Goal: Task Accomplishment & Management: Manage account settings

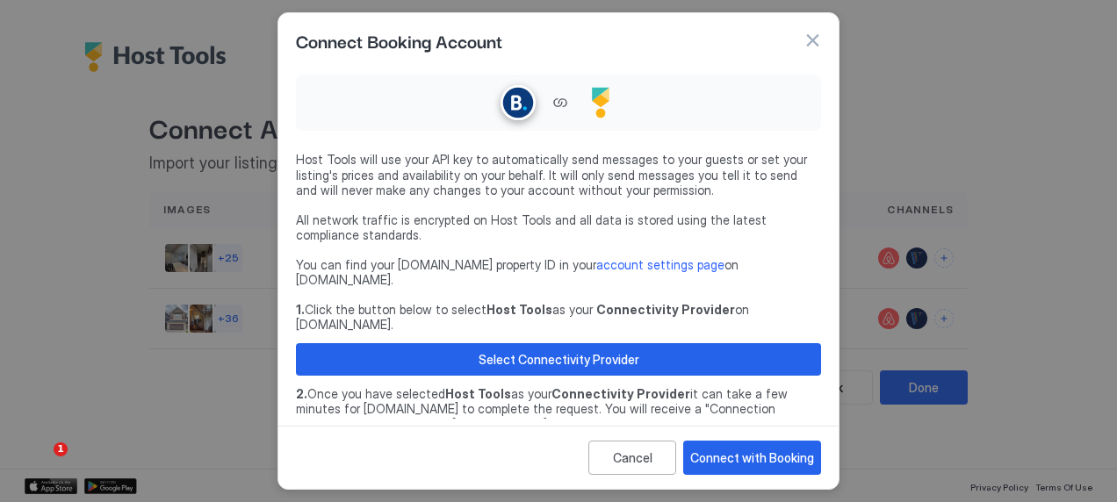
scroll to position [93, 0]
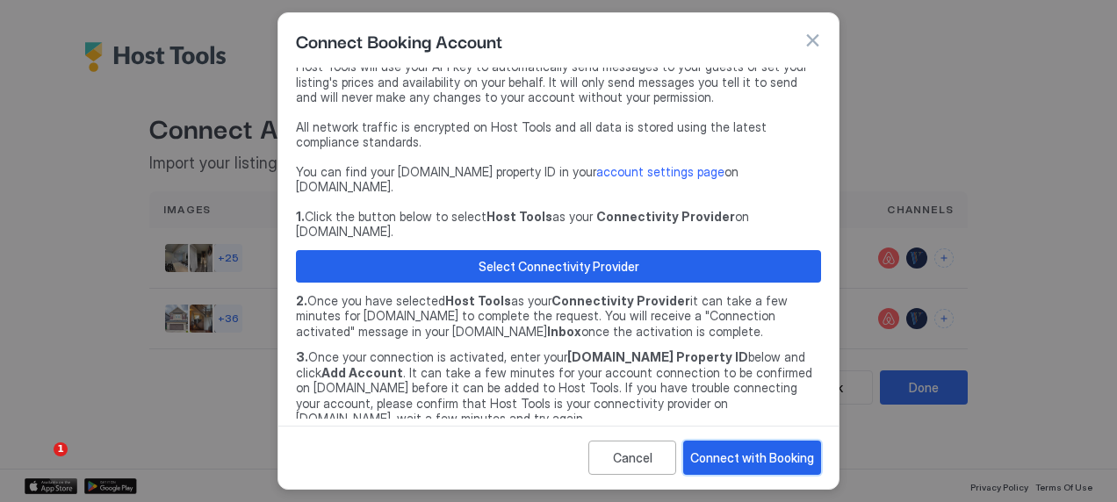
click at [722, 464] on div "Connect with Booking" at bounding box center [752, 458] width 124 height 18
click at [727, 460] on div "Connect with Booking" at bounding box center [752, 458] width 124 height 18
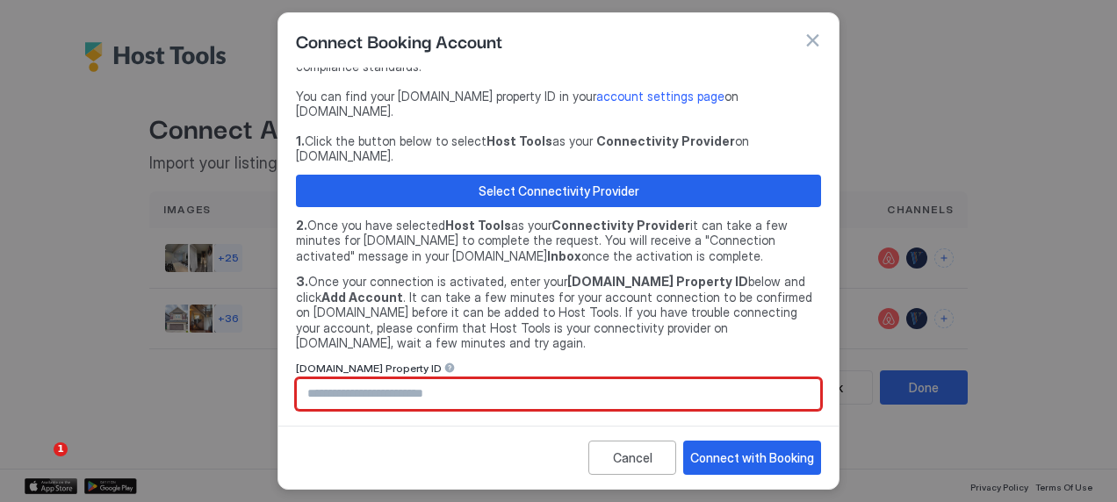
click at [398, 379] on input "Input Field" at bounding box center [558, 394] width 523 height 30
paste input "********"
type input "********"
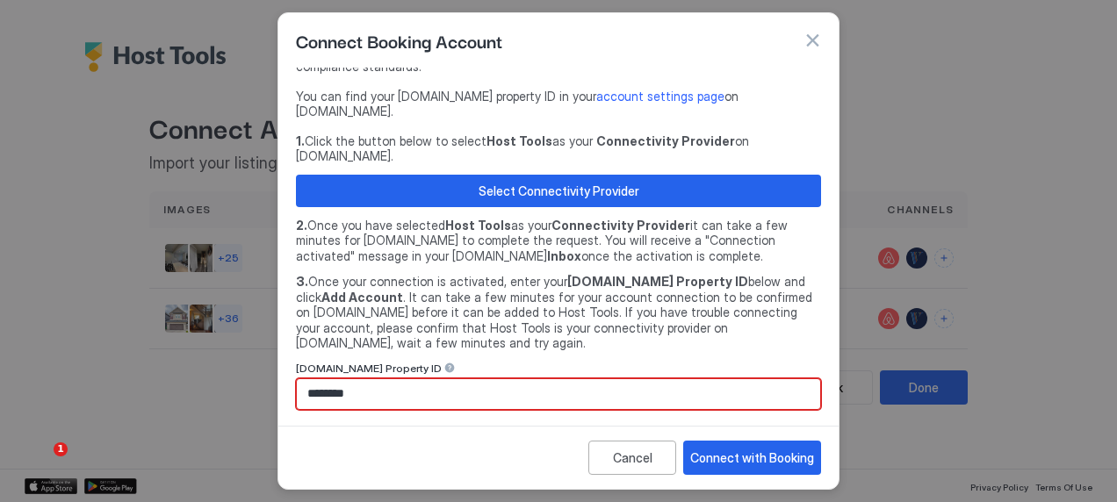
click at [810, 31] on div "Connect Booking Account" at bounding box center [558, 40] width 525 height 26
click at [646, 451] on div "Cancel" at bounding box center [633, 458] width 40 height 18
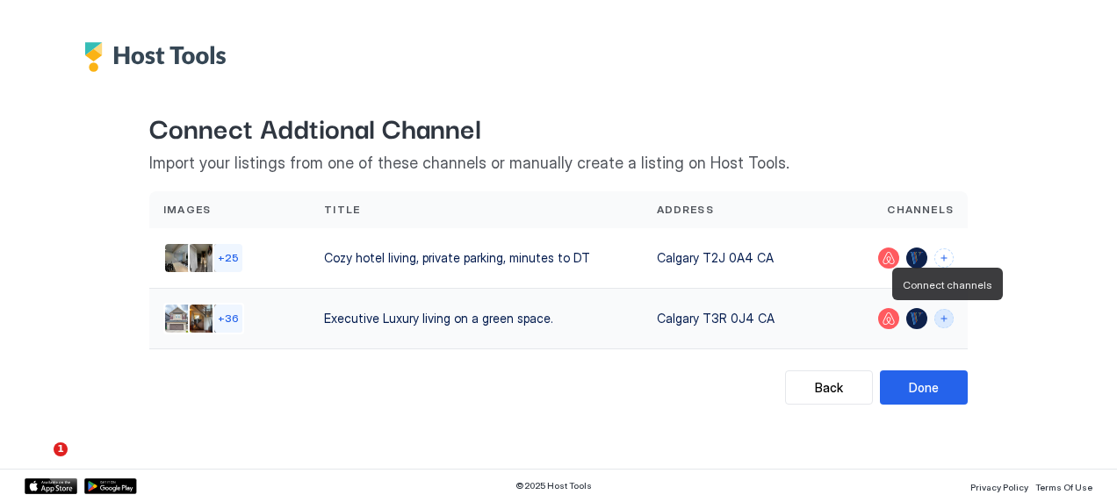
click at [949, 320] on button "Connect channels" at bounding box center [943, 318] width 19 height 19
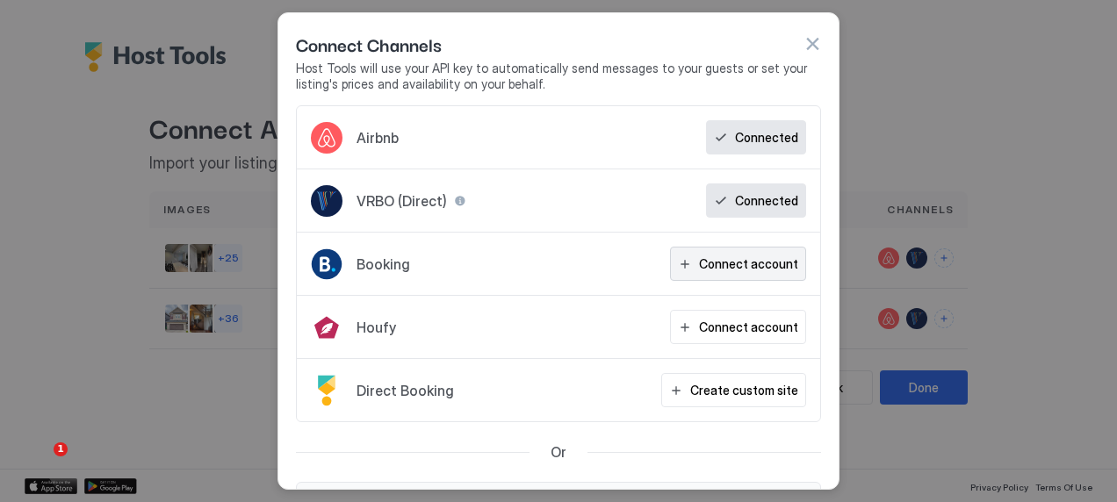
click at [701, 266] on div "Connect account" at bounding box center [748, 264] width 99 height 18
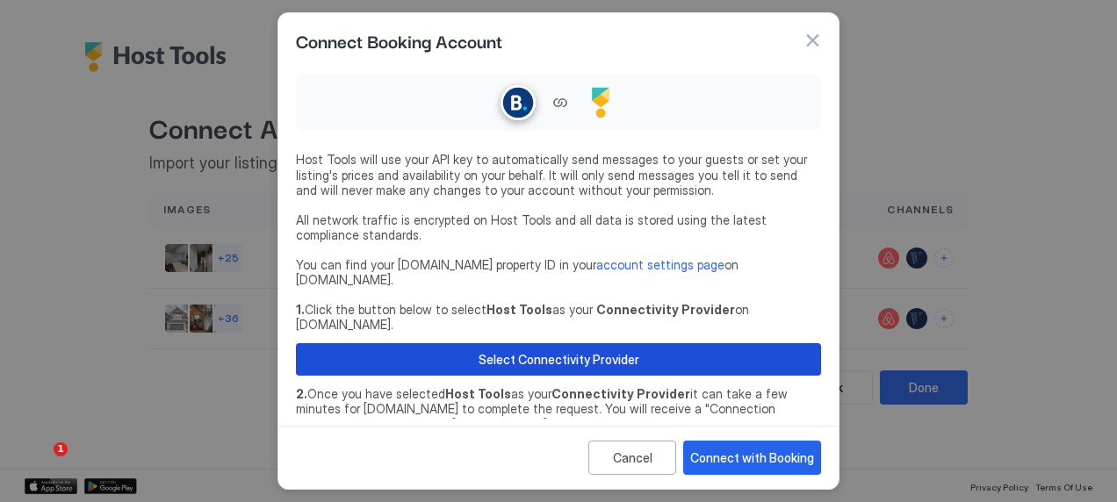
scroll to position [147, 0]
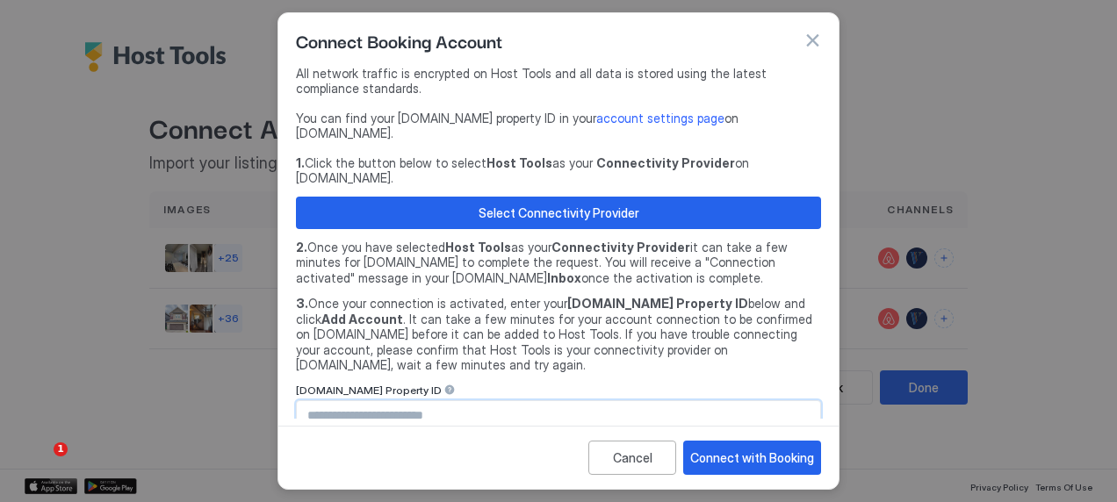
click at [416, 401] on input "Input Field" at bounding box center [558, 416] width 523 height 30
paste input "********"
click at [727, 458] on div "Connect with Booking" at bounding box center [752, 458] width 124 height 18
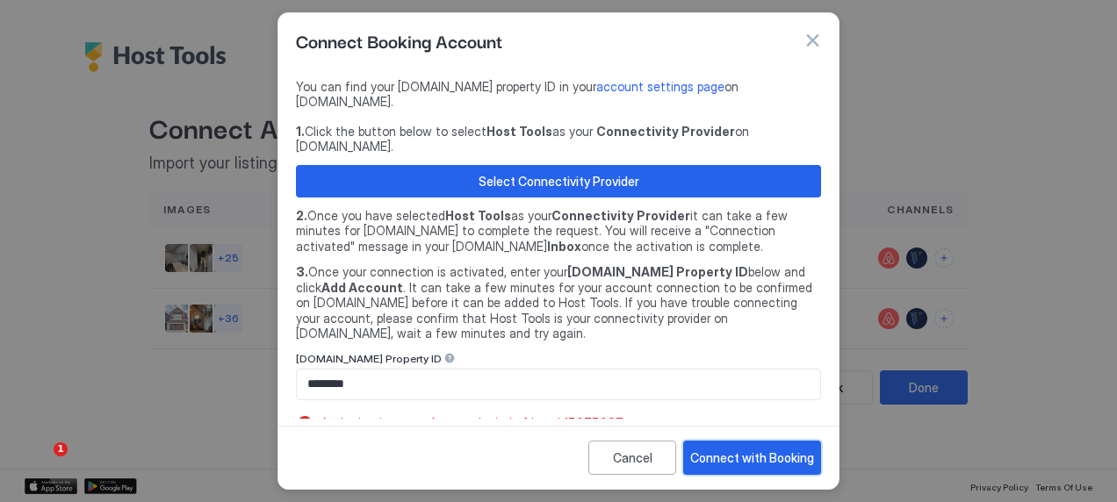
click at [754, 466] on div "Connect with Booking" at bounding box center [752, 458] width 124 height 18
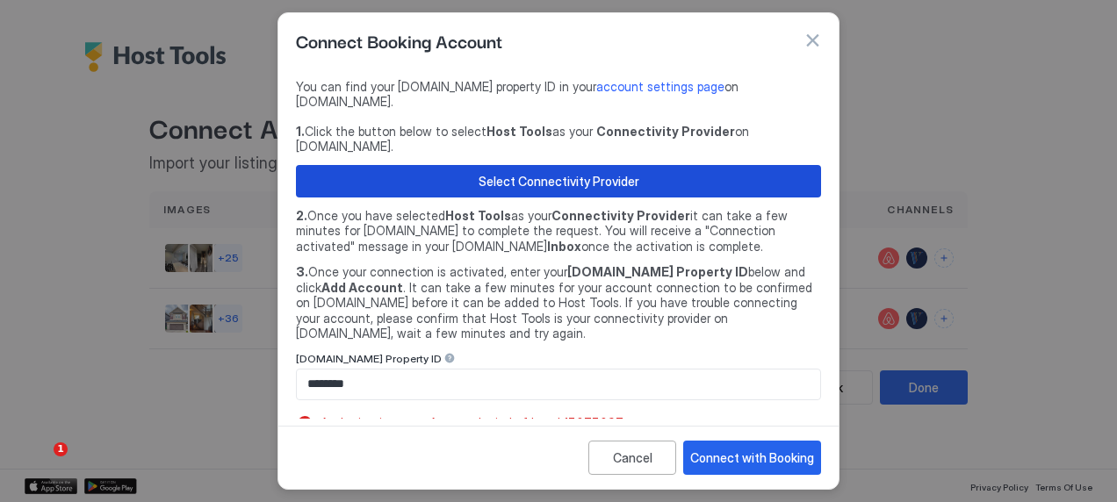
click at [574, 172] on div "Select Connectivity Provider" at bounding box center [559, 181] width 161 height 18
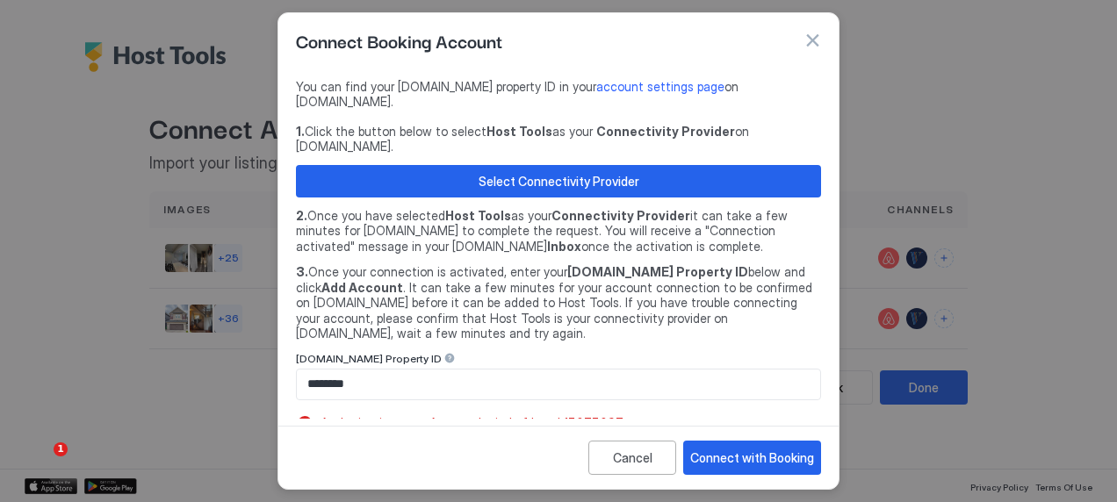
click at [381, 370] on input "********" at bounding box center [558, 385] width 523 height 30
type input "*"
paste input "********"
type input "********"
click at [729, 454] on div "Connect with Booking" at bounding box center [752, 458] width 124 height 18
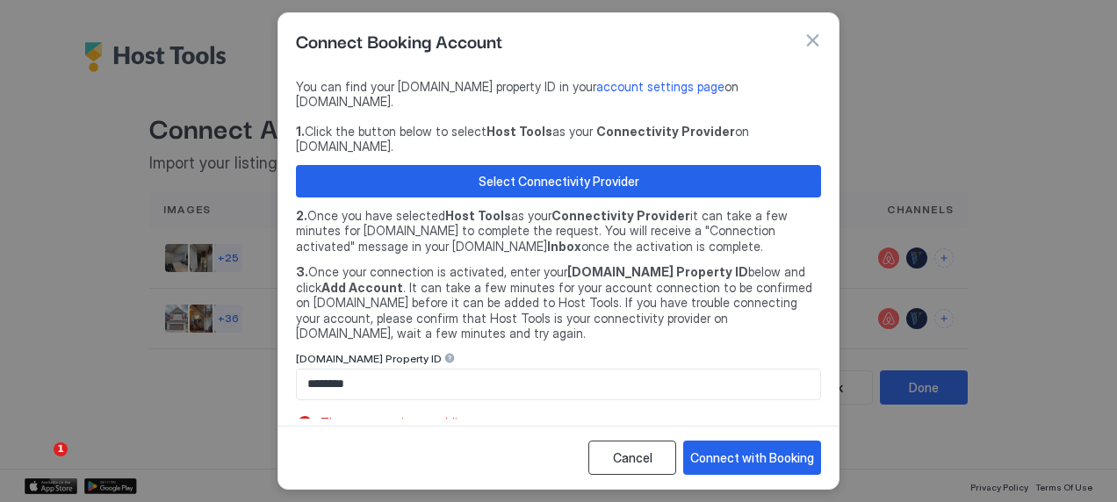
click at [644, 450] on div "Cancel" at bounding box center [633, 458] width 40 height 18
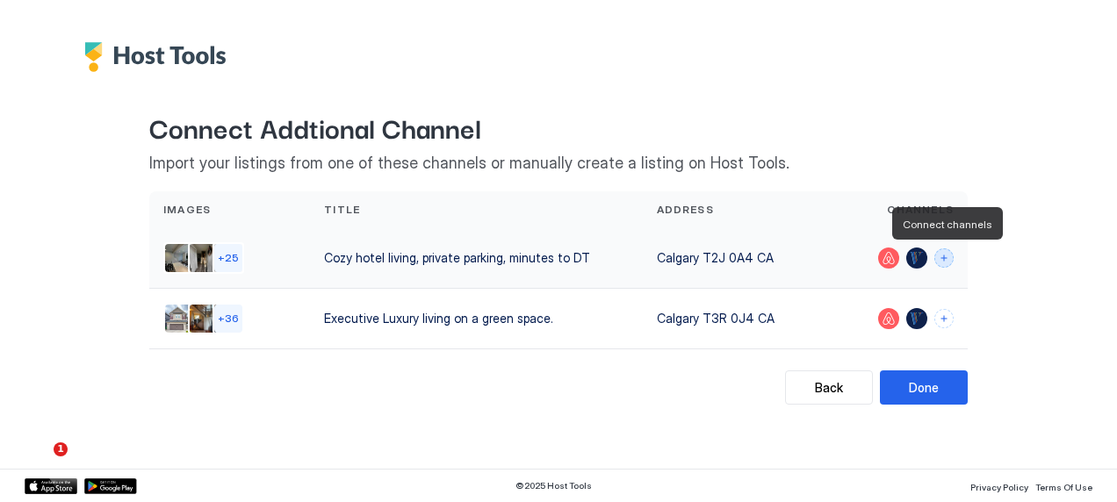
click at [941, 256] on button "Connect channels" at bounding box center [943, 258] width 19 height 19
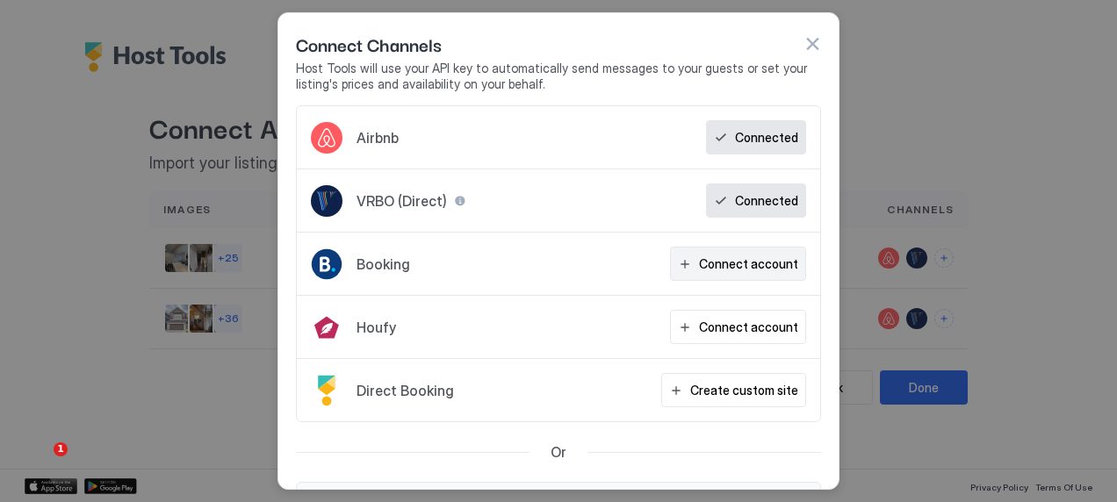
click at [725, 267] on div "Connect account" at bounding box center [748, 264] width 99 height 18
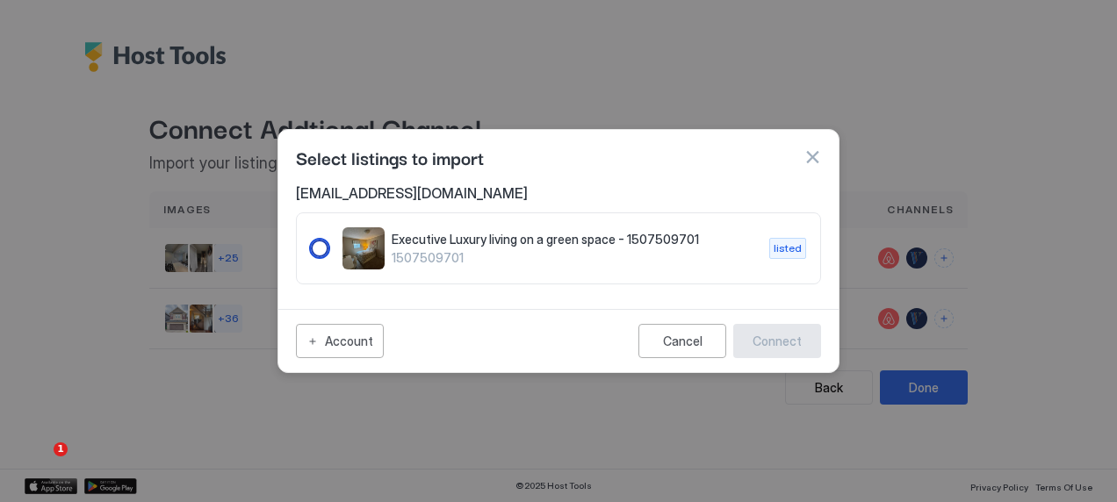
click at [437, 244] on span "Executive Luxury living on a green space - 1507509701" at bounding box center [574, 240] width 364 height 16
click at [761, 331] on button "Connect" at bounding box center [777, 341] width 88 height 34
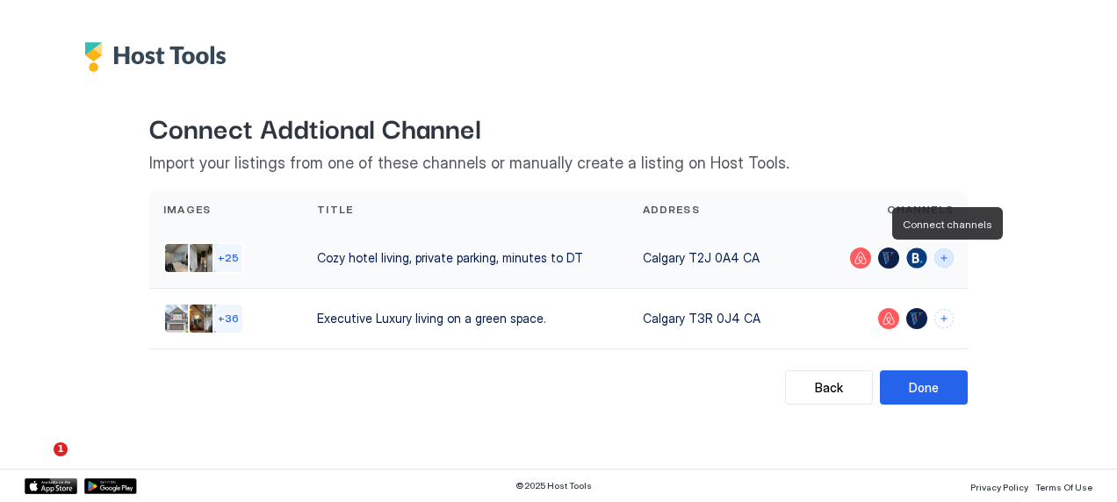
click at [939, 263] on button "Connect channels" at bounding box center [943, 258] width 19 height 19
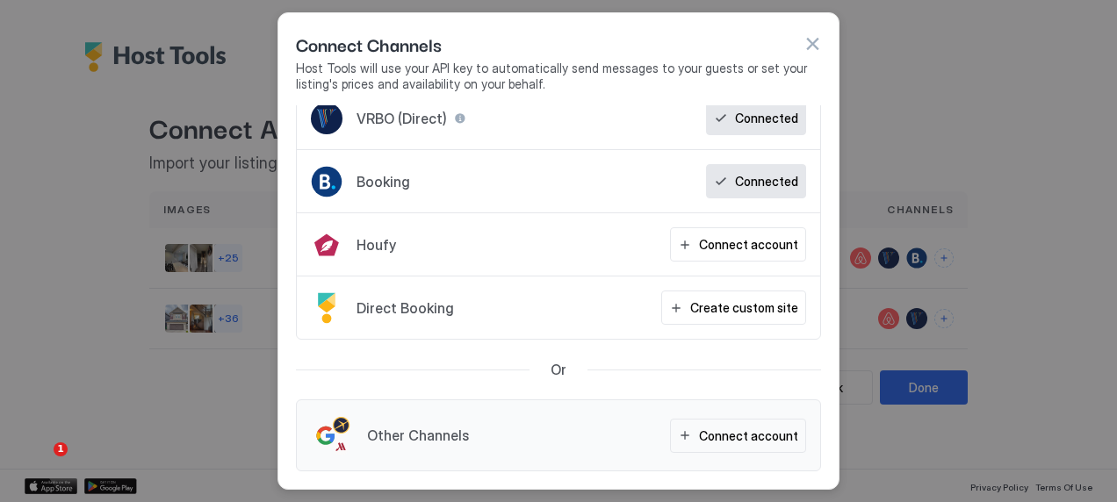
scroll to position [83, 0]
click at [721, 441] on div "Connect account" at bounding box center [748, 436] width 99 height 18
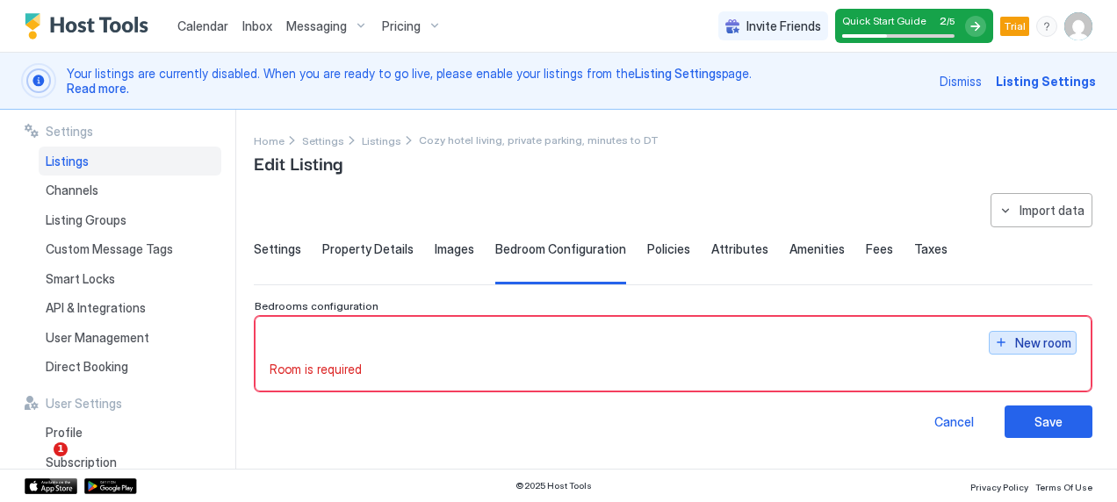
click at [1035, 335] on div "New room" at bounding box center [1043, 343] width 56 height 18
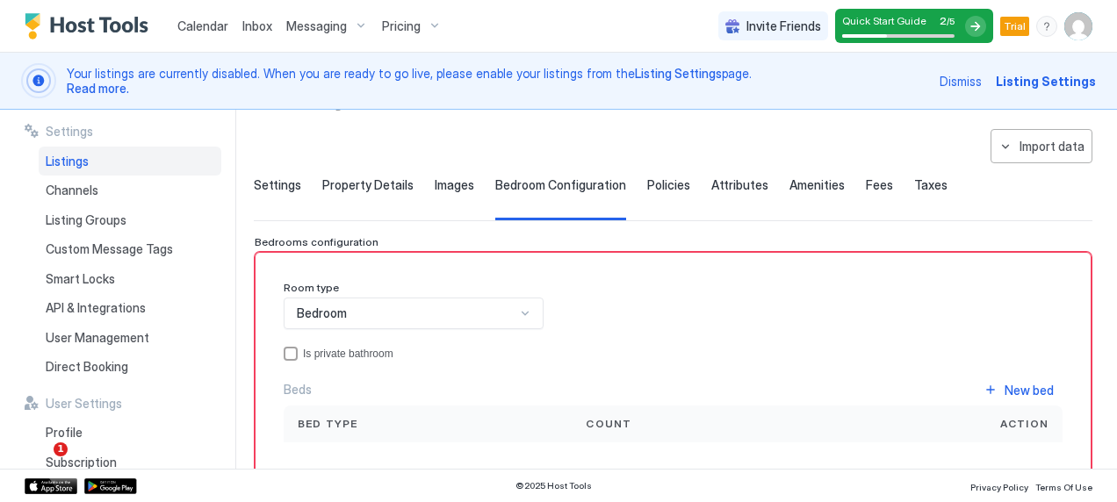
scroll to position [57, 0]
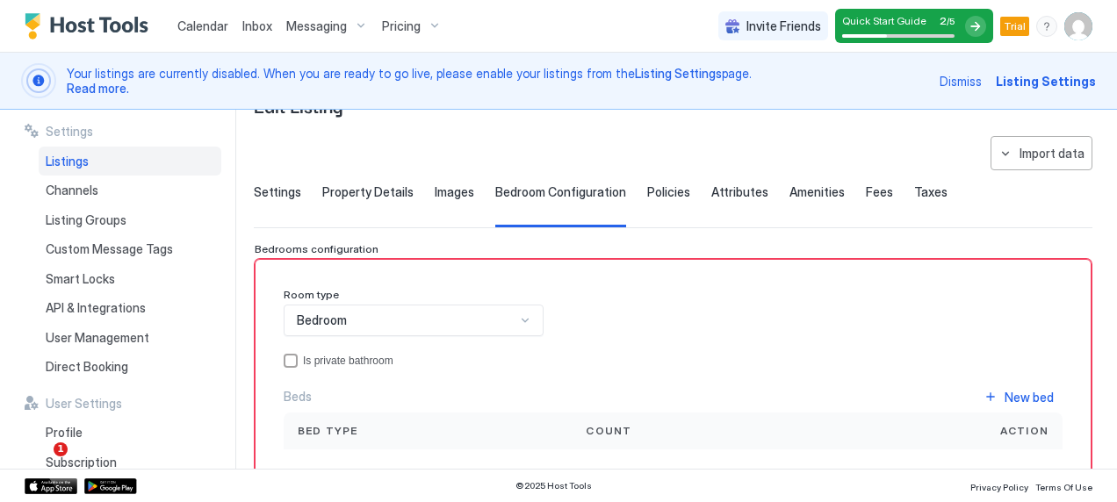
click at [620, 144] on div "**********" at bounding box center [673, 377] width 839 height 482
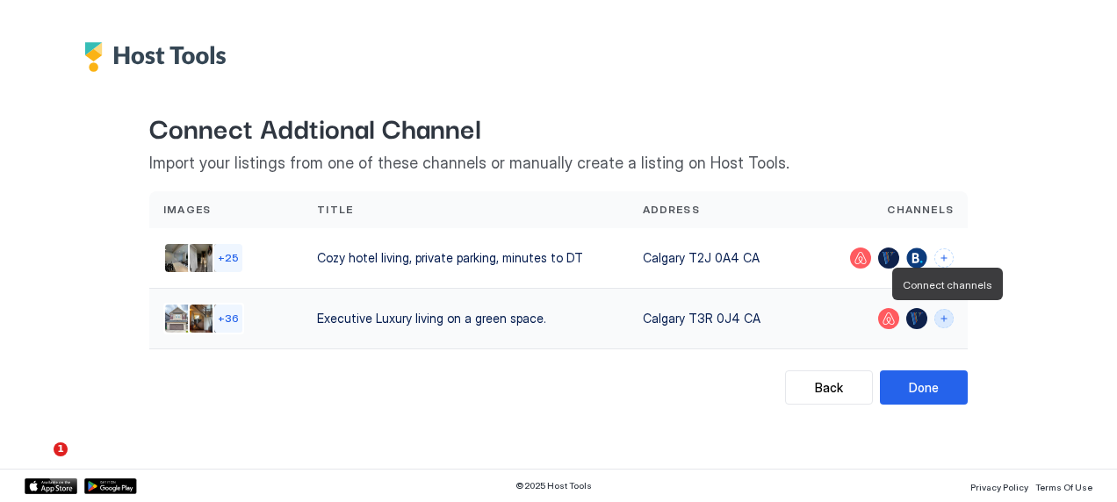
click at [943, 321] on button "Connect channels" at bounding box center [943, 318] width 19 height 19
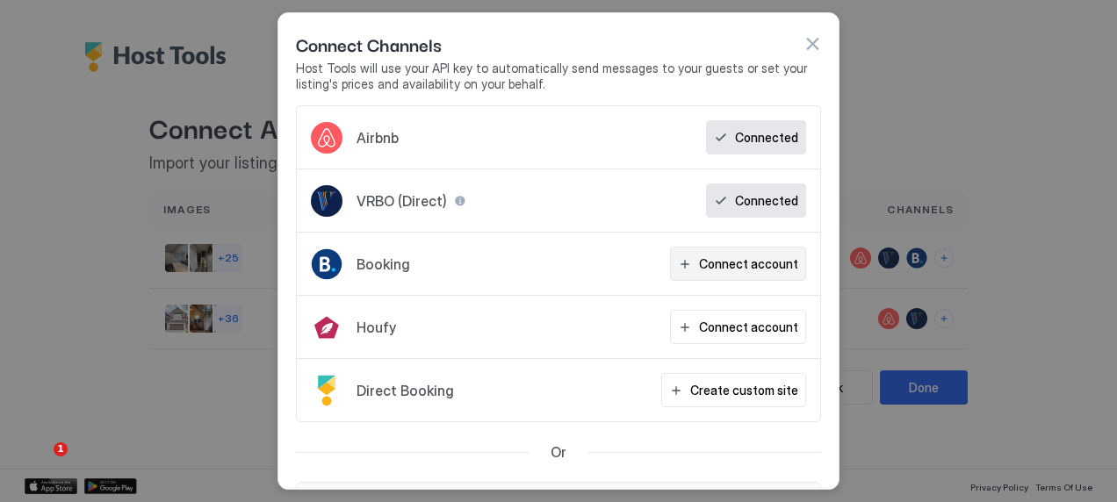
click at [718, 255] on div "Connect account" at bounding box center [748, 264] width 99 height 18
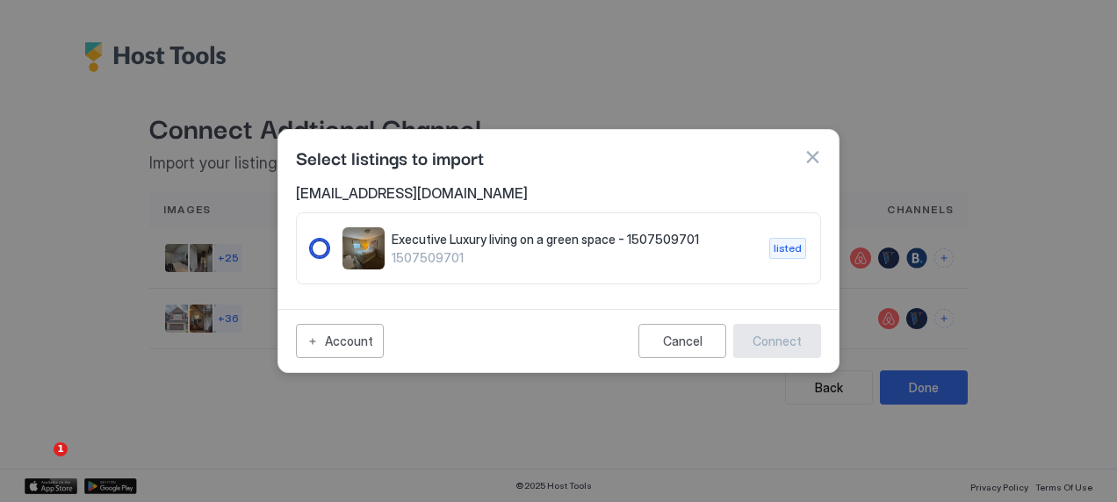
click at [530, 242] on span "Executive Luxury living on a green space - 1507509701" at bounding box center [574, 240] width 364 height 16
click at [777, 335] on div "Connect" at bounding box center [777, 341] width 49 height 18
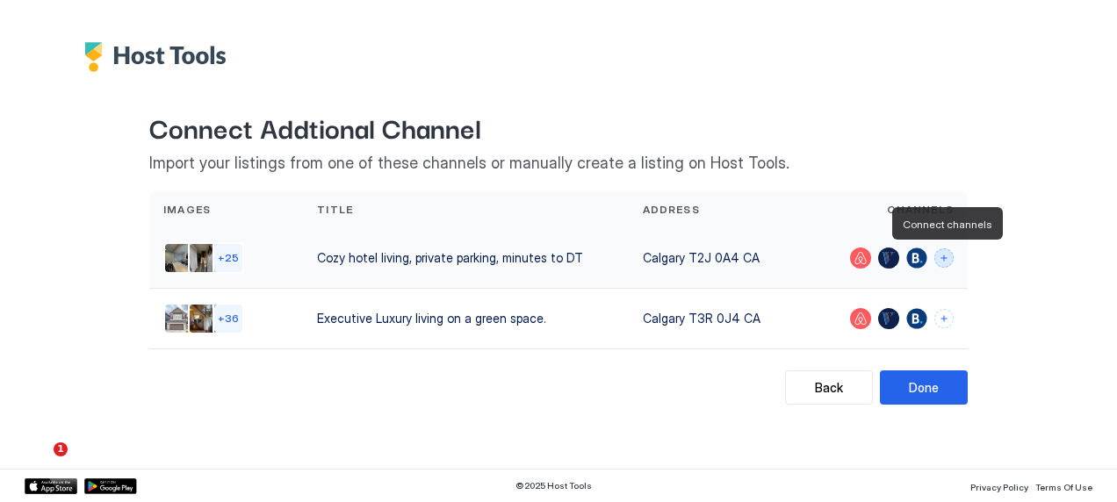
click at [944, 258] on button "Connect channels" at bounding box center [943, 258] width 19 height 19
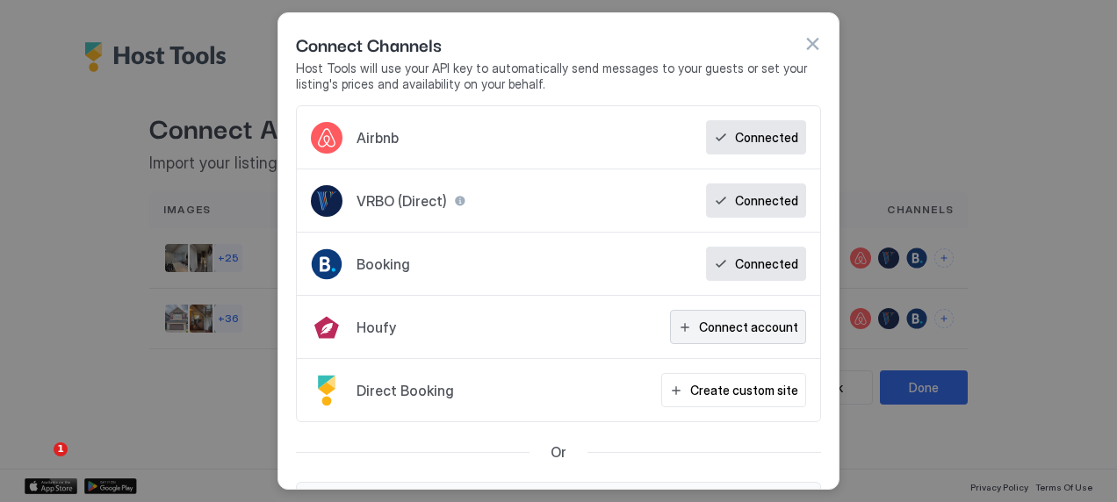
click at [700, 332] on div "Connect account" at bounding box center [748, 327] width 99 height 18
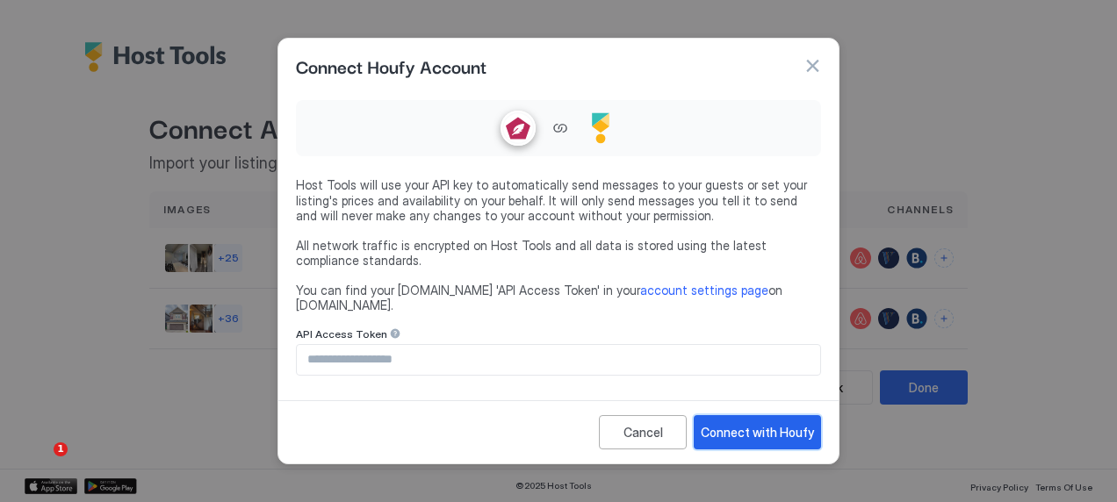
click at [745, 423] on div "Connect with Houfy" at bounding box center [757, 432] width 113 height 18
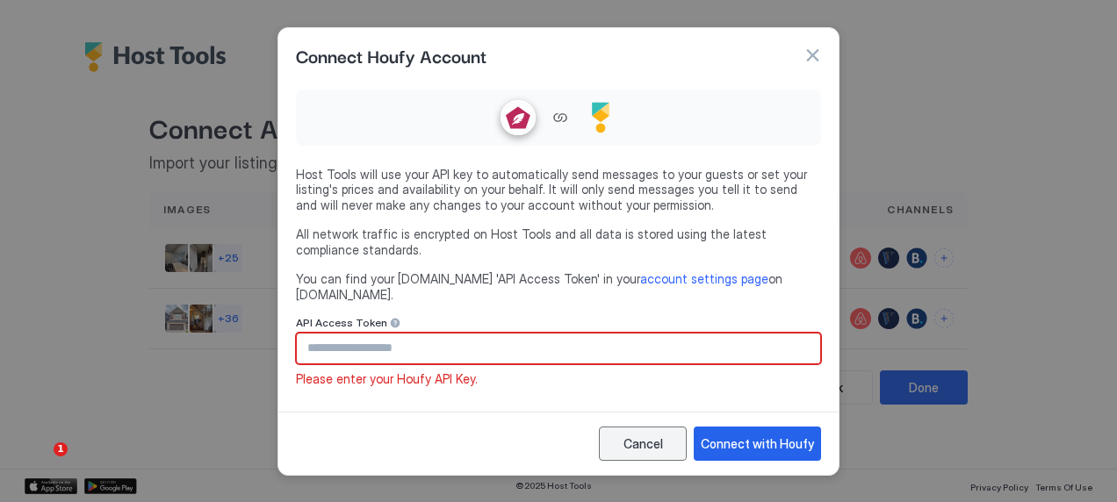
click at [649, 449] on button "Cancel" at bounding box center [643, 444] width 88 height 34
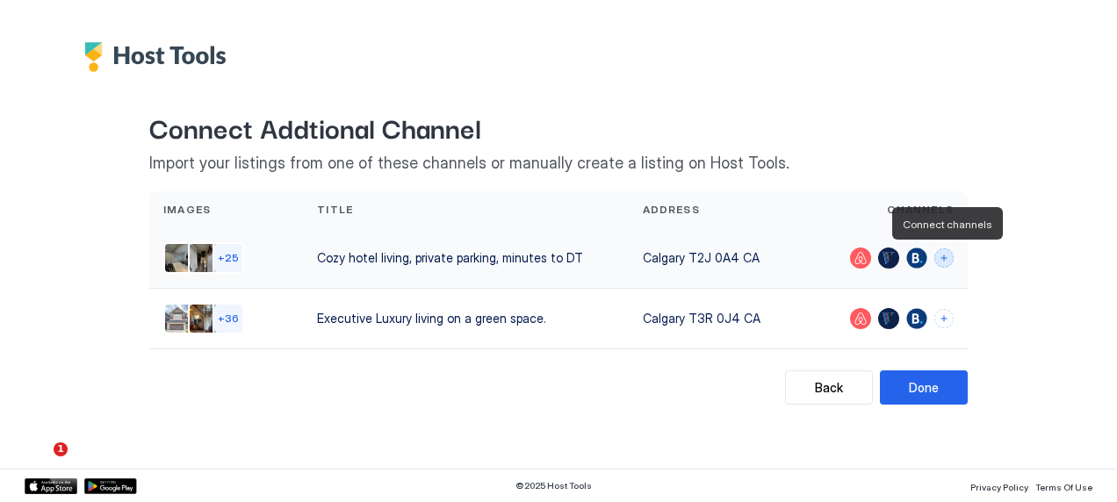
click at [949, 257] on button "Connect channels" at bounding box center [943, 258] width 19 height 19
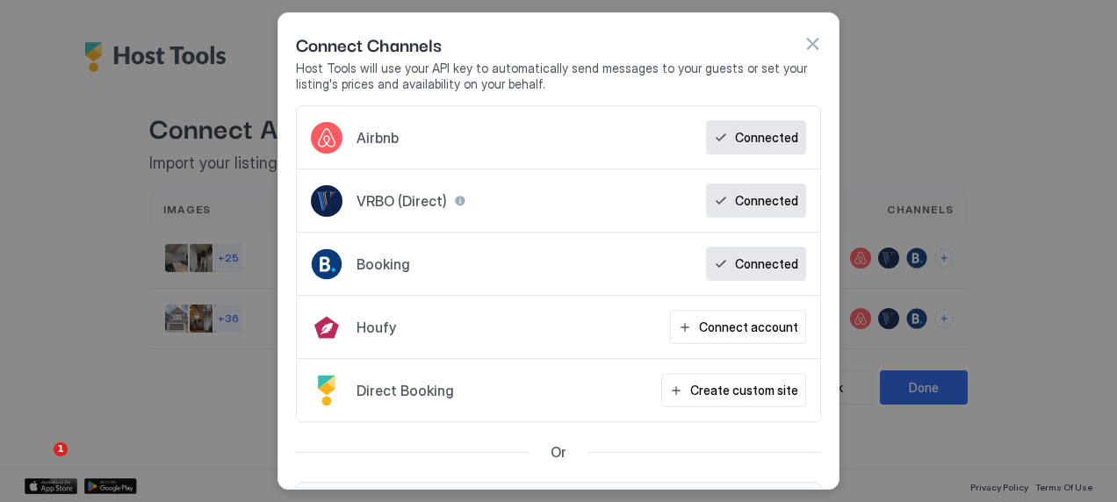
scroll to position [83, 0]
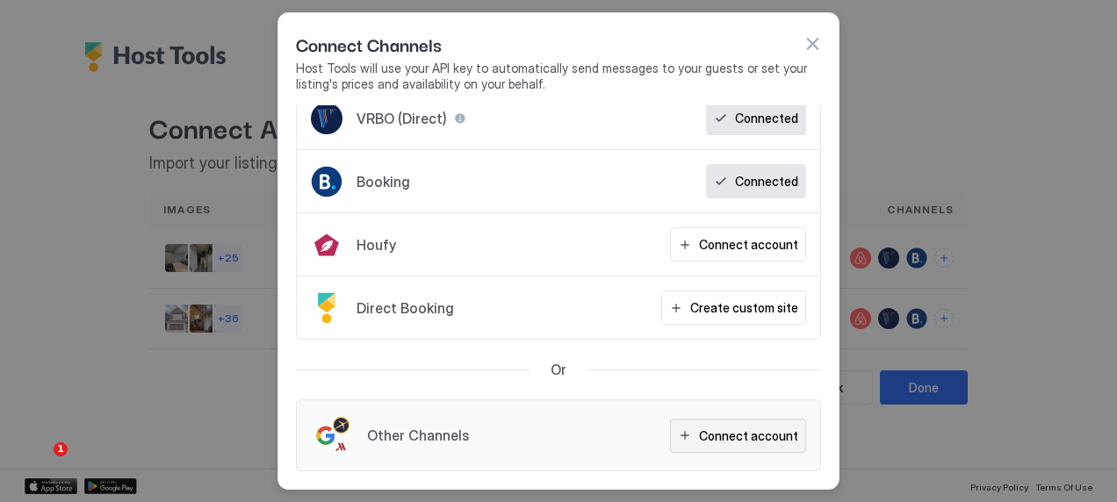
click at [687, 429] on button "Connect account" at bounding box center [738, 436] width 136 height 34
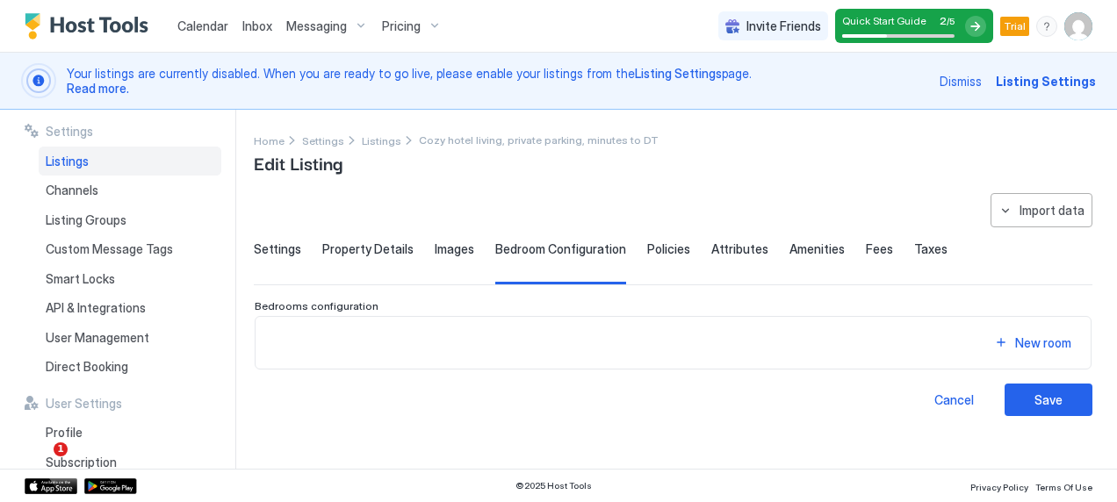
click at [82, 168] on span "Listings" at bounding box center [67, 162] width 43 height 16
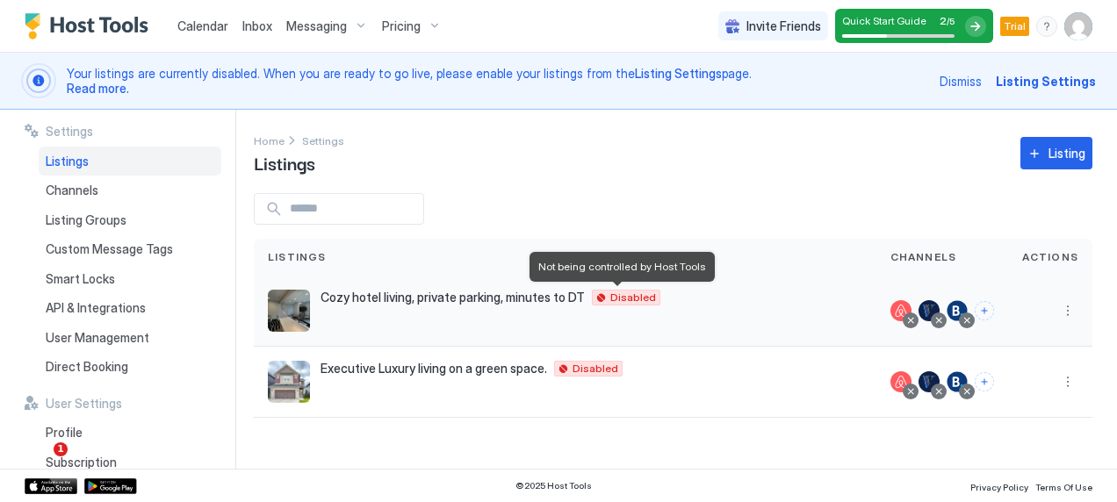
click at [610, 298] on span "Disabled" at bounding box center [633, 298] width 46 height 0
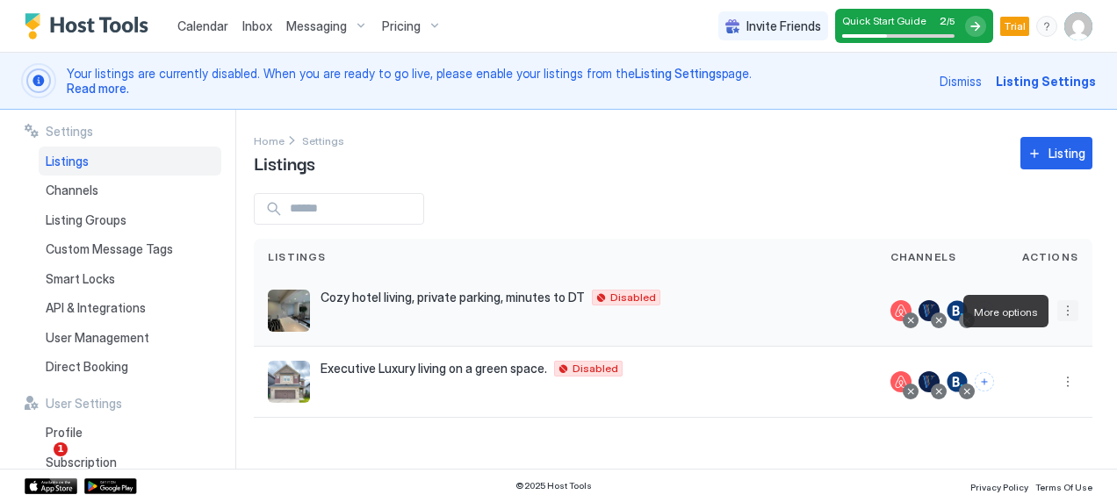
click at [1069, 314] on button "More options" at bounding box center [1067, 310] width 21 height 21
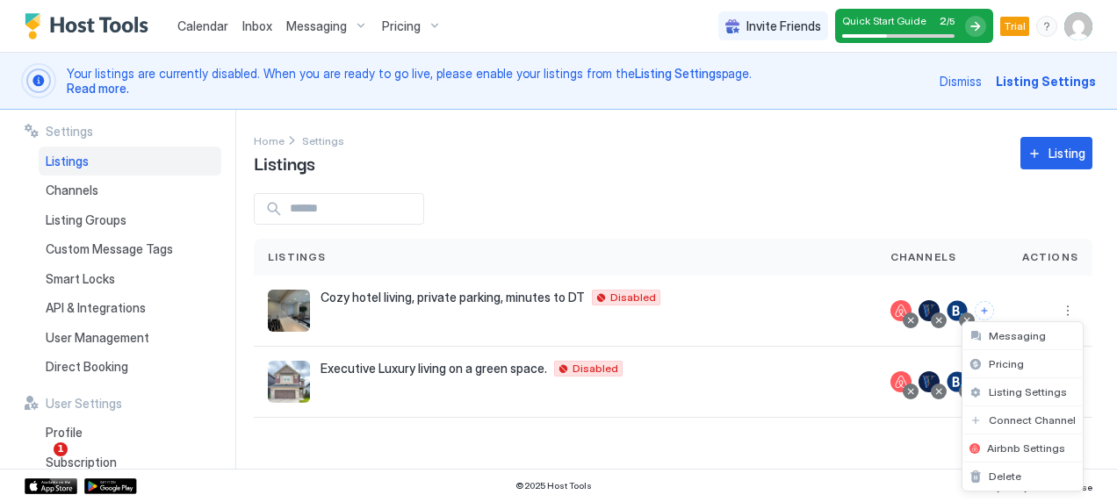
click at [602, 234] on div at bounding box center [558, 251] width 1117 height 502
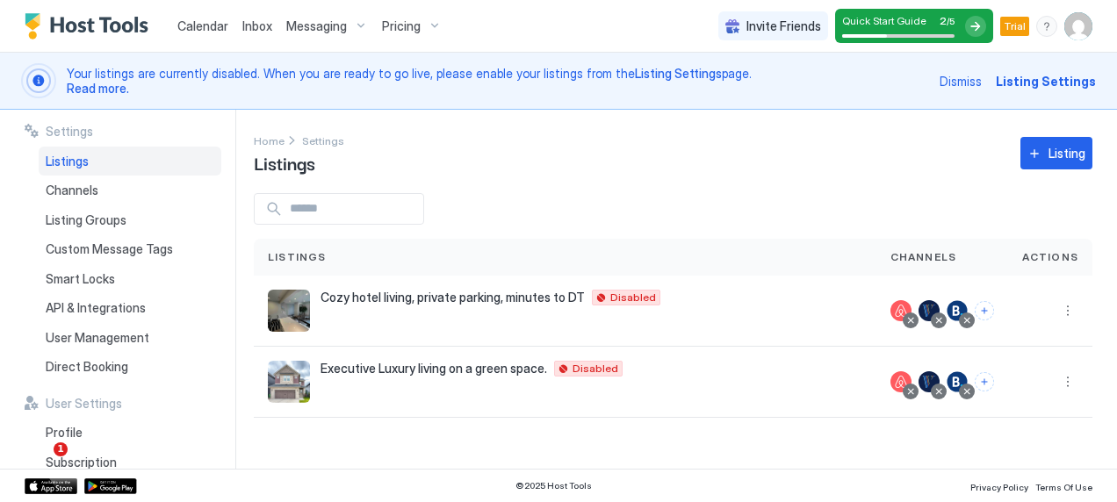
click at [1043, 78] on span "Listing Settings" at bounding box center [1046, 81] width 100 height 18
click at [1061, 79] on span "Listing Settings" at bounding box center [1046, 81] width 100 height 18
click at [1042, 76] on span "Listing Settings" at bounding box center [1046, 81] width 100 height 18
click at [140, 185] on div "Channels" at bounding box center [130, 191] width 183 height 30
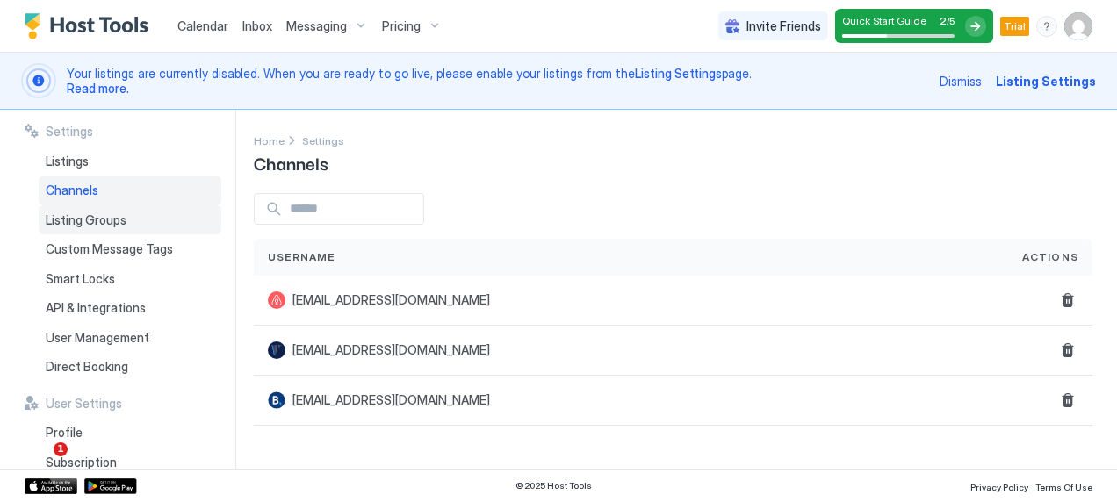
click at [110, 219] on span "Listing Groups" at bounding box center [86, 221] width 81 height 16
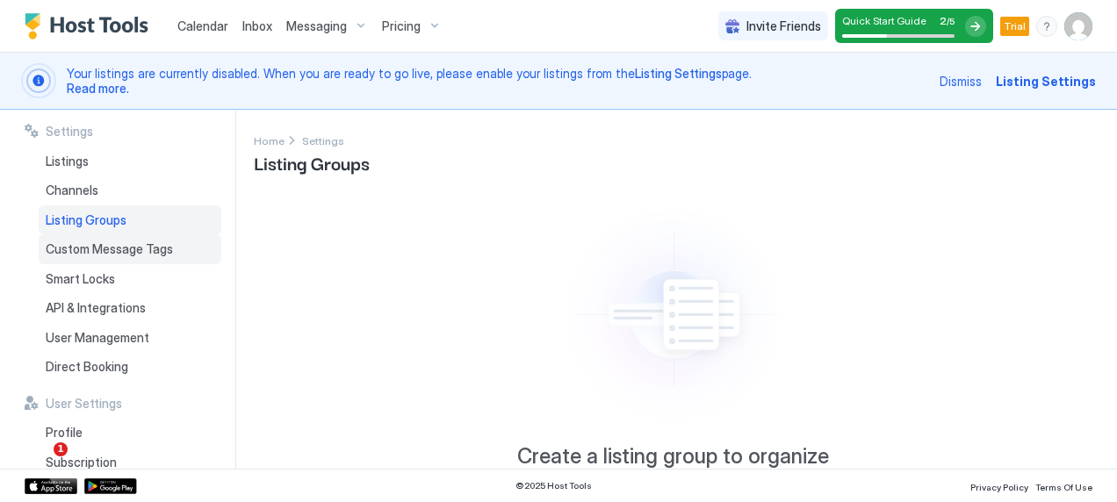
click at [97, 249] on span "Custom Message Tags" at bounding box center [109, 250] width 127 height 16
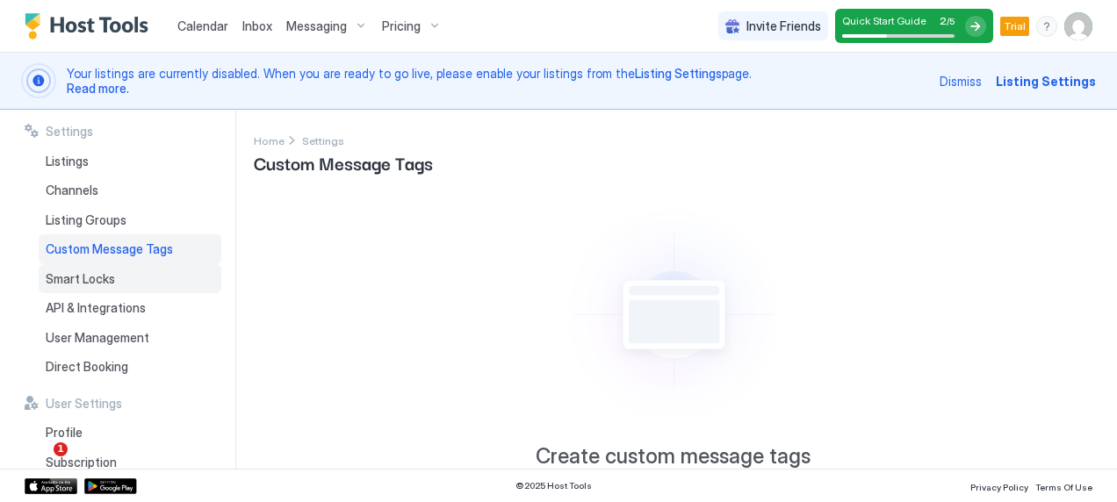
click at [94, 279] on span "Smart Locks" at bounding box center [80, 279] width 69 height 16
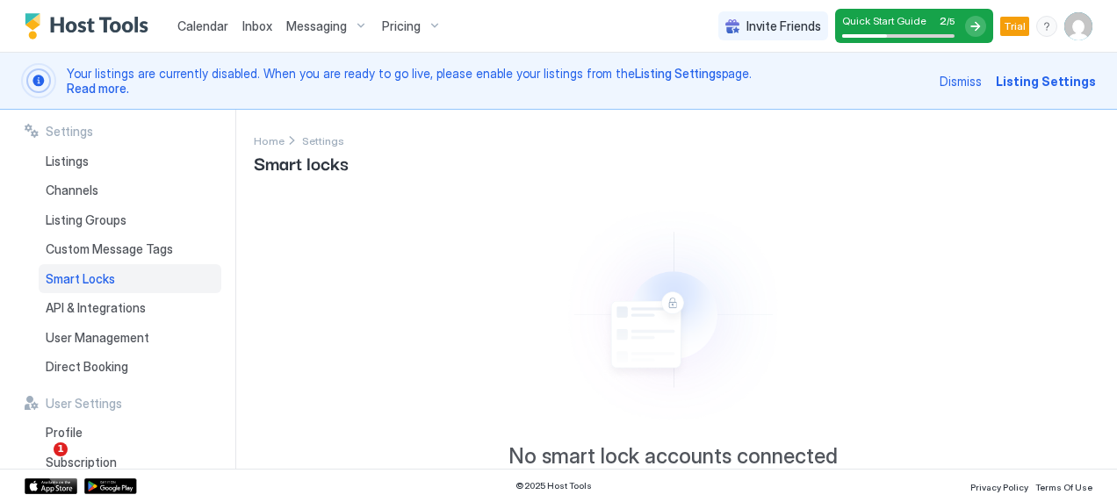
scroll to position [117, 0]
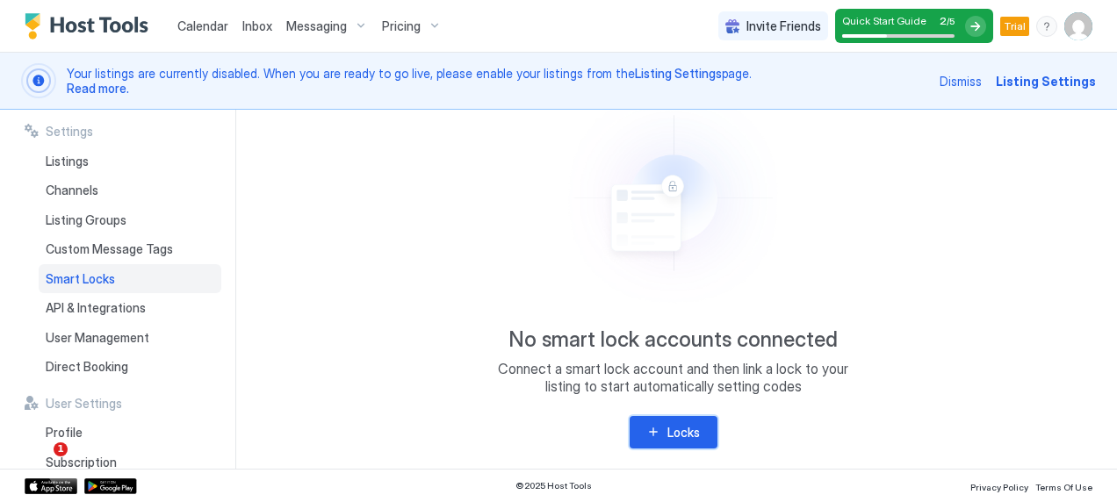
click at [652, 437] on button "Locks" at bounding box center [674, 432] width 88 height 32
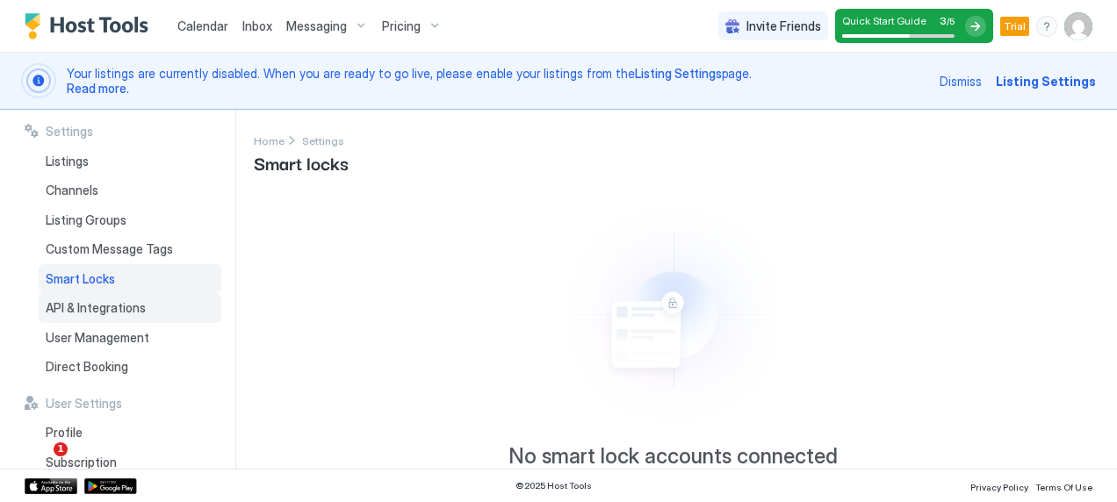
click at [108, 306] on span "API & Integrations" at bounding box center [96, 308] width 100 height 16
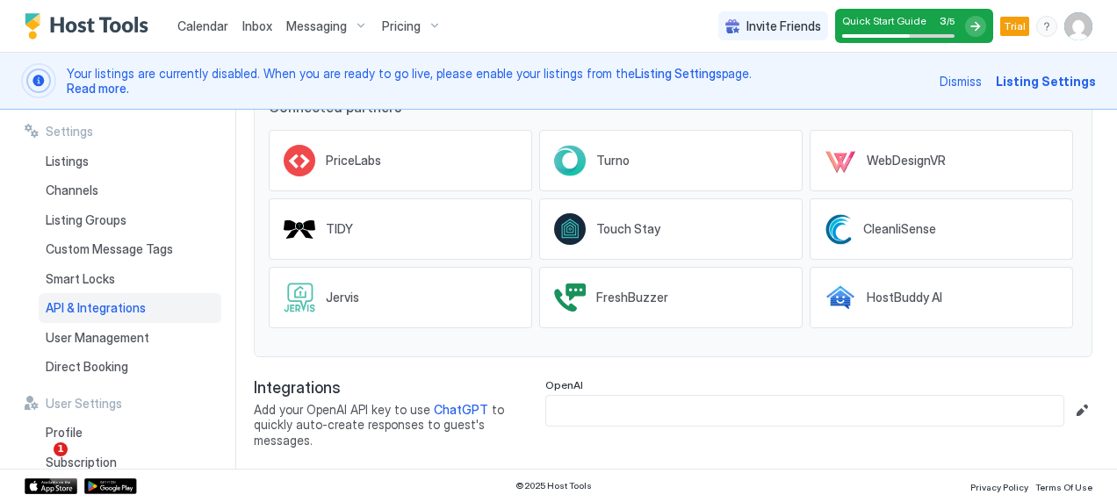
scroll to position [386, 0]
click at [117, 334] on span "User Management" at bounding box center [98, 338] width 104 height 16
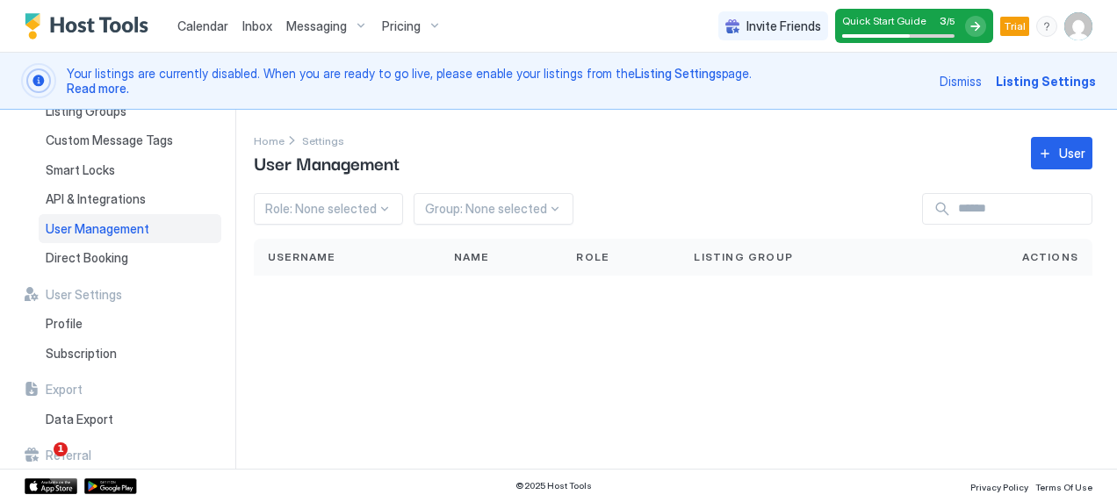
scroll to position [154, 0]
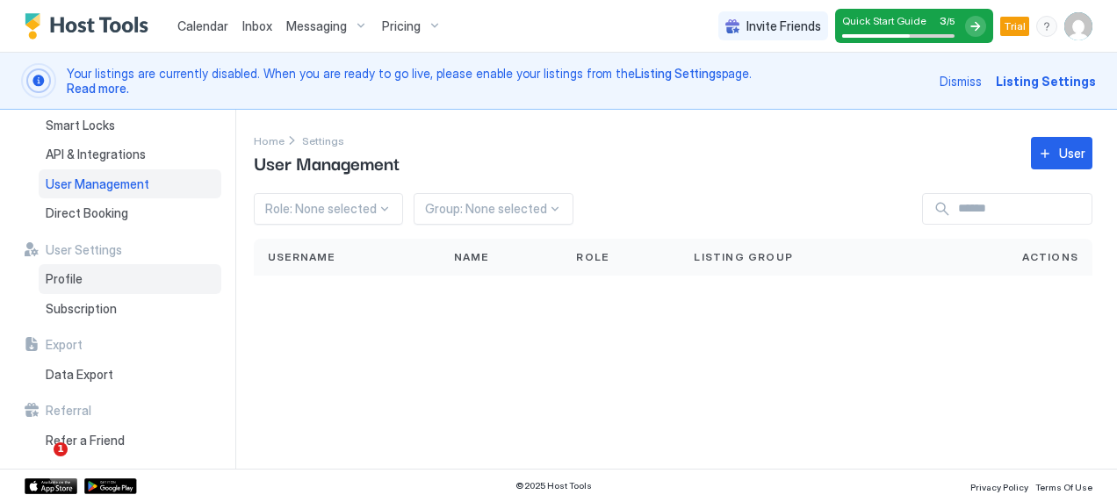
click at [90, 272] on div "Profile" at bounding box center [130, 279] width 183 height 30
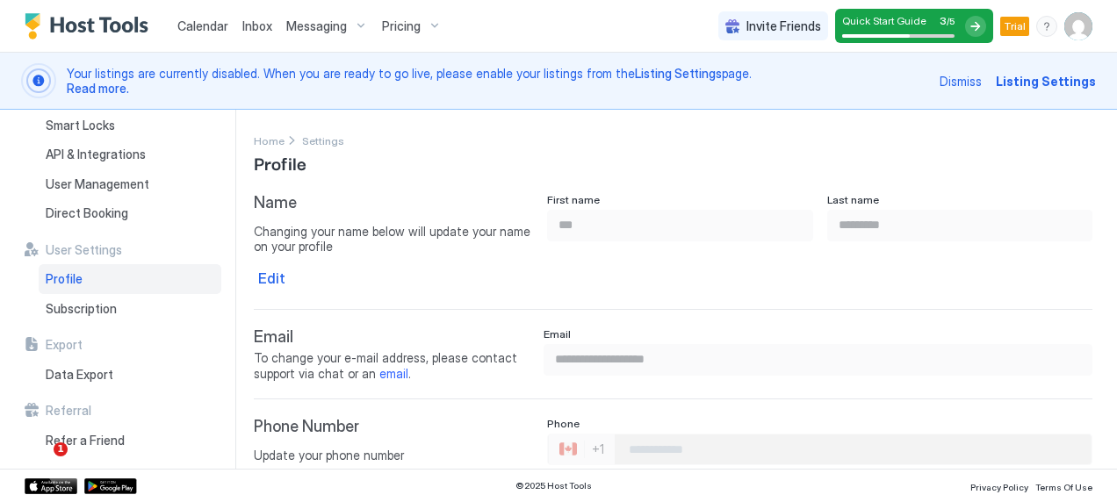
type input "**********"
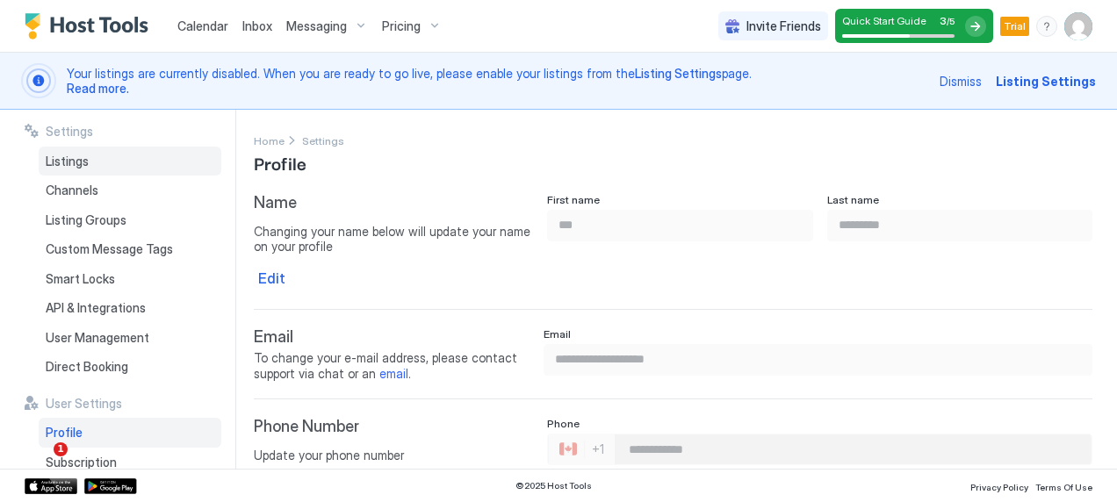
click at [80, 150] on div "Listings" at bounding box center [130, 162] width 183 height 30
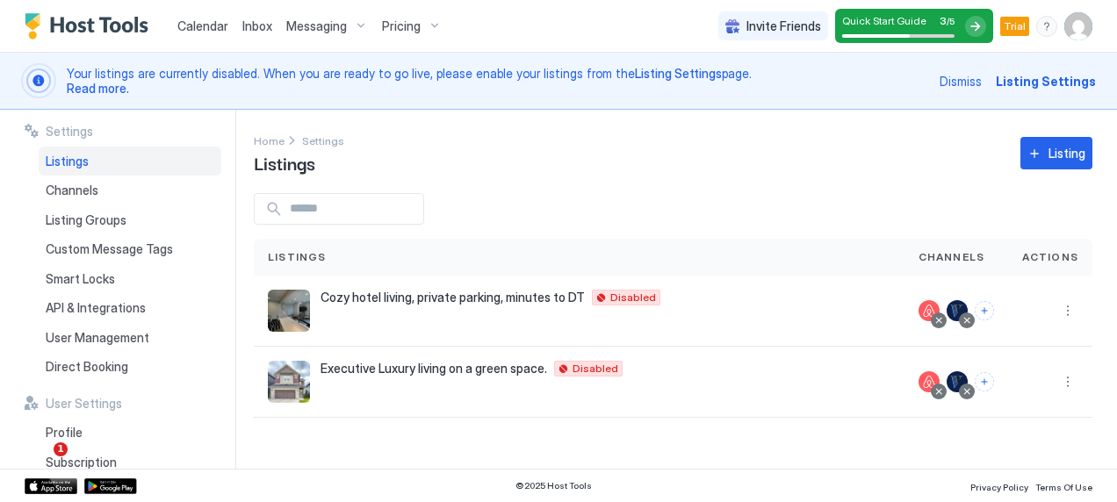
click at [1022, 83] on span "Listing Settings" at bounding box center [1046, 81] width 100 height 18
click at [515, 297] on span "Cozy hotel living, private parking, minutes to DT" at bounding box center [453, 298] width 264 height 16
click at [1068, 306] on button "More options" at bounding box center [1067, 310] width 21 height 21
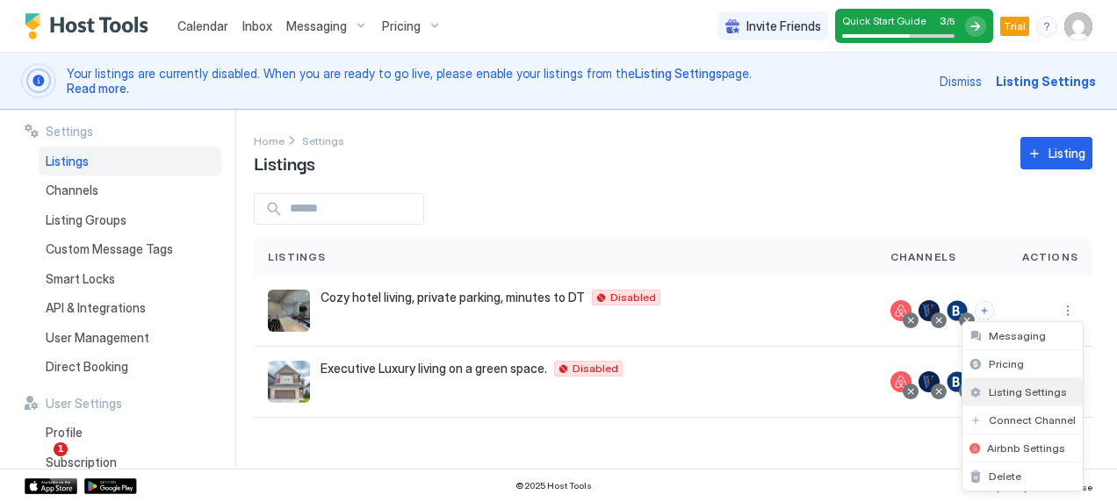
click at [1028, 386] on span "Listing Settings" at bounding box center [1028, 392] width 78 height 13
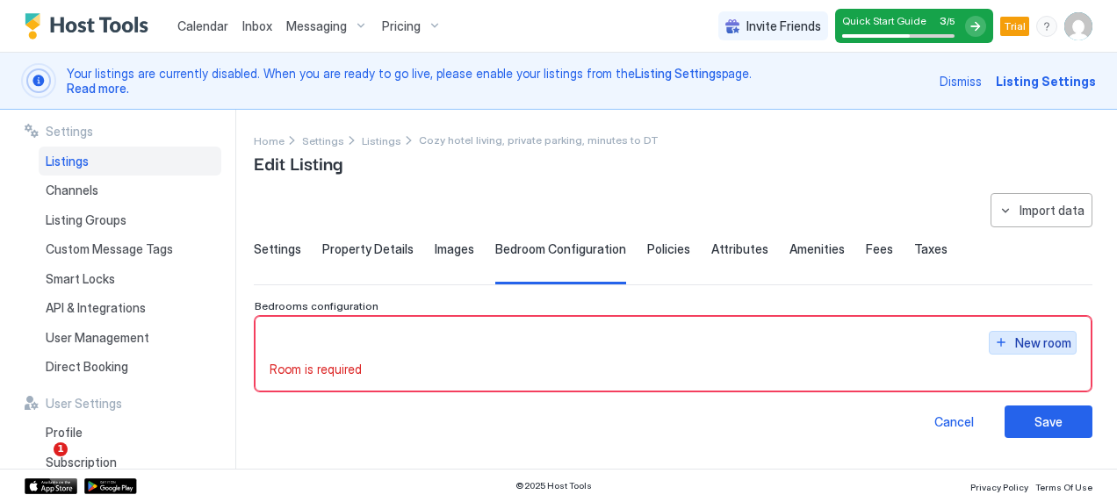
click at [1045, 343] on div "New room" at bounding box center [1043, 343] width 56 height 18
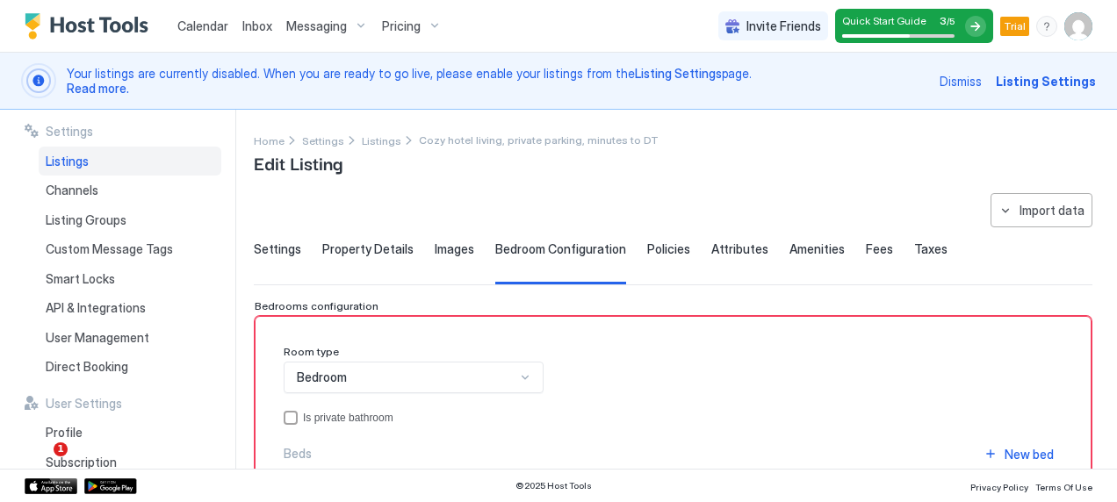
scroll to position [227, 0]
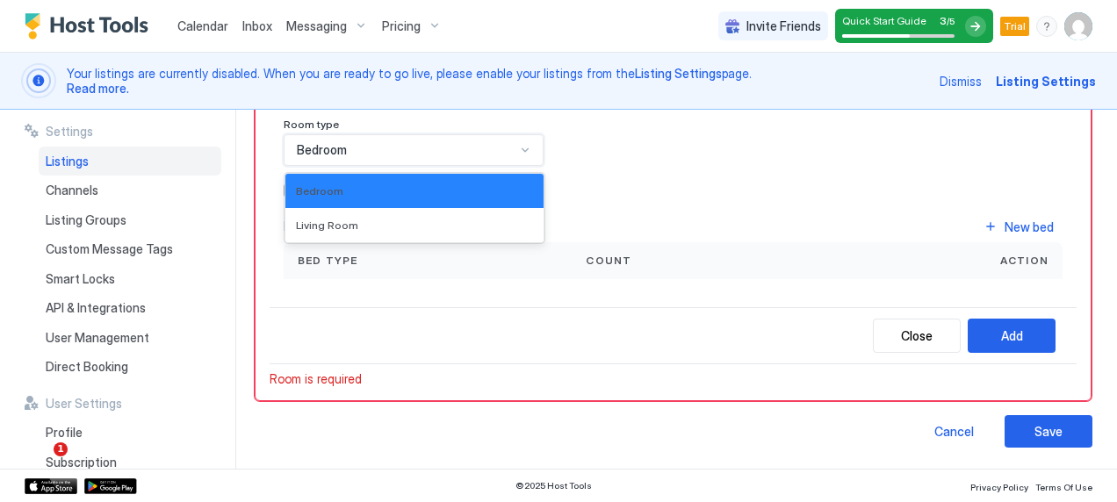
click at [522, 148] on div at bounding box center [525, 150] width 14 height 14
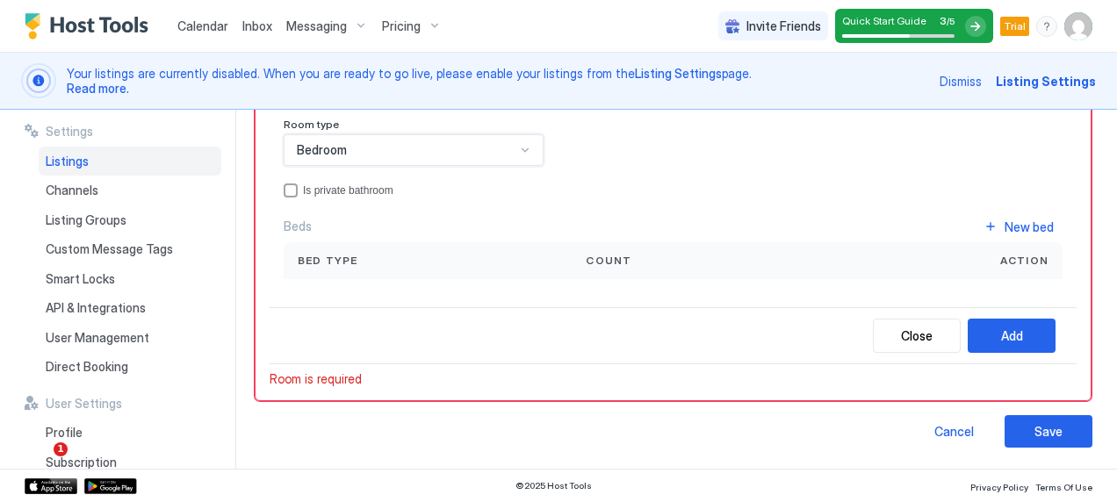
click at [522, 148] on div at bounding box center [525, 150] width 14 height 14
click at [1018, 231] on div "New bed" at bounding box center [1029, 227] width 49 height 18
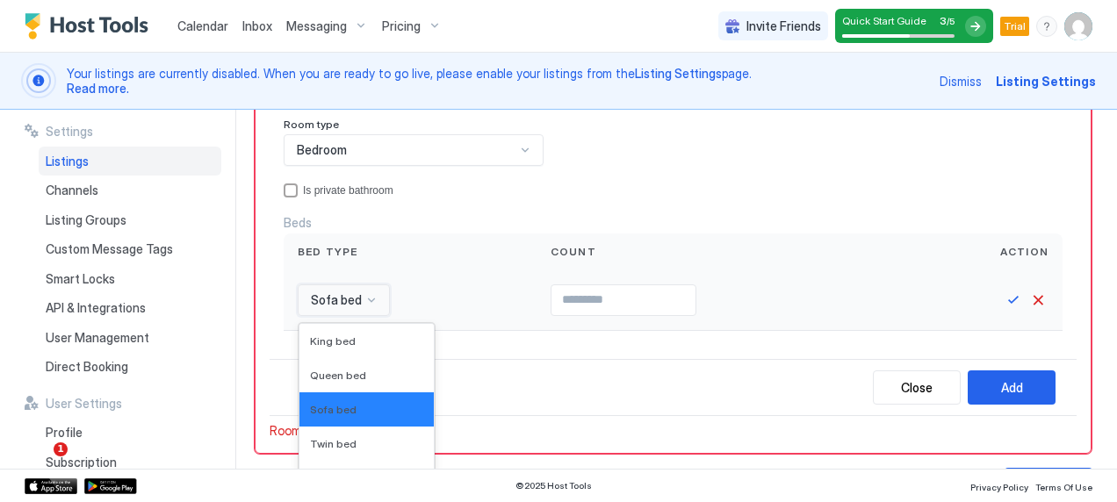
scroll to position [347, 0]
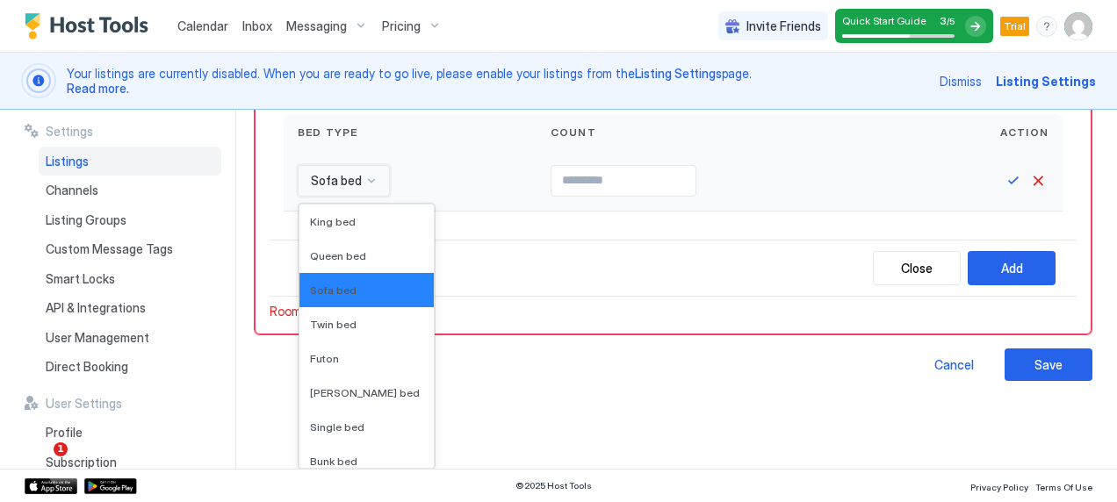
click at [374, 197] on div "16 results available. Use Up and Down to choose options, press Enter to select …" at bounding box center [344, 181] width 92 height 32
click at [355, 249] on div "Queen bed" at bounding box center [366, 256] width 134 height 34
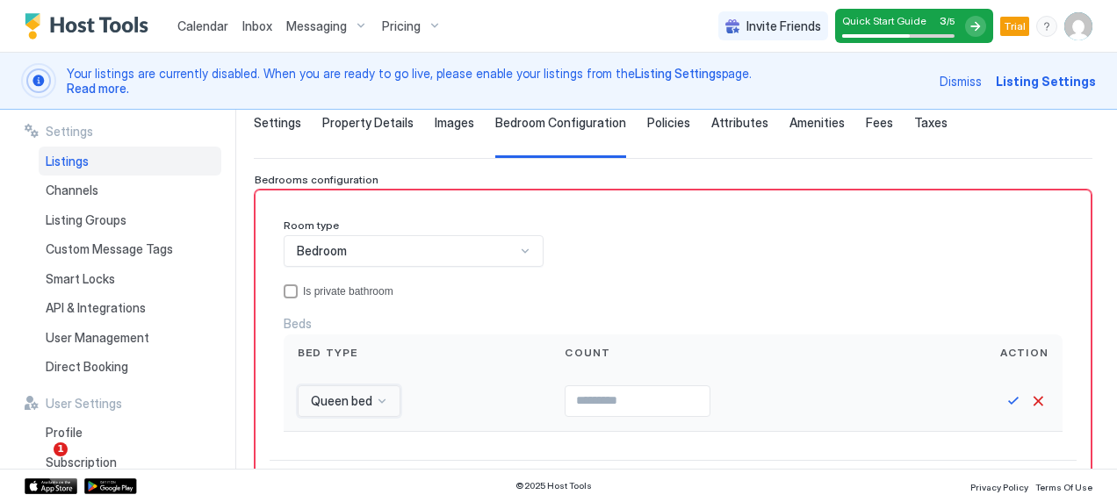
scroll to position [119, 0]
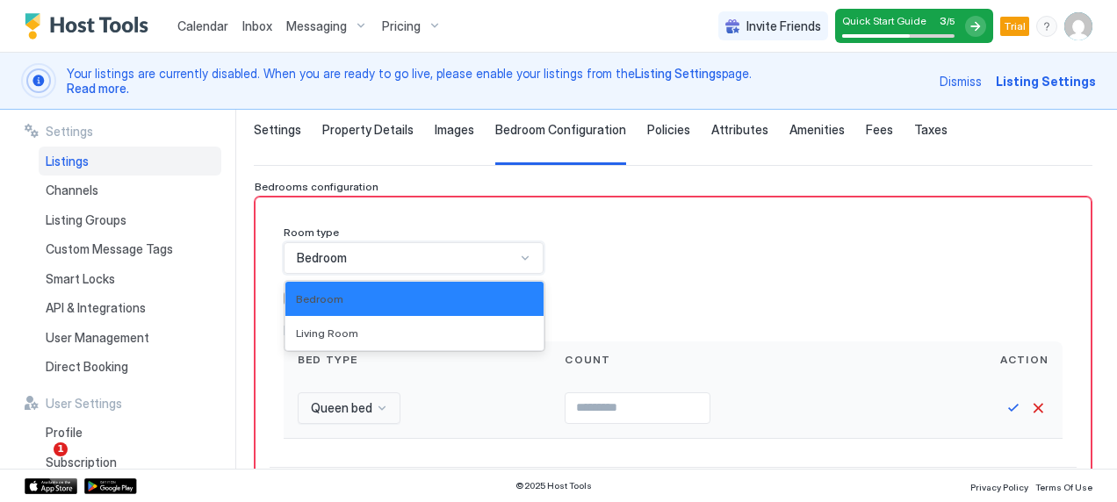
click at [509, 260] on div "Bedroom" at bounding box center [406, 258] width 219 height 16
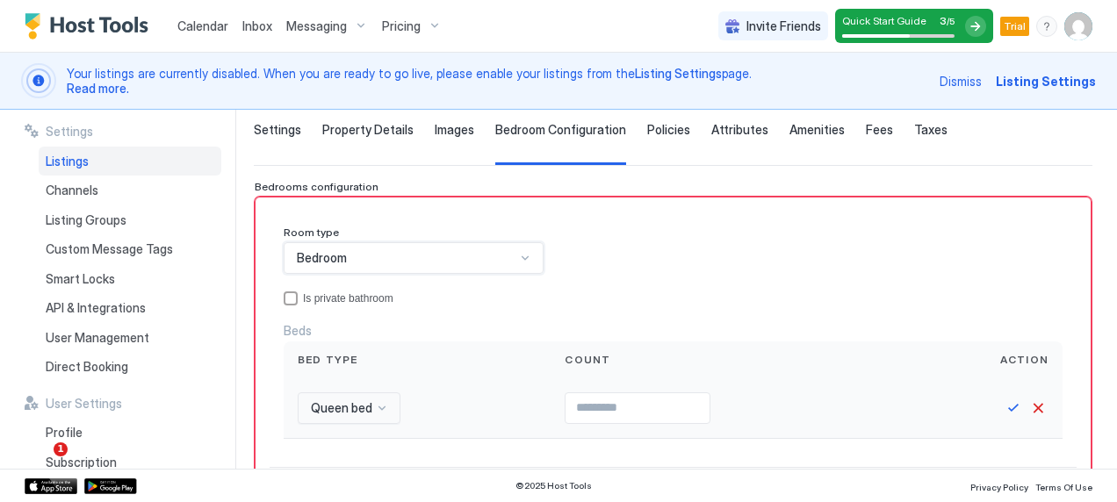
click at [509, 260] on div "Bedroom" at bounding box center [406, 258] width 219 height 16
click at [573, 404] on input "Input Field" at bounding box center [638, 408] width 144 height 30
type input "*"
click at [692, 292] on div "Is private bathroom" at bounding box center [683, 298] width 760 height 12
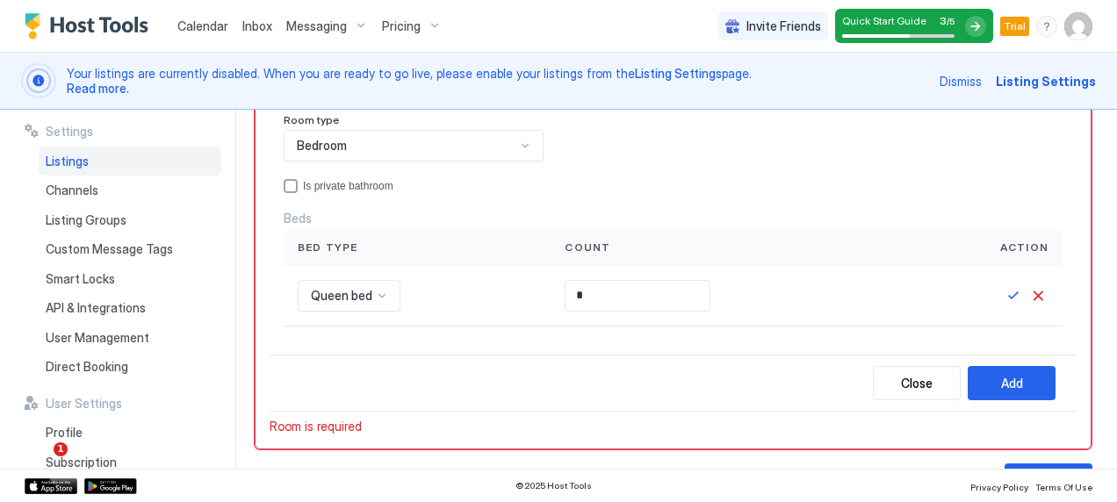
scroll to position [233, 0]
click at [362, 186] on div "Is private bathroom" at bounding box center [683, 185] width 760 height 12
click at [980, 375] on button "Add" at bounding box center [1012, 382] width 88 height 34
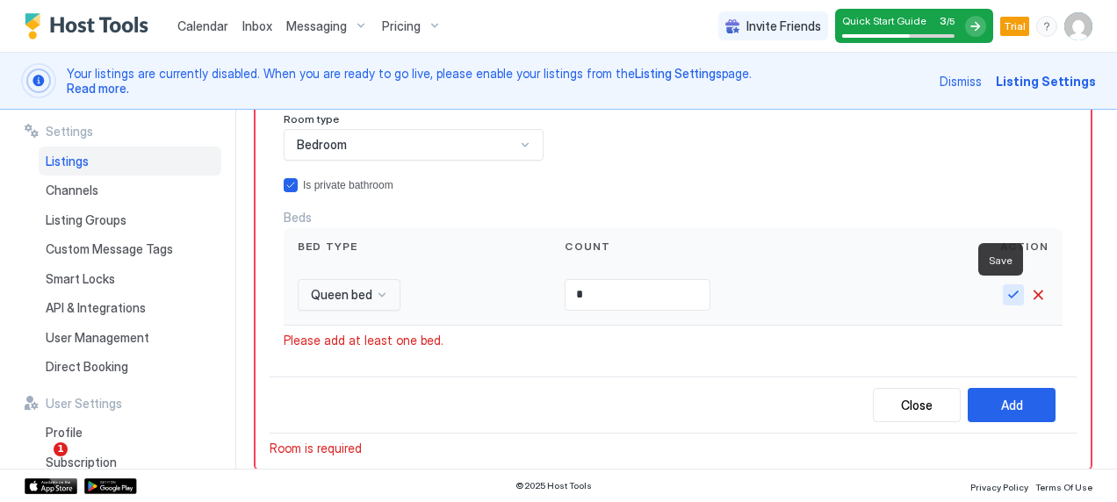
click at [1003, 296] on button "Save" at bounding box center [1013, 295] width 21 height 21
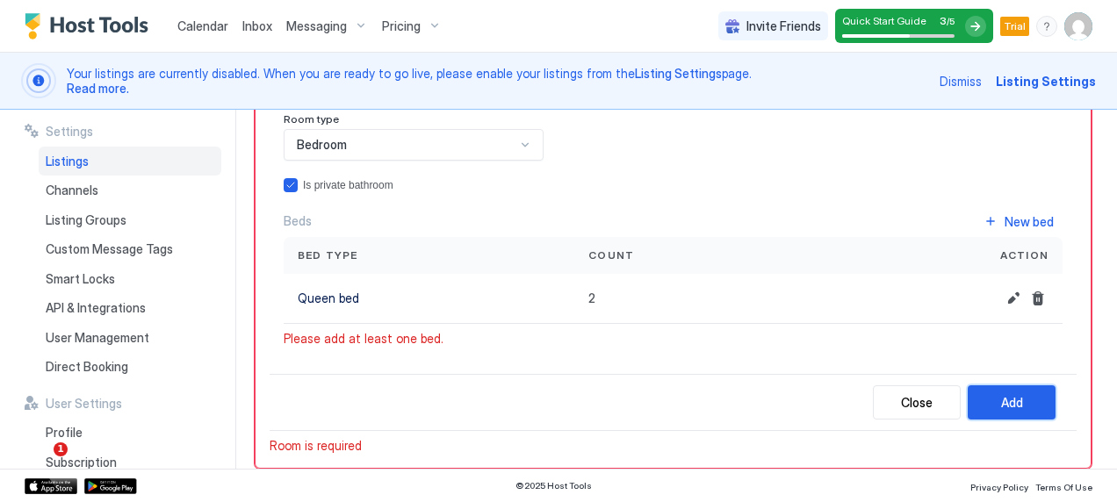
click at [986, 397] on button "Add" at bounding box center [1012, 403] width 88 height 34
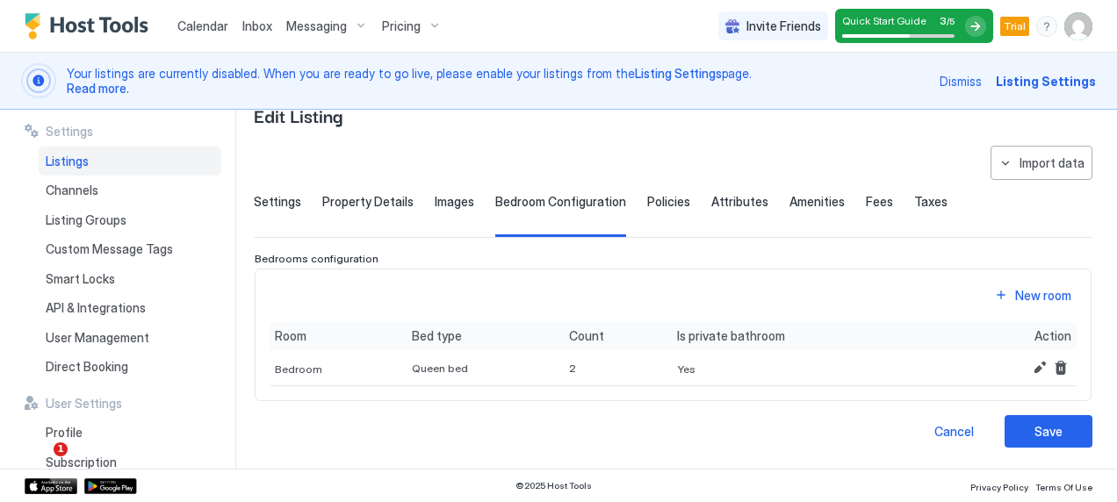
scroll to position [47, 0]
click at [1020, 432] on button "Save" at bounding box center [1049, 431] width 88 height 32
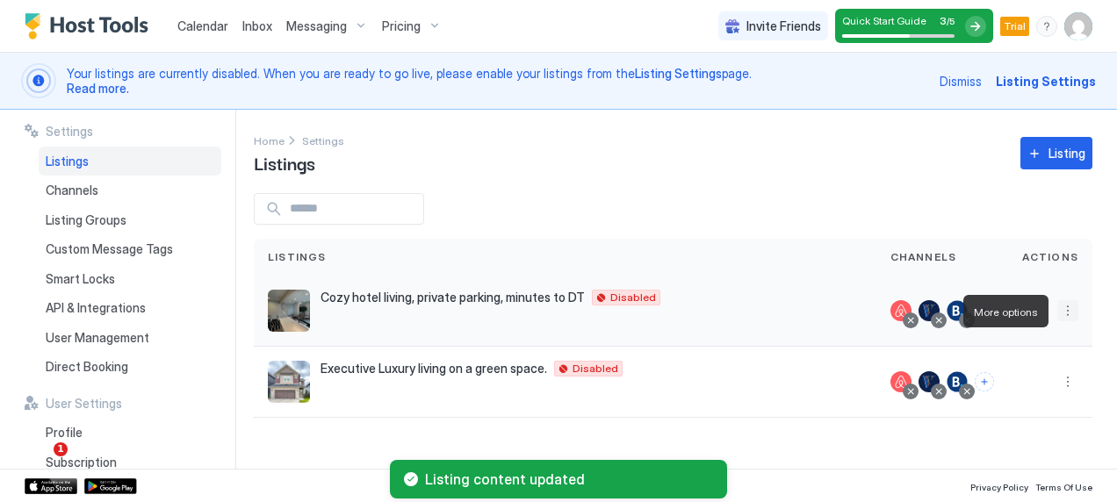
click at [1070, 307] on button "More options" at bounding box center [1067, 310] width 21 height 21
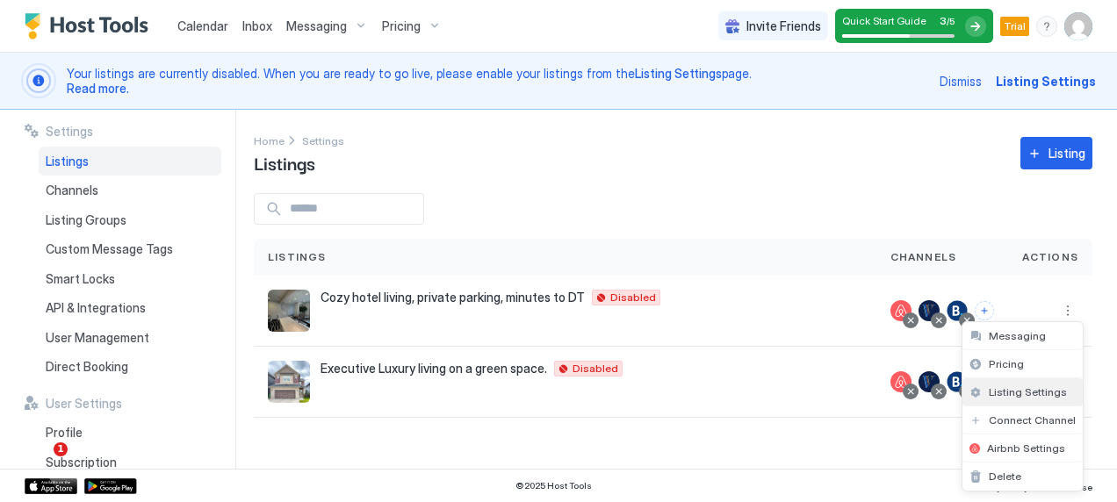
click at [1022, 392] on span "Listing Settings" at bounding box center [1028, 392] width 78 height 13
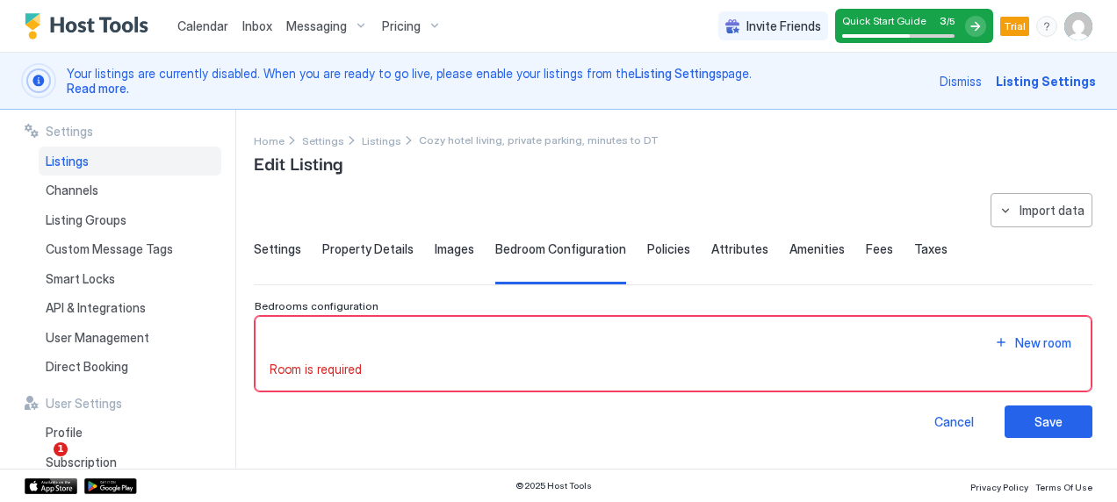
type input "*"
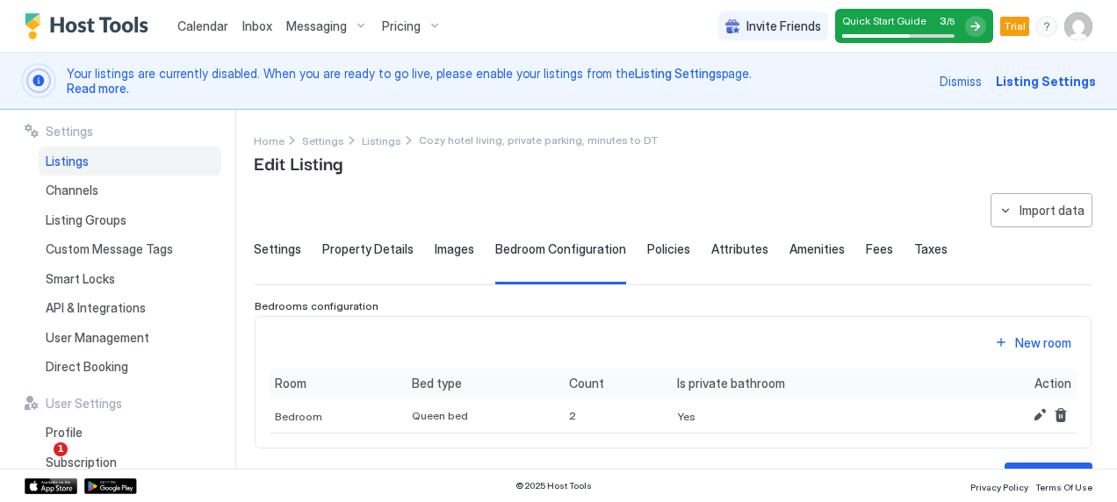
scroll to position [41, 0]
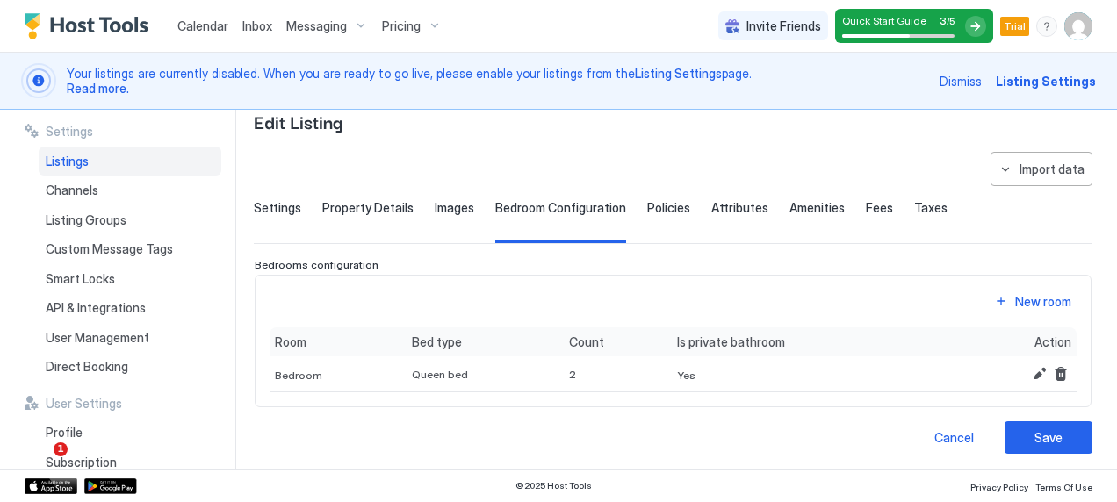
click at [448, 208] on span "Images" at bounding box center [455, 208] width 40 height 16
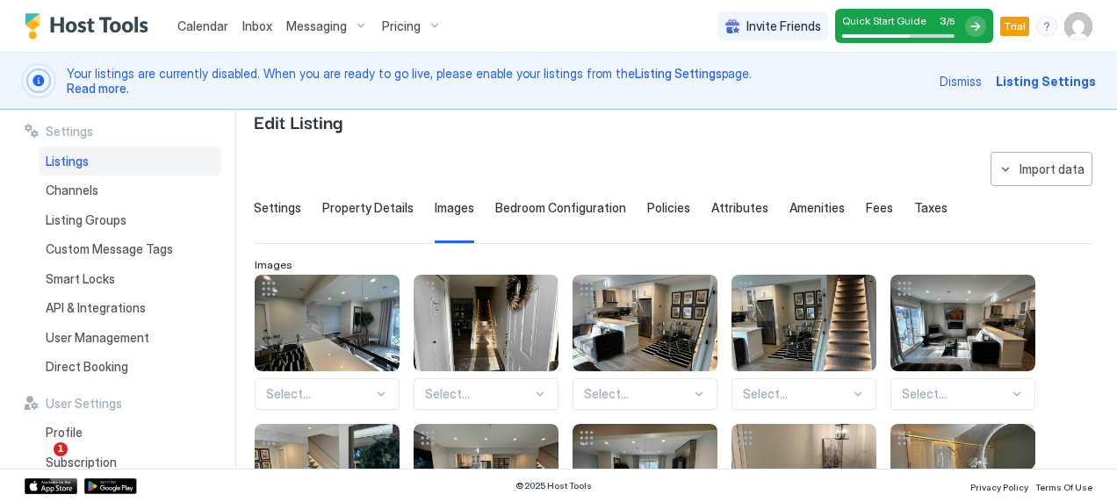
click at [561, 206] on span "Bedroom Configuration" at bounding box center [560, 208] width 131 height 16
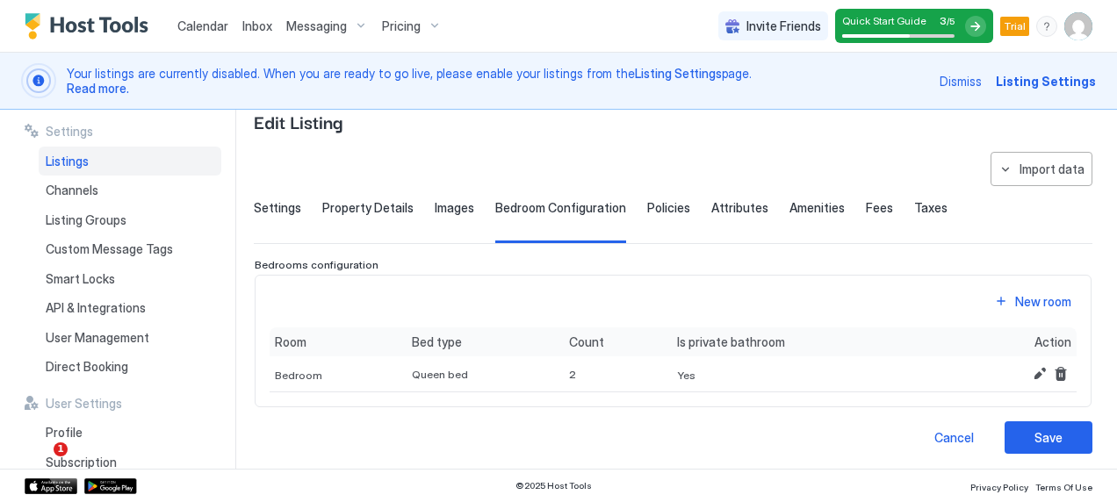
click at [661, 212] on span "Policies" at bounding box center [668, 208] width 43 height 16
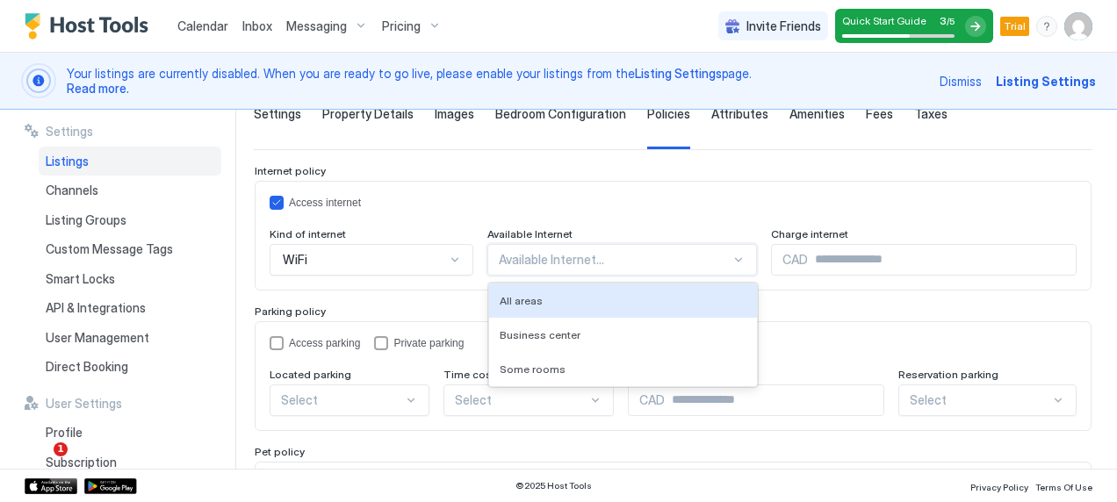
scroll to position [170, 0]
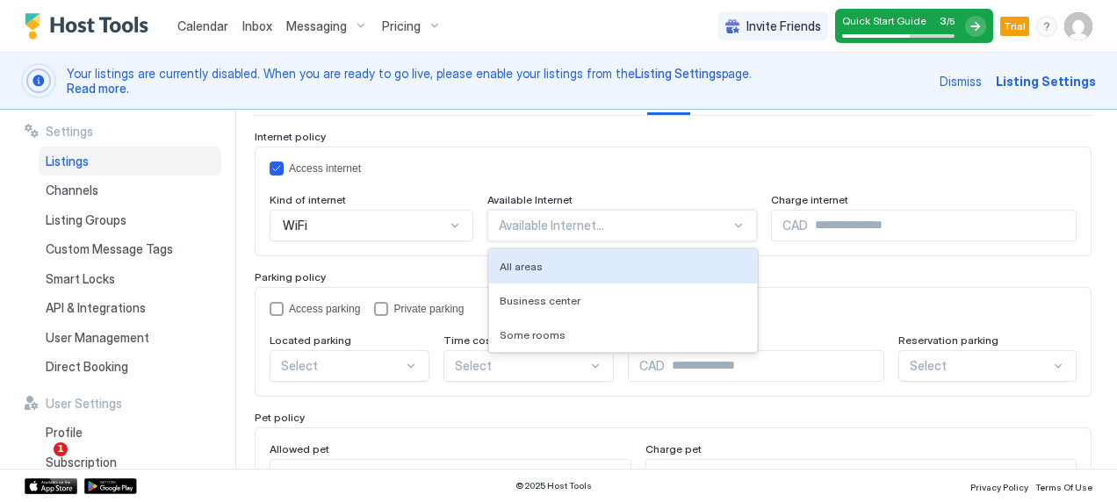
click at [579, 242] on div "3 results available. Use Up and Down to choose options, press Enter to select t…" at bounding box center [622, 226] width 271 height 32
click at [579, 255] on div "All areas" at bounding box center [623, 266] width 269 height 34
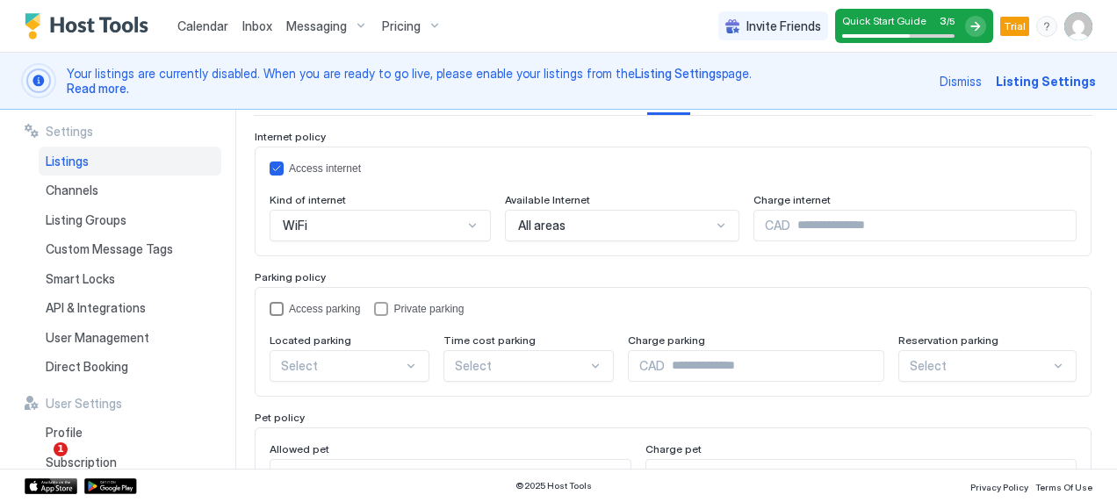
click at [334, 307] on div "Access parking" at bounding box center [324, 309] width 71 height 12
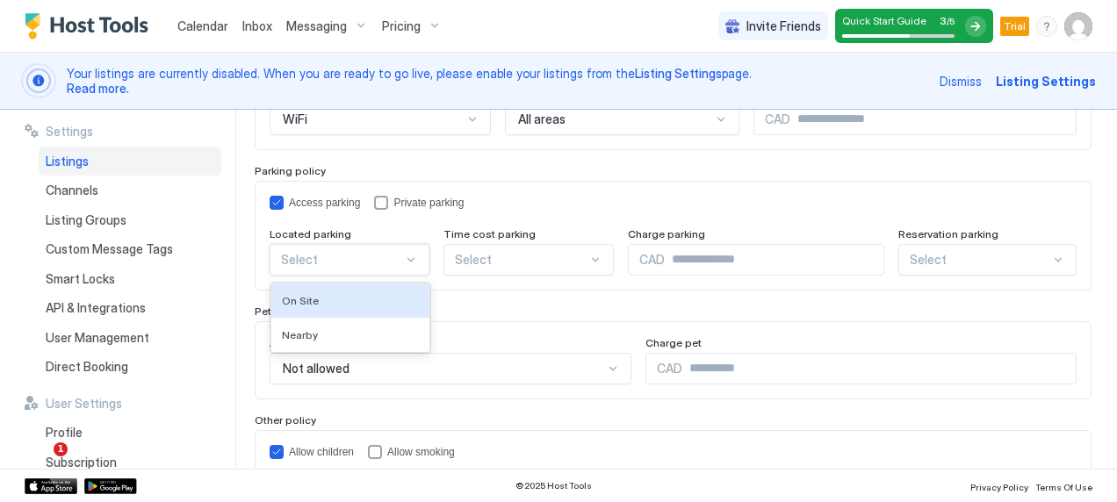
click at [400, 364] on div "Internet policy Access internet Kind of internet WiFi Available Internet All ar…" at bounding box center [673, 249] width 837 height 451
click at [371, 301] on div "On Site" at bounding box center [350, 300] width 137 height 13
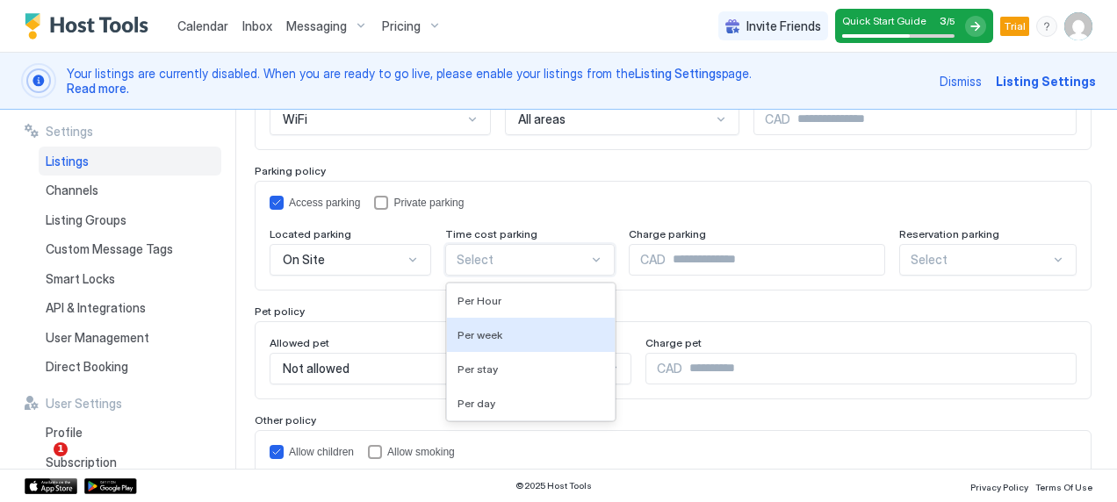
scroll to position [344, 0]
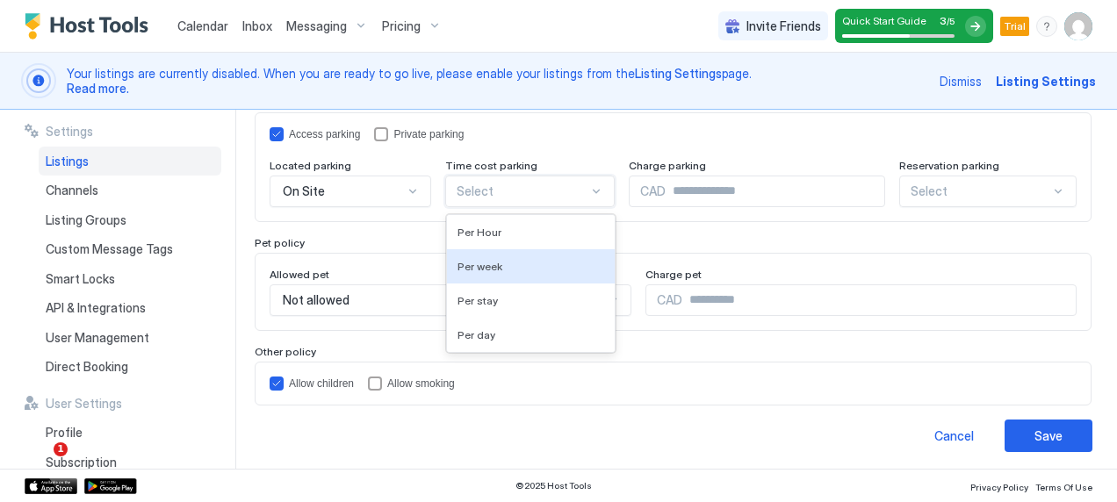
click at [555, 207] on div "4 results available. Use Up and Down to choose options, press Enter to select t…" at bounding box center [530, 192] width 170 height 32
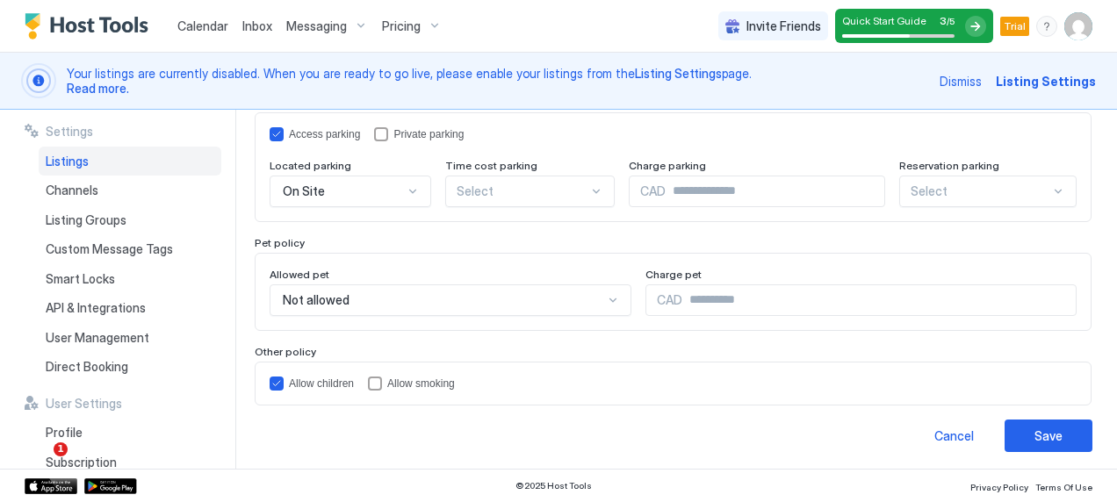
click at [568, 139] on div "Access parking Private parking" at bounding box center [673, 134] width 807 height 14
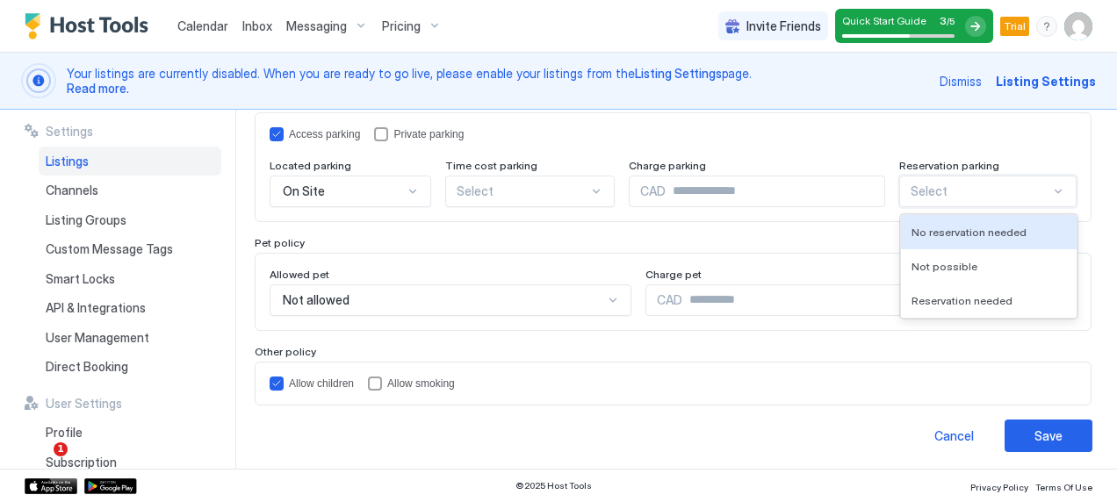
click at [925, 193] on div at bounding box center [981, 192] width 141 height 16
click at [931, 229] on span "No reservation needed" at bounding box center [969, 232] width 115 height 13
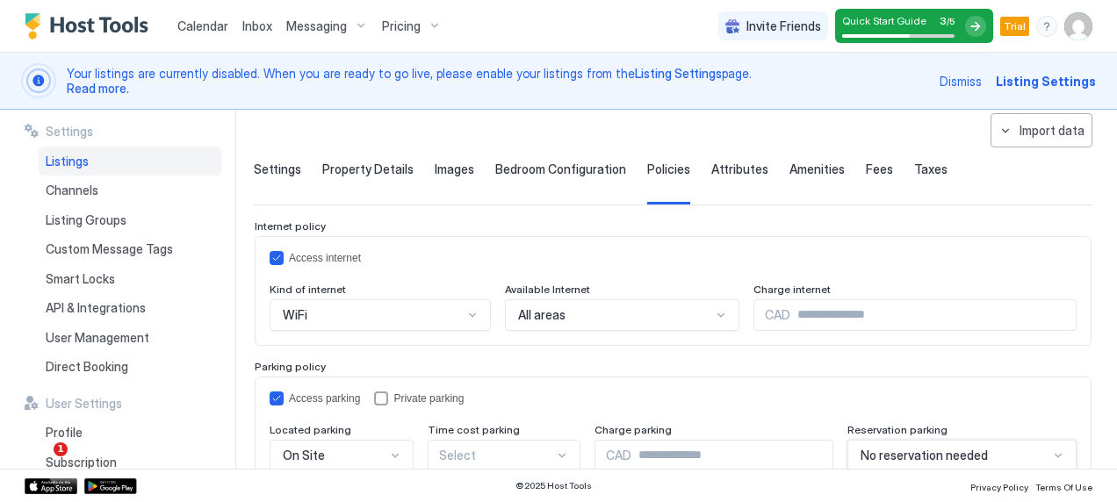
scroll to position [79, 0]
click at [720, 172] on span "Attributes" at bounding box center [739, 170] width 57 height 16
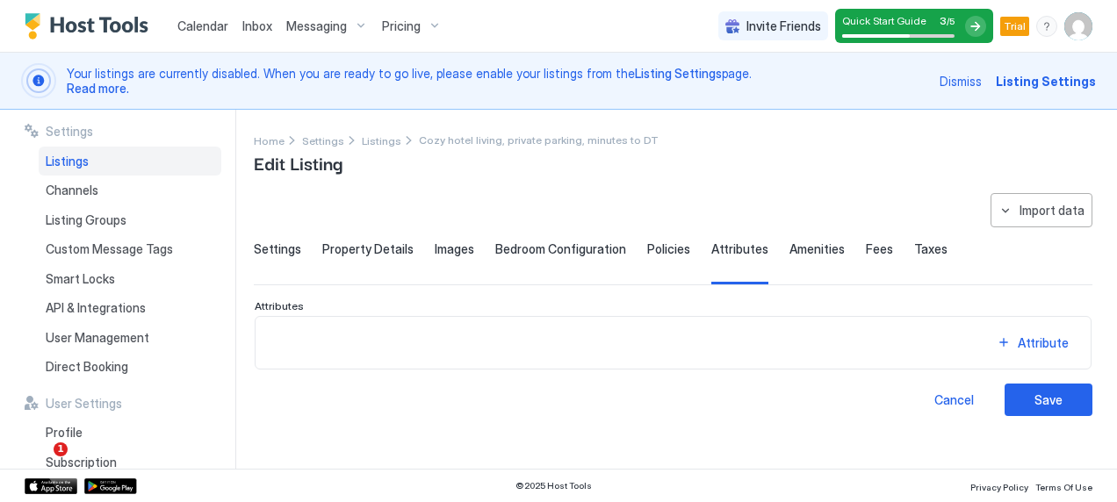
scroll to position [0, 0]
click at [802, 246] on span "Amenities" at bounding box center [817, 250] width 55 height 16
click at [1018, 344] on button "Amenity" at bounding box center [1033, 343] width 88 height 24
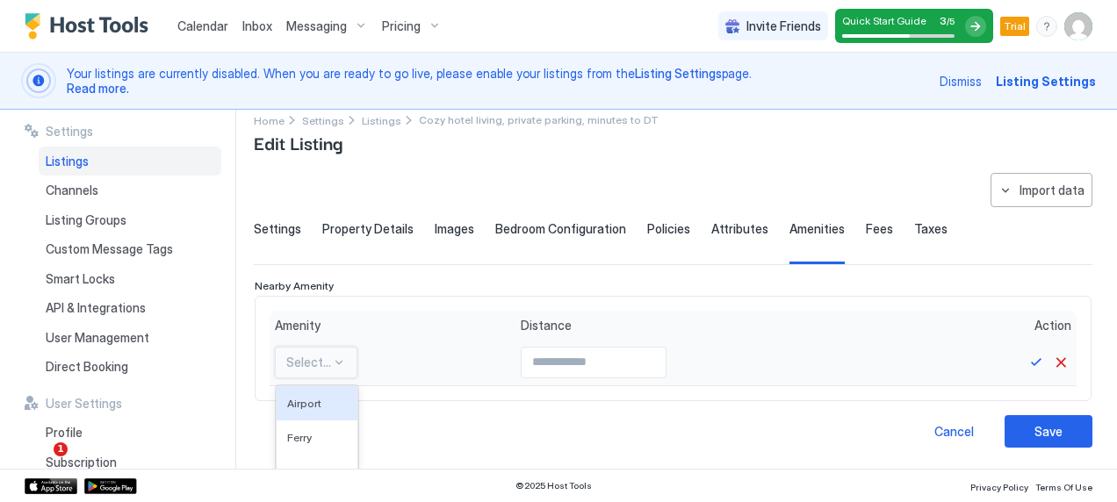
scroll to position [110, 0]
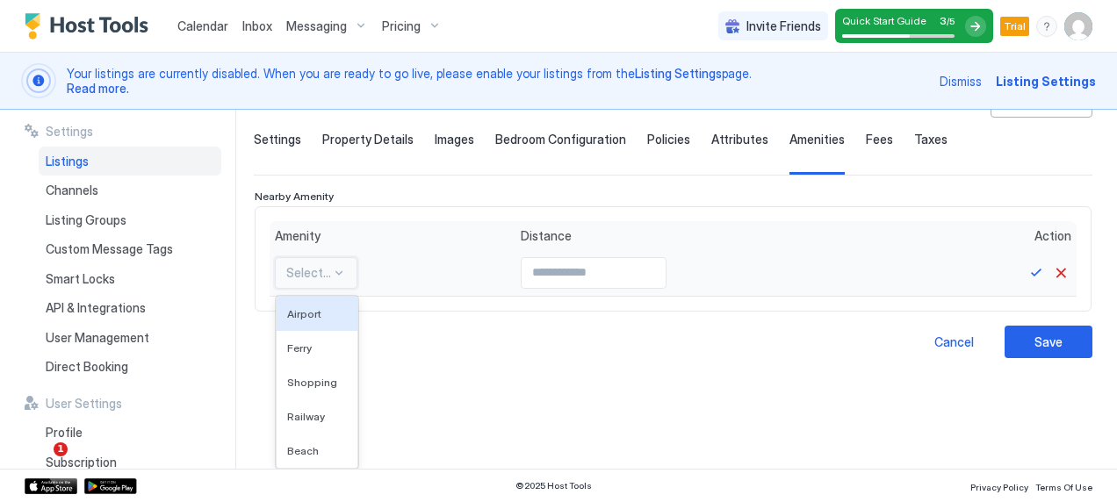
click at [341, 289] on div "5 results available. Use Up and Down to choose options, press Enter to select t…" at bounding box center [316, 273] width 83 height 32
click at [333, 382] on div "Shopping" at bounding box center [317, 382] width 60 height 13
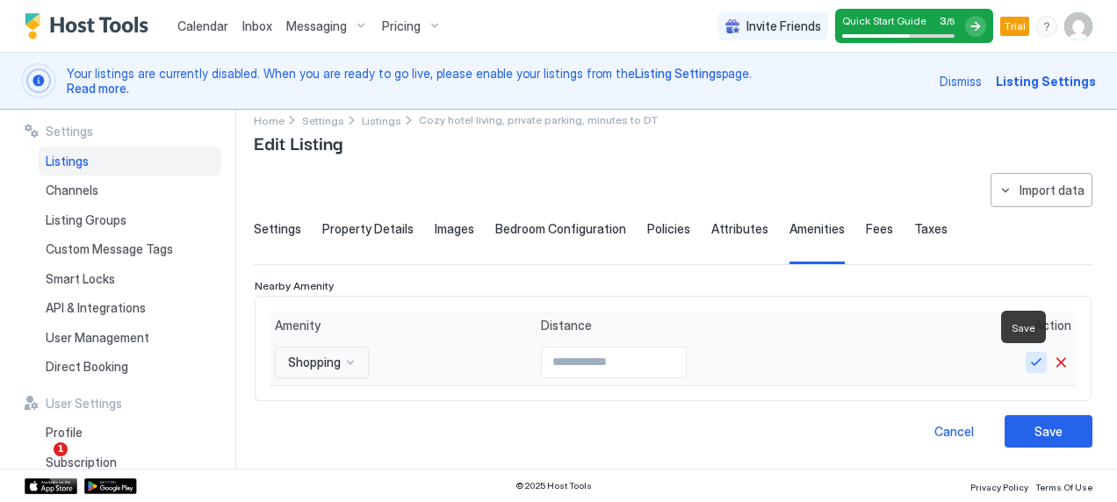
click at [1026, 366] on button "Save" at bounding box center [1036, 362] width 21 height 21
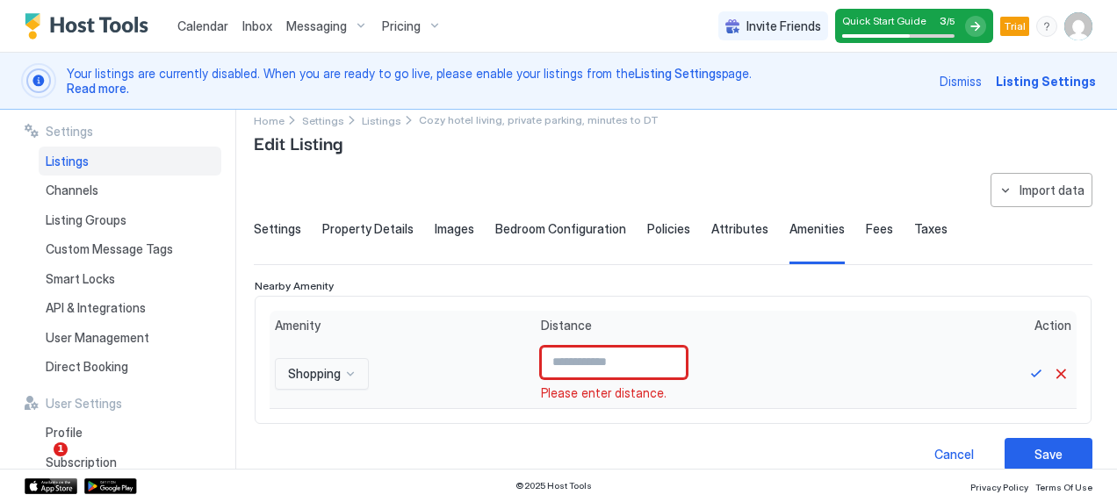
click at [547, 360] on input "Input Field" at bounding box center [614, 363] width 144 height 30
click at [1050, 375] on button "Cancel" at bounding box center [1060, 374] width 21 height 21
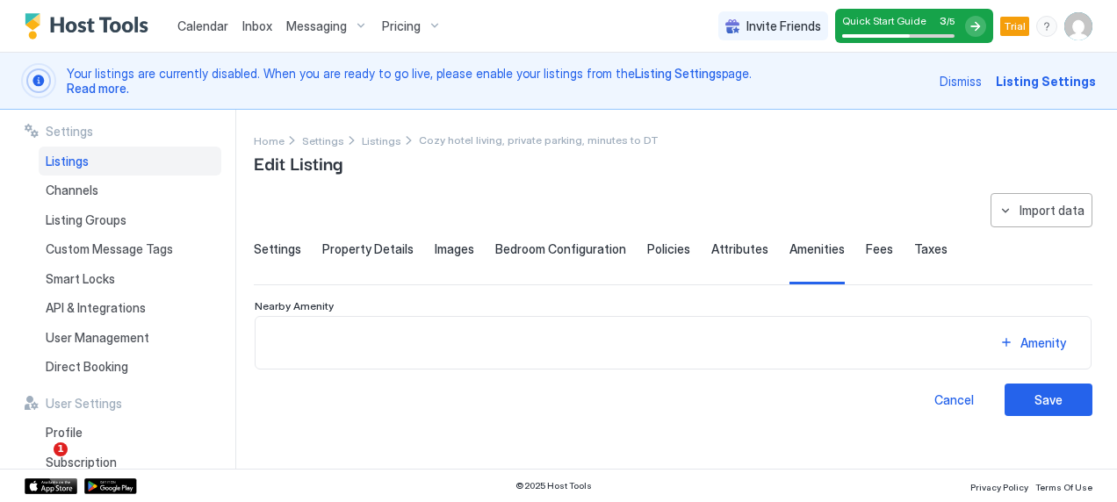
scroll to position [0, 0]
click at [866, 246] on span "Fees" at bounding box center [879, 250] width 27 height 16
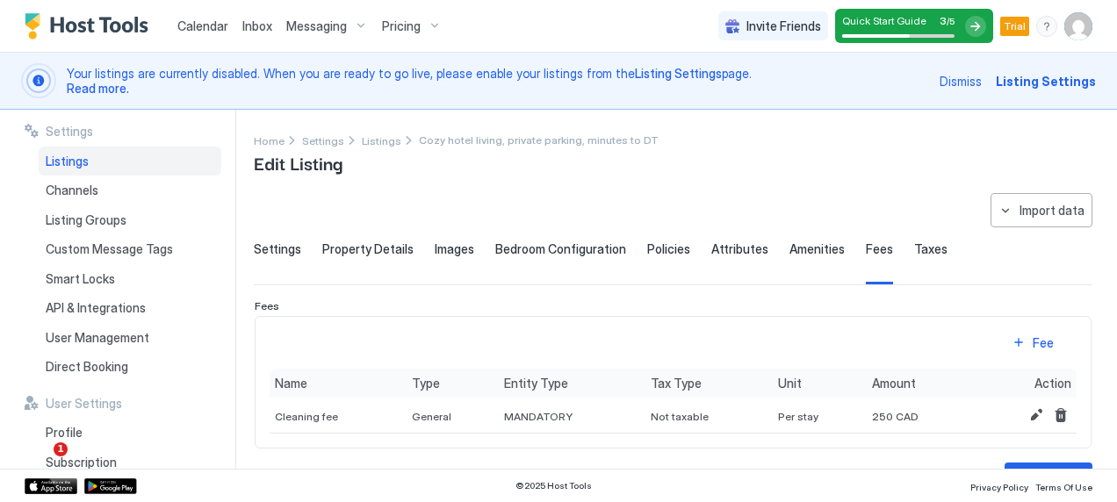
click at [282, 247] on span "Settings" at bounding box center [277, 250] width 47 height 16
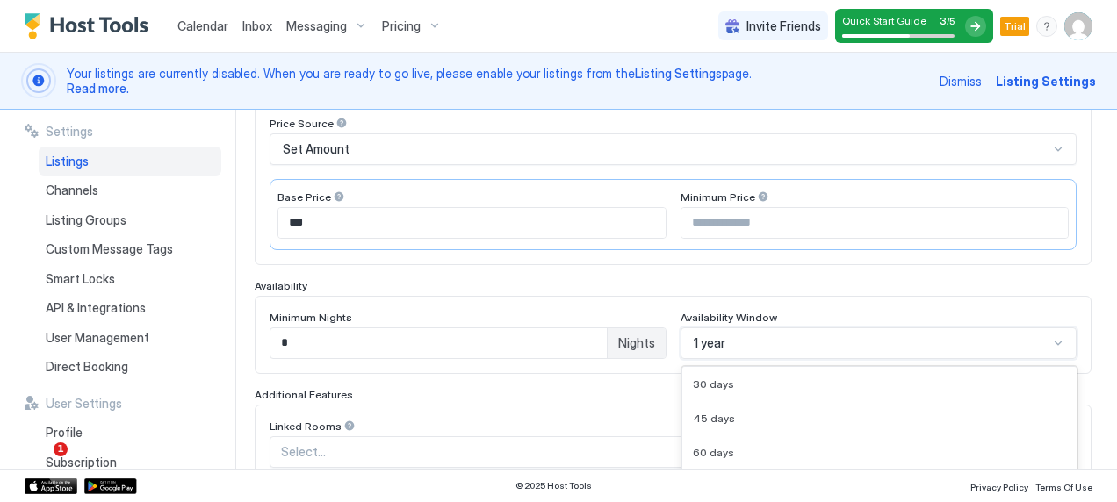
scroll to position [587, 0]
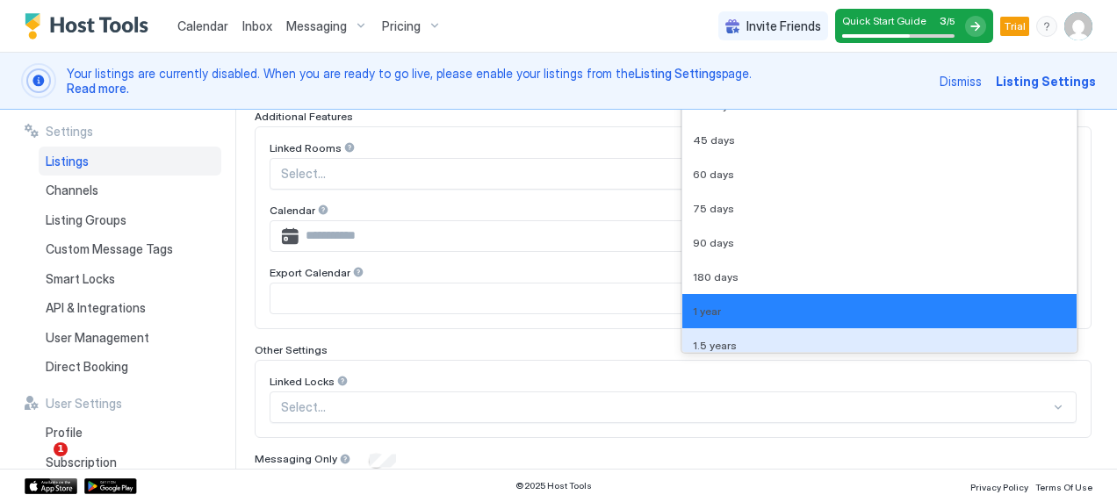
click at [736, 81] on div "9 results available. Use Up and Down to choose options, press Enter to select t…" at bounding box center [879, 65] width 397 height 32
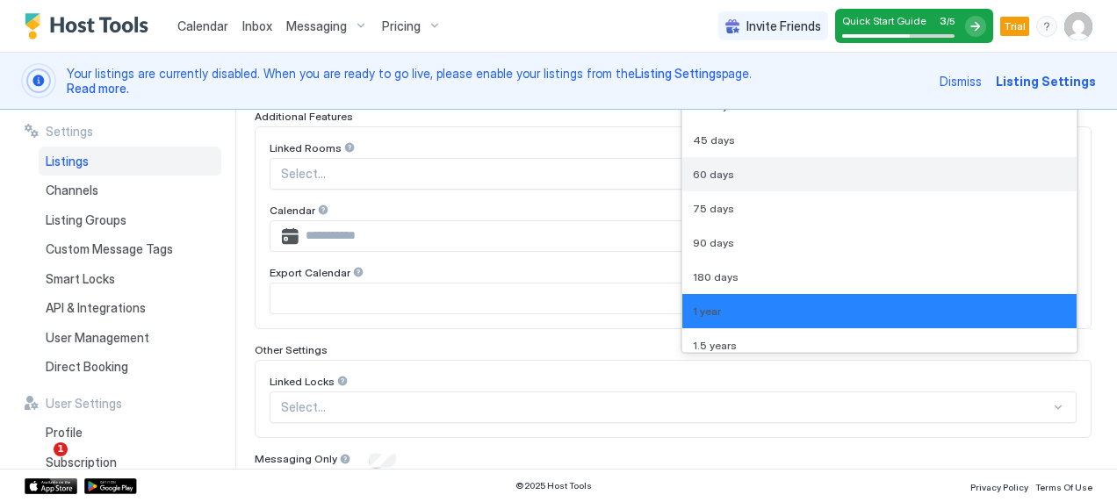
click at [742, 174] on div "60 days" at bounding box center [880, 174] width 374 height 13
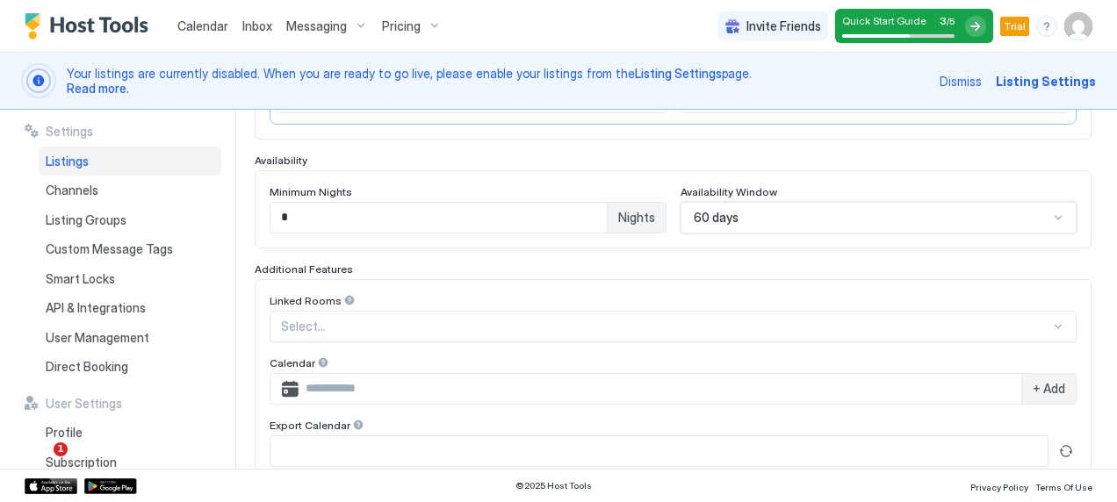
scroll to position [431, 0]
click at [400, 218] on input "*" at bounding box center [439, 221] width 336 height 30
type input "**"
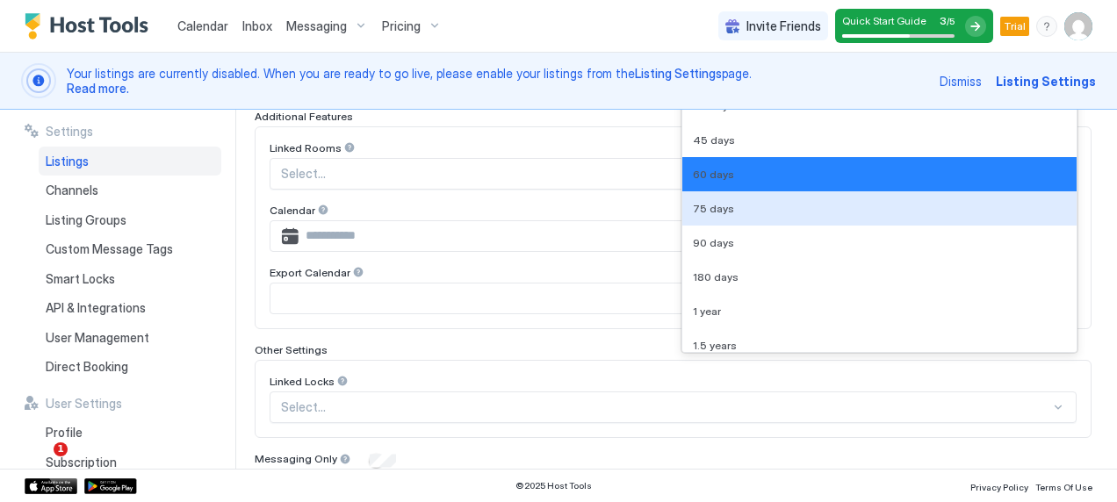
click at [761, 81] on div "9 results available. Use Up and Down to choose options, press Enter to select t…" at bounding box center [879, 65] width 397 height 32
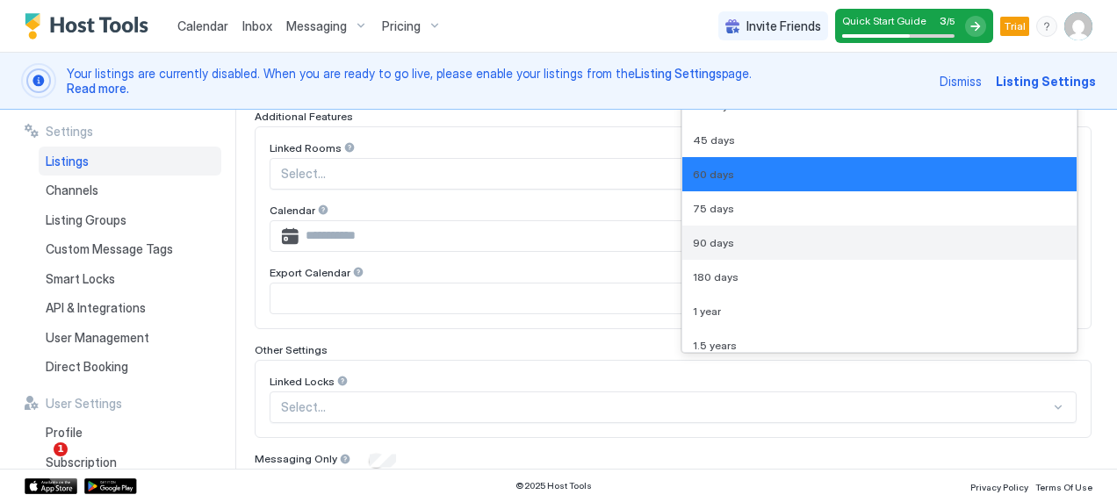
click at [732, 246] on div "90 days" at bounding box center [880, 242] width 374 height 13
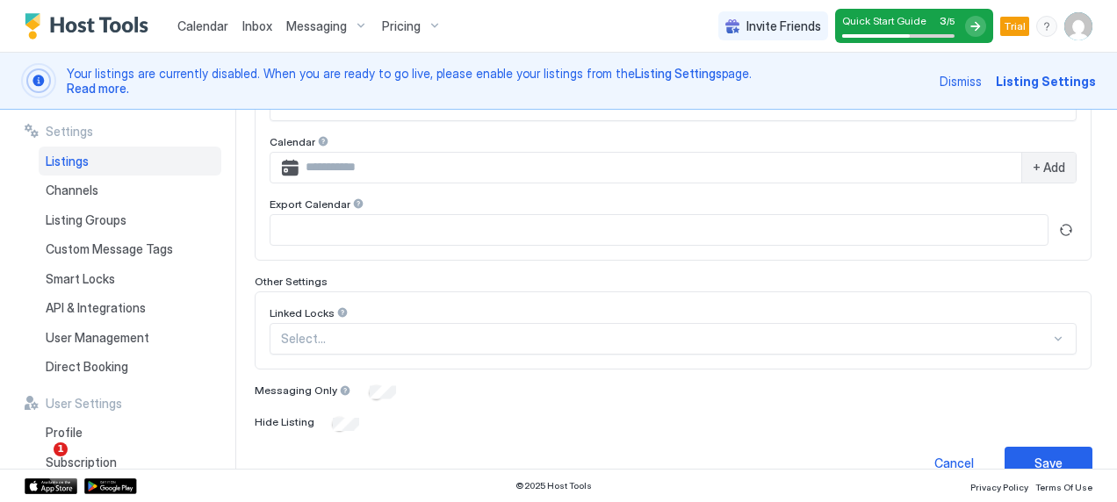
scroll to position [686, 0]
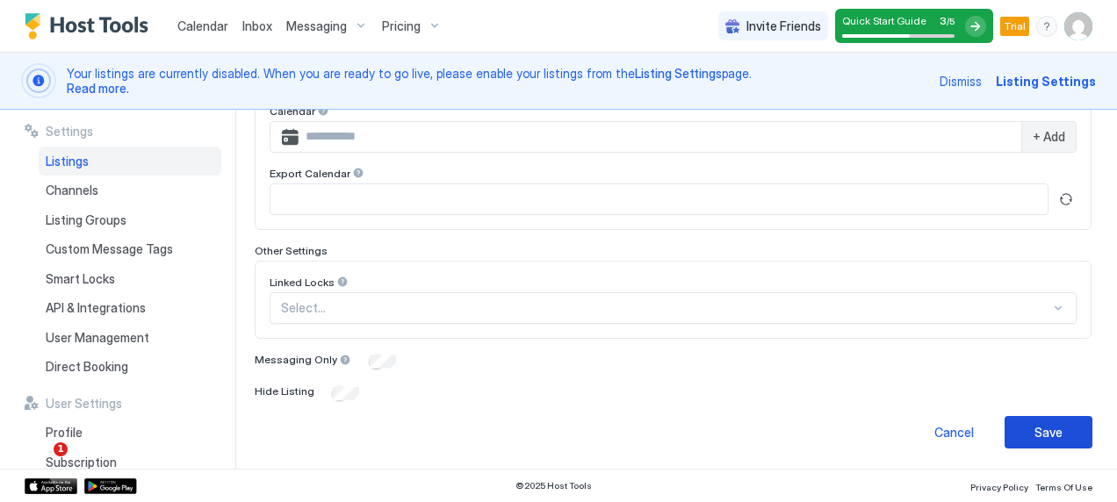
click at [1035, 427] on div "Save" at bounding box center [1049, 432] width 28 height 18
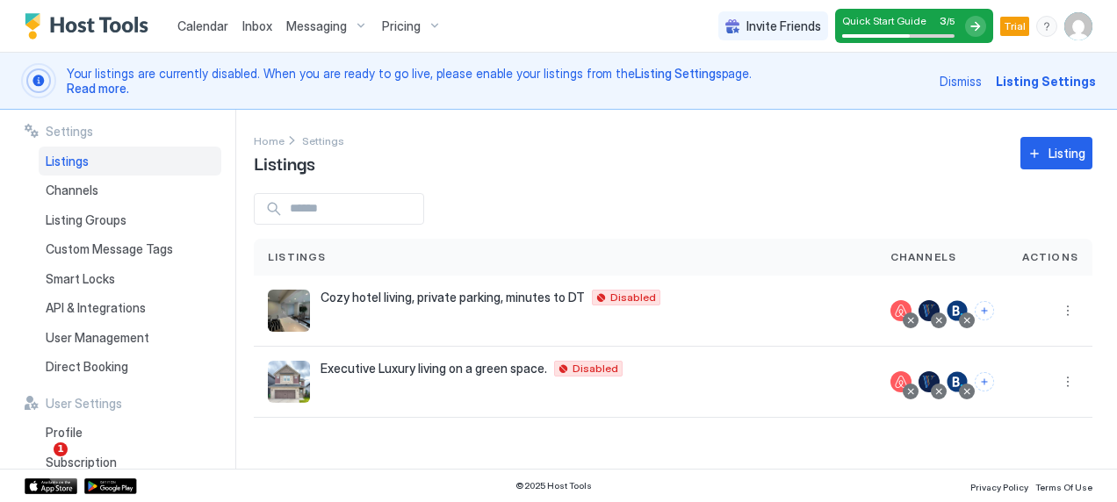
click at [653, 69] on span "Listing Settings" at bounding box center [678, 73] width 87 height 15
click at [90, 90] on span "Read more." at bounding box center [98, 88] width 62 height 15
click at [1069, 307] on button "More options" at bounding box center [1067, 310] width 21 height 21
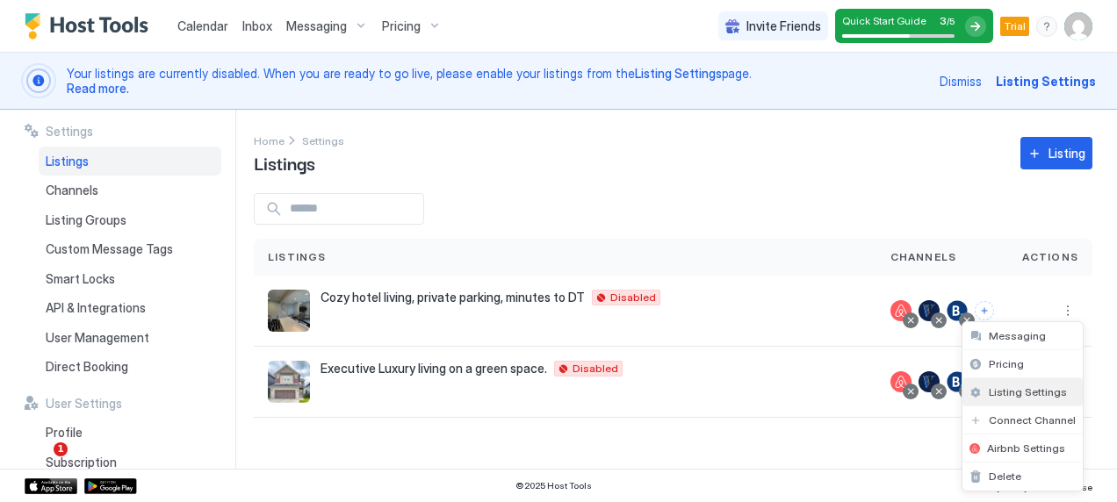
click at [1019, 394] on span "Listing Settings" at bounding box center [1028, 392] width 78 height 13
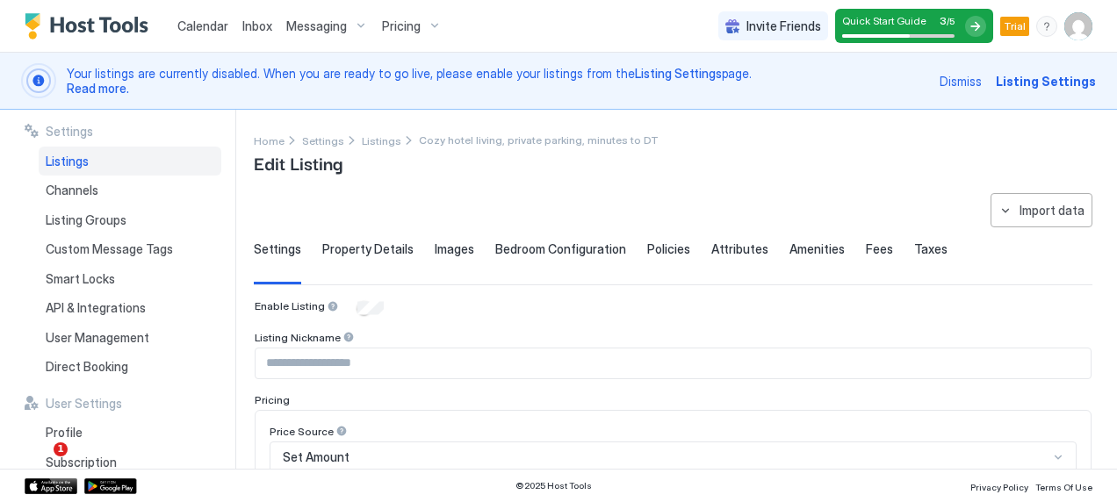
click at [914, 249] on span "Taxes" at bounding box center [930, 250] width 33 height 16
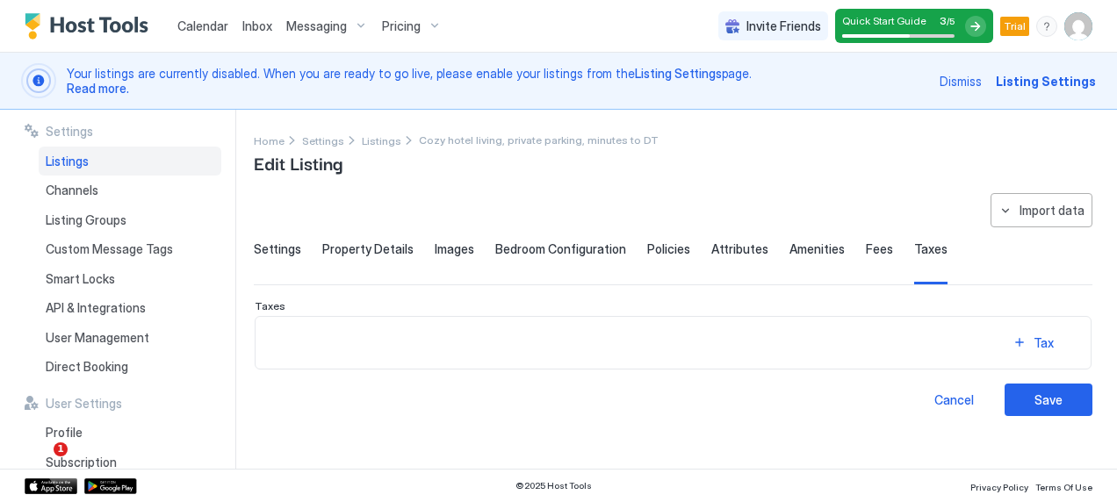
click at [866, 246] on span "Fees" at bounding box center [879, 250] width 27 height 16
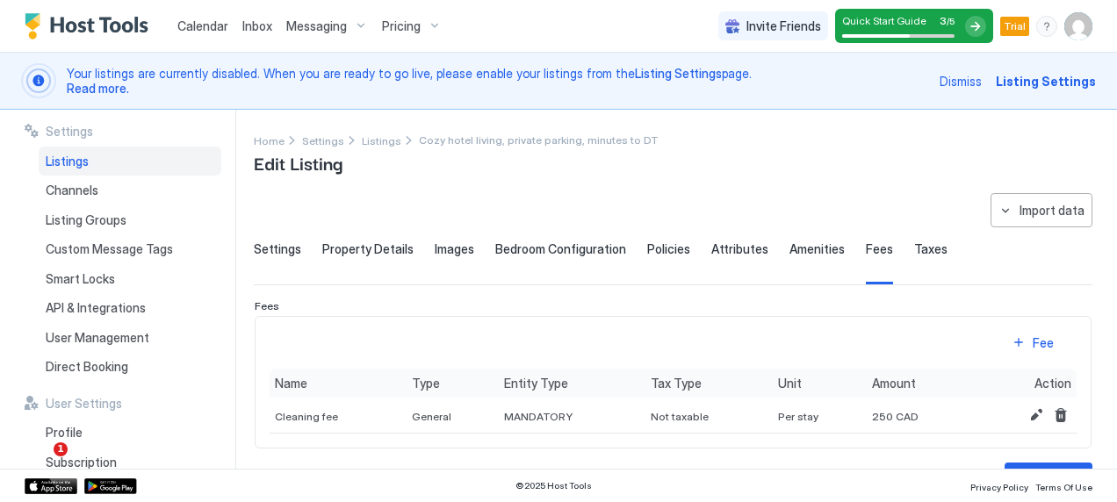
scroll to position [47, 0]
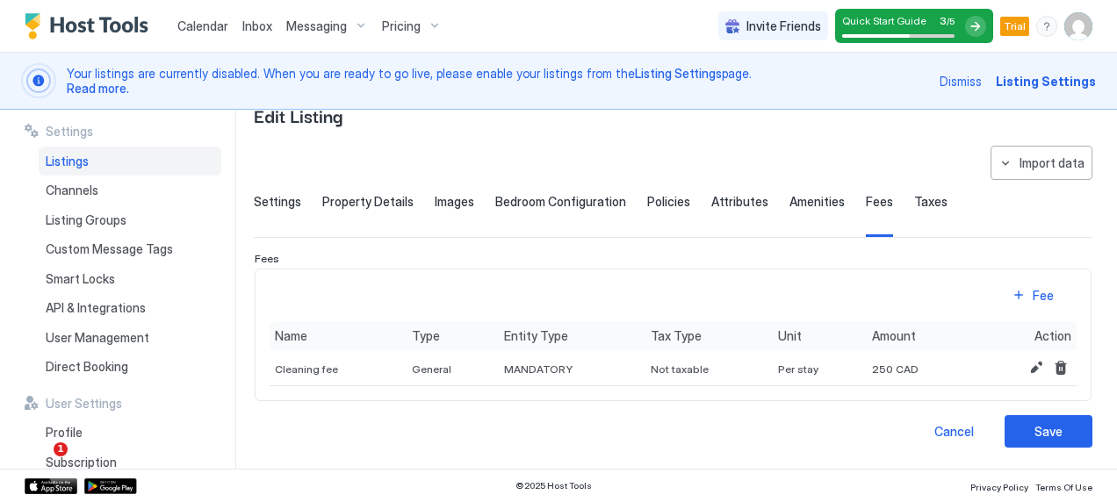
click at [799, 202] on span "Amenities" at bounding box center [817, 202] width 55 height 16
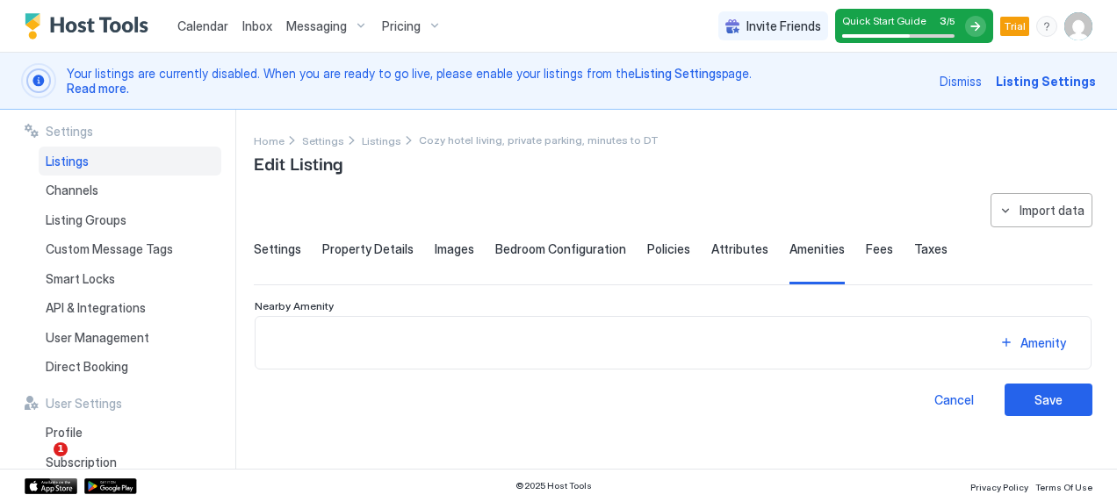
scroll to position [0, 0]
click at [1013, 342] on button "Amenity" at bounding box center [1033, 343] width 88 height 24
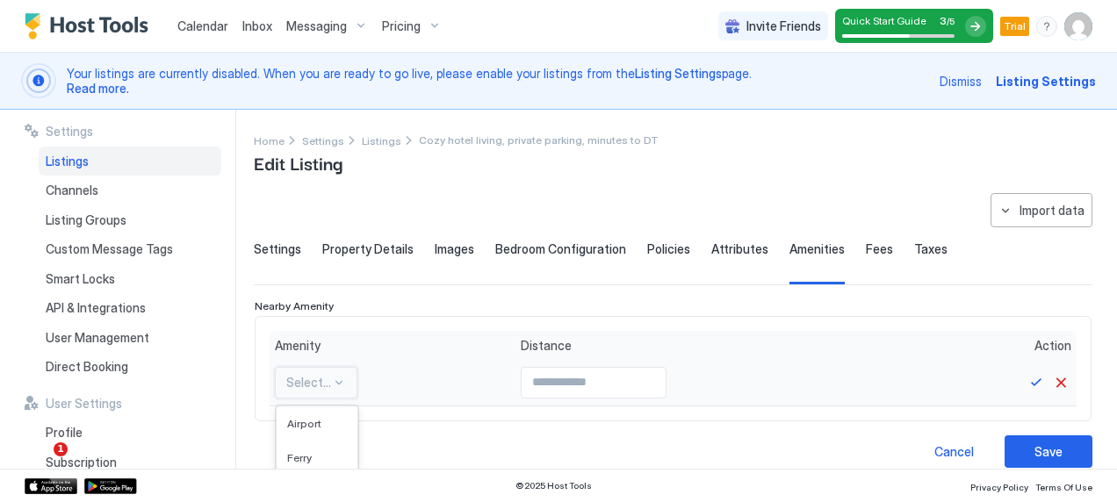
scroll to position [110, 0]
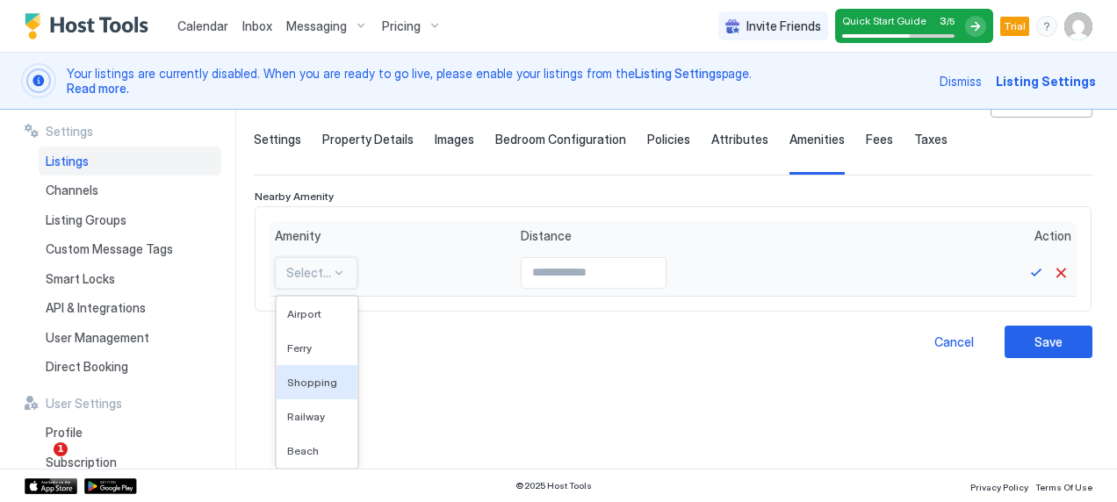
click at [341, 289] on div "5 results available. Use Up and Down to choose options, press Enter to select t…" at bounding box center [316, 273] width 83 height 32
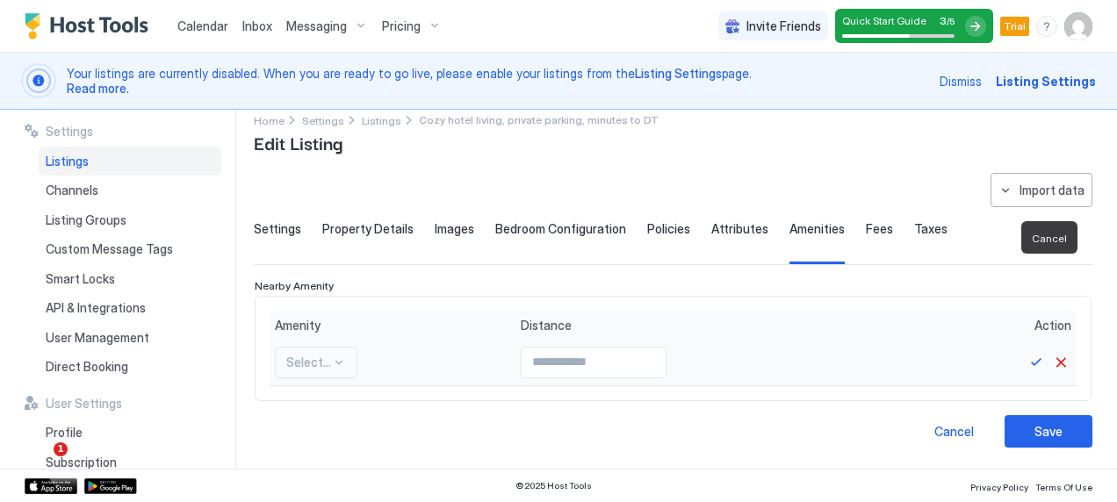
scroll to position [20, 0]
click at [1050, 273] on div "**********" at bounding box center [673, 310] width 839 height 275
click at [1050, 361] on button "Cancel" at bounding box center [1060, 362] width 21 height 21
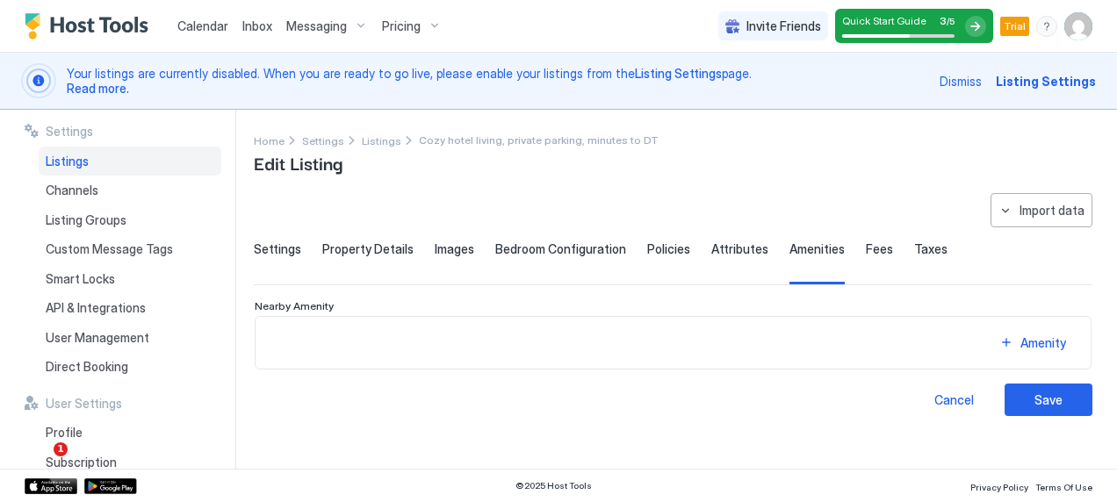
scroll to position [0, 0]
click at [718, 243] on span "Attributes" at bounding box center [739, 250] width 57 height 16
click at [1038, 343] on div "Attribute" at bounding box center [1043, 343] width 51 height 18
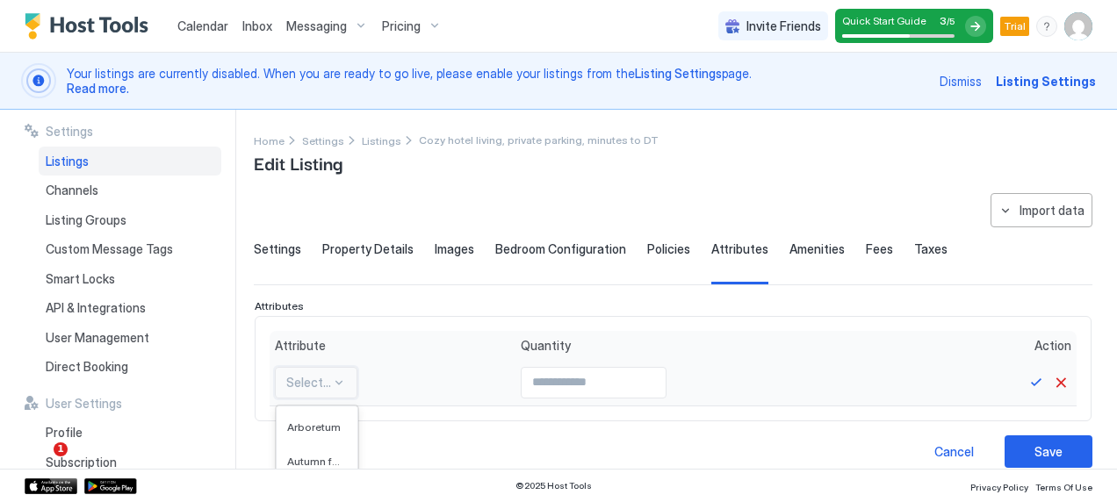
scroll to position [202, 0]
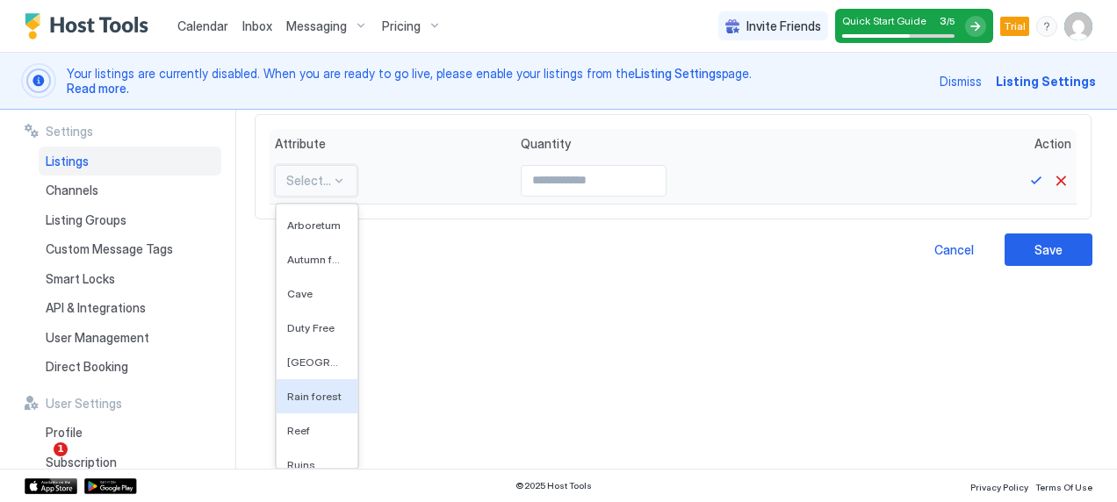
click at [327, 197] on div "600 results available. Use Up and Down to choose options, press Enter to select…" at bounding box center [316, 181] width 83 height 32
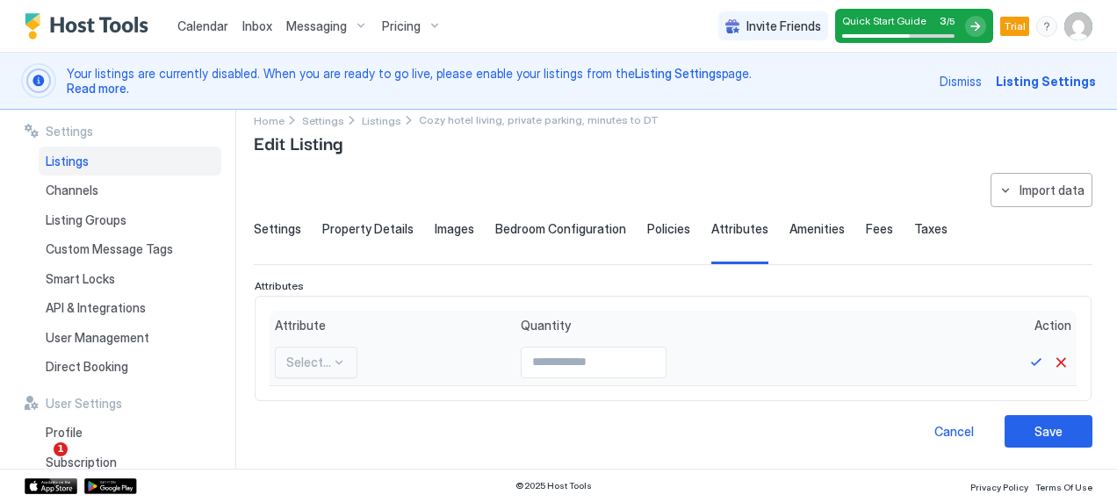
scroll to position [20, 0]
click at [763, 170] on div "**********" at bounding box center [685, 289] width 863 height 359
click at [1050, 363] on button "Cancel" at bounding box center [1060, 362] width 21 height 21
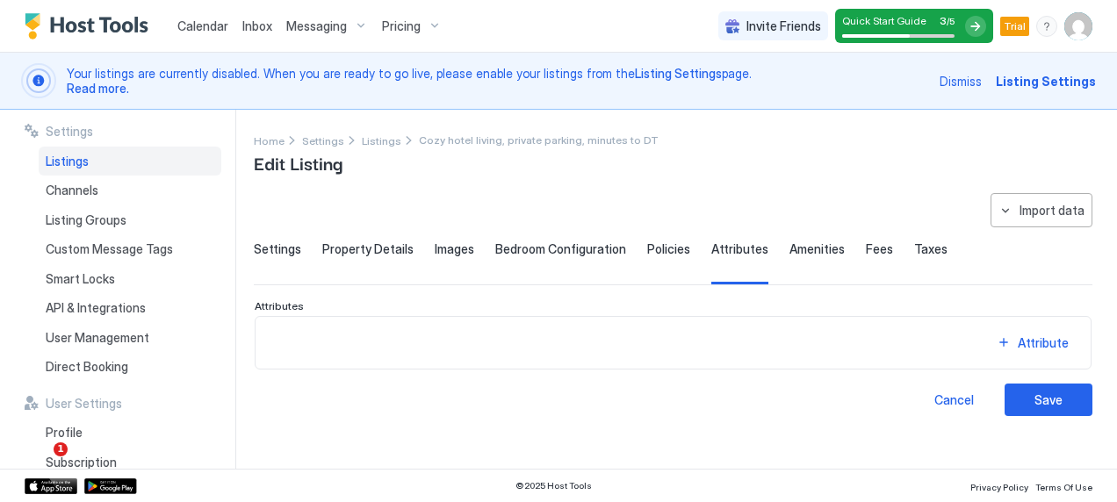
scroll to position [0, 0]
click at [649, 252] on span "Policies" at bounding box center [668, 250] width 43 height 16
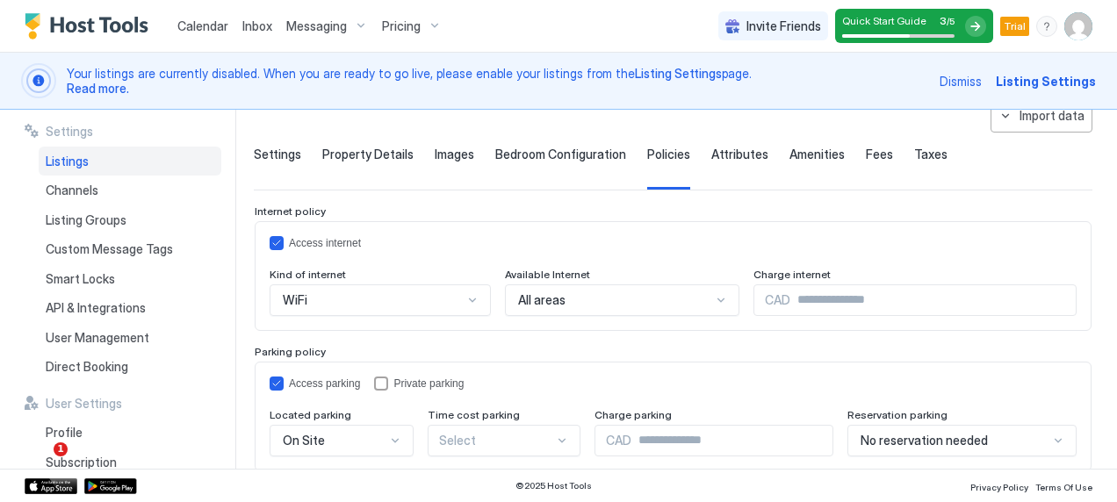
scroll to position [94, 0]
click at [574, 154] on span "Bedroom Configuration" at bounding box center [560, 156] width 131 height 16
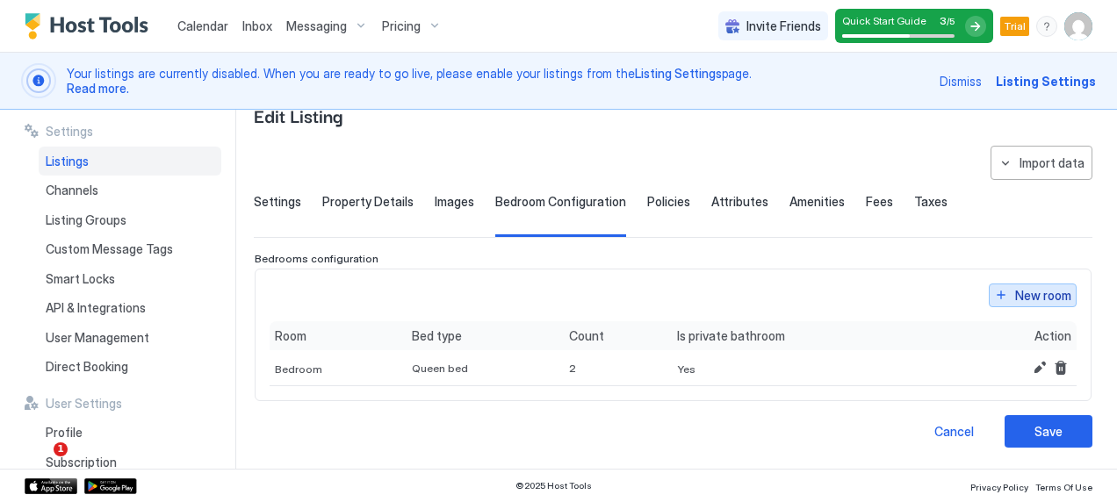
click at [1000, 292] on button "New room" at bounding box center [1033, 296] width 88 height 24
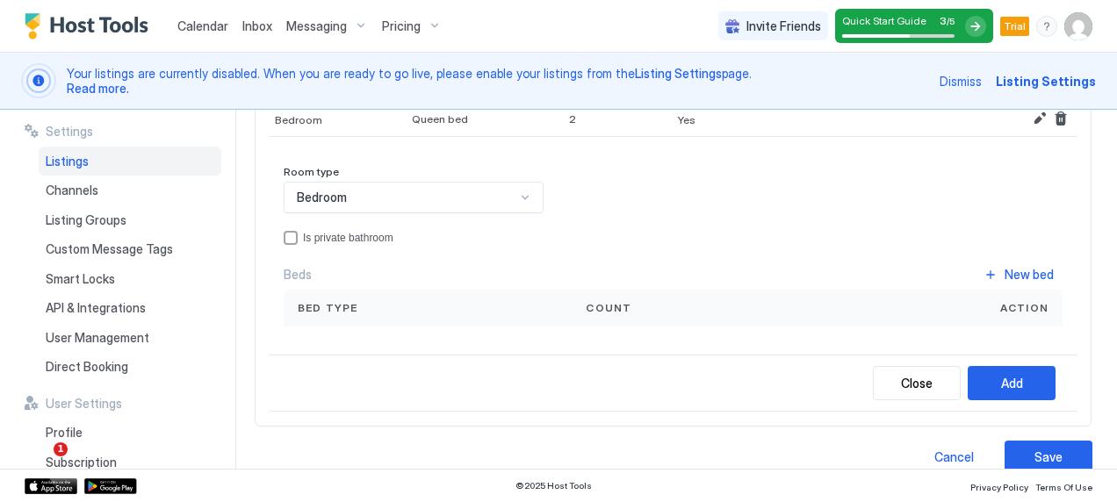
scroll to position [285, 0]
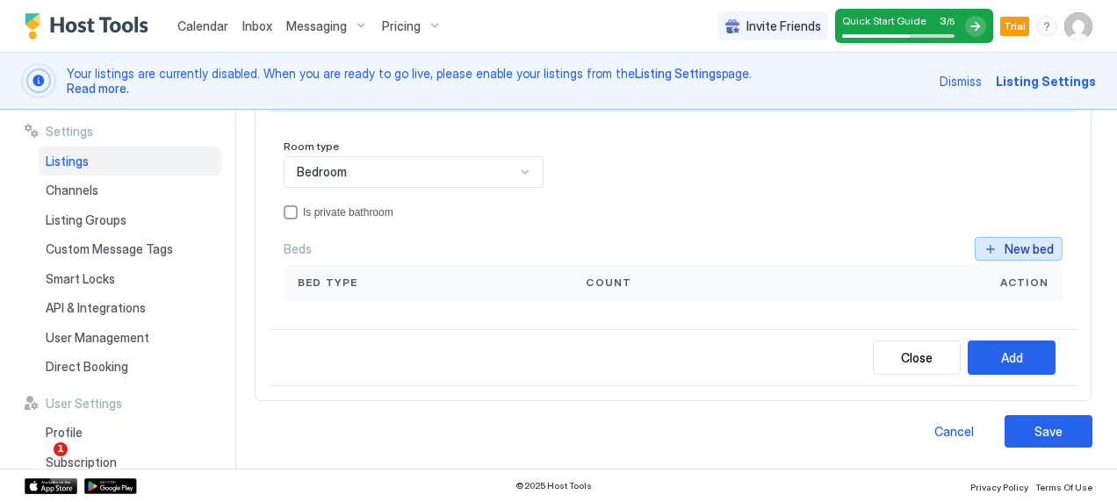
click at [981, 256] on button "New bed" at bounding box center [1019, 249] width 88 height 24
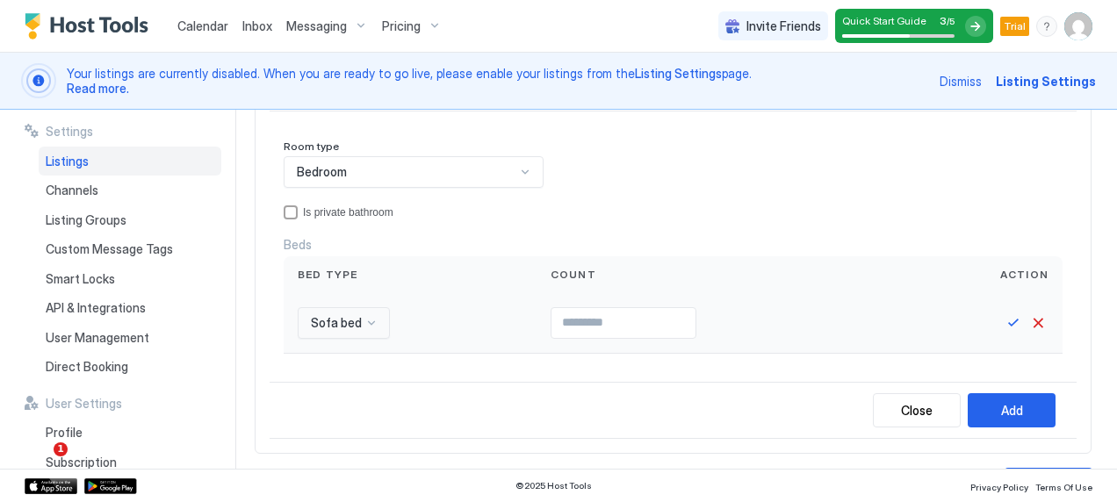
scroll to position [426, 0]
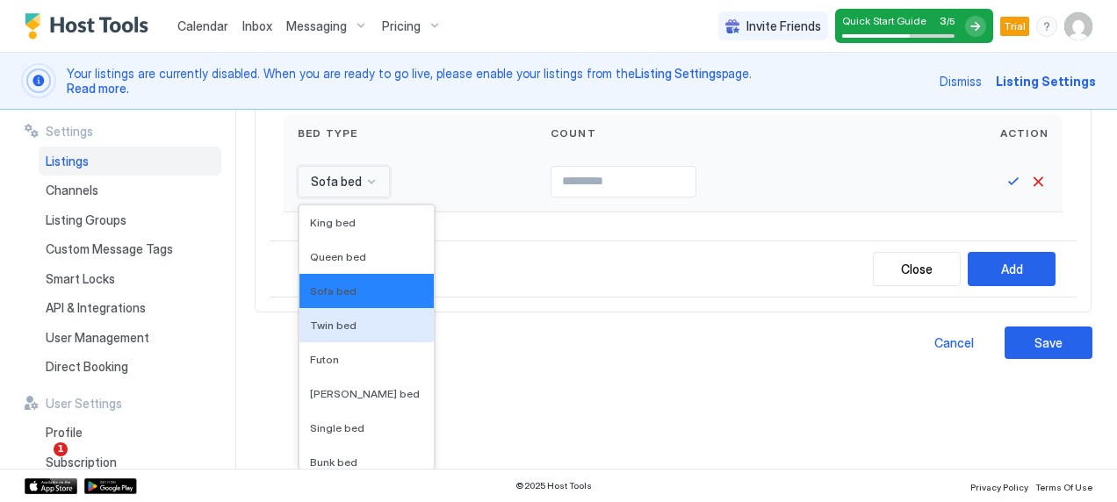
click at [350, 198] on div "16 results available. Use Up and Down to choose options, press Enter to select …" at bounding box center [344, 182] width 92 height 32
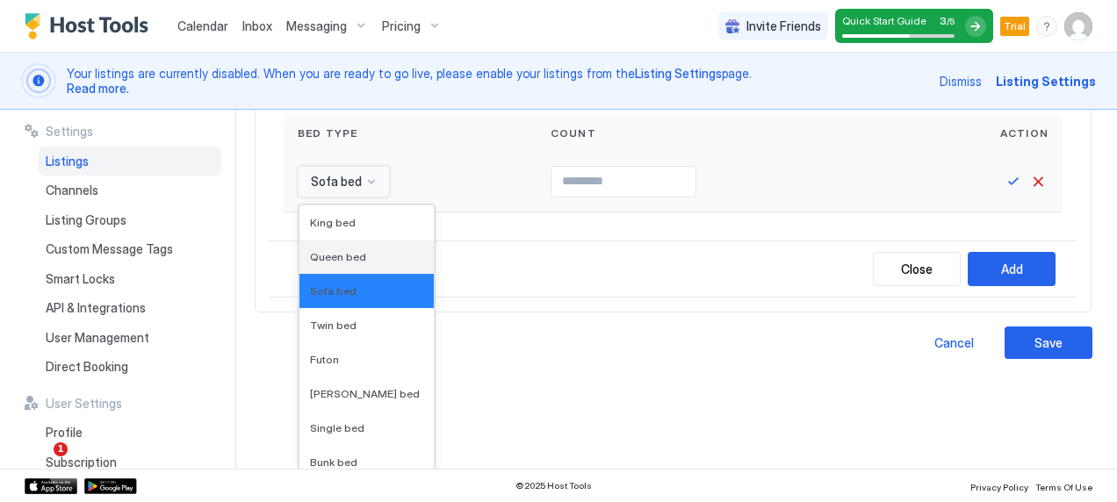
click at [352, 254] on span "Queen bed" at bounding box center [338, 256] width 56 height 13
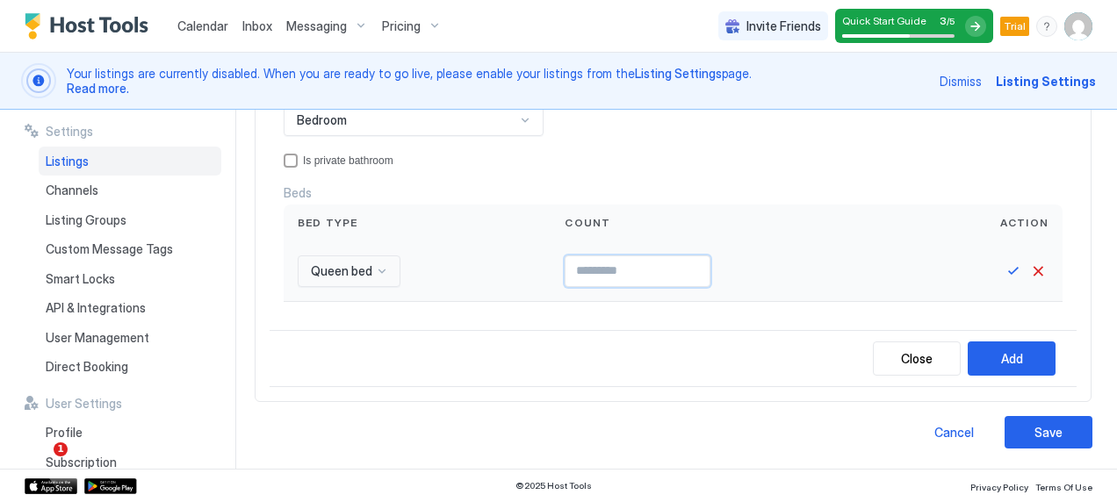
click at [589, 268] on input "Input Field" at bounding box center [638, 271] width 144 height 30
type input "*"
click at [1003, 271] on button "Save" at bounding box center [1013, 271] width 21 height 21
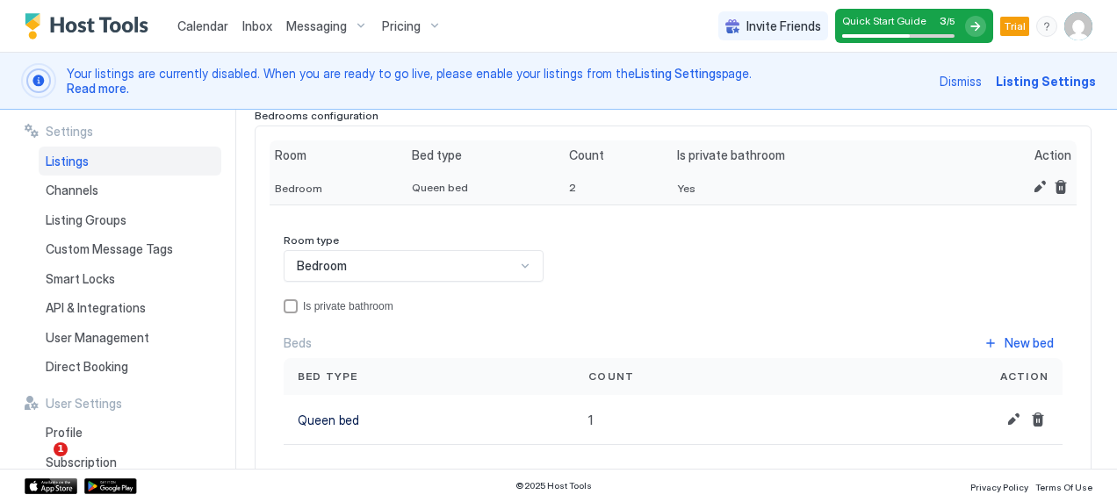
scroll to position [190, 0]
click at [1029, 188] on button "Edit" at bounding box center [1039, 187] width 21 height 21
click at [1029, 189] on button "Edit" at bounding box center [1039, 187] width 21 height 21
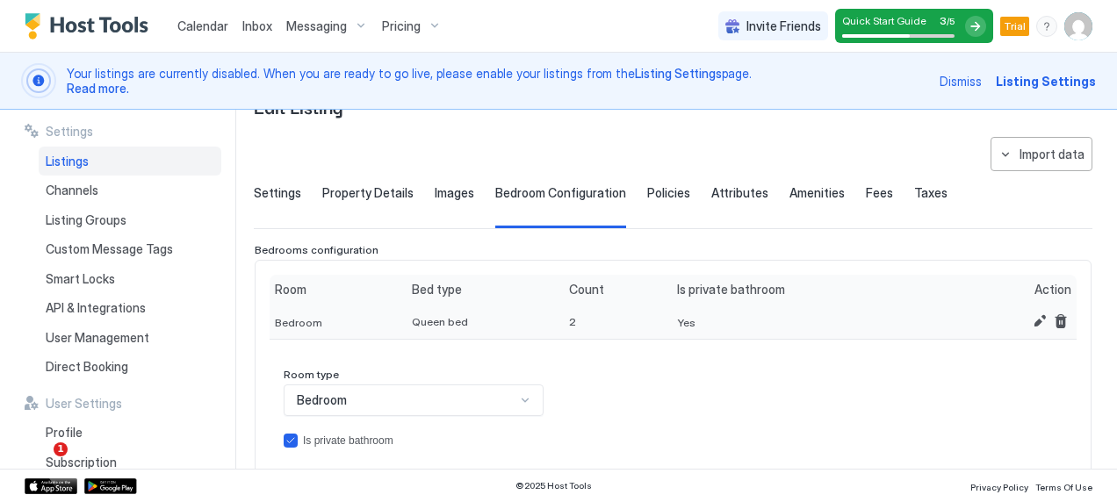
scroll to position [55, 0]
click at [1029, 321] on button "Edit" at bounding box center [1039, 322] width 21 height 21
click at [1050, 322] on button "Remove" at bounding box center [1060, 322] width 21 height 21
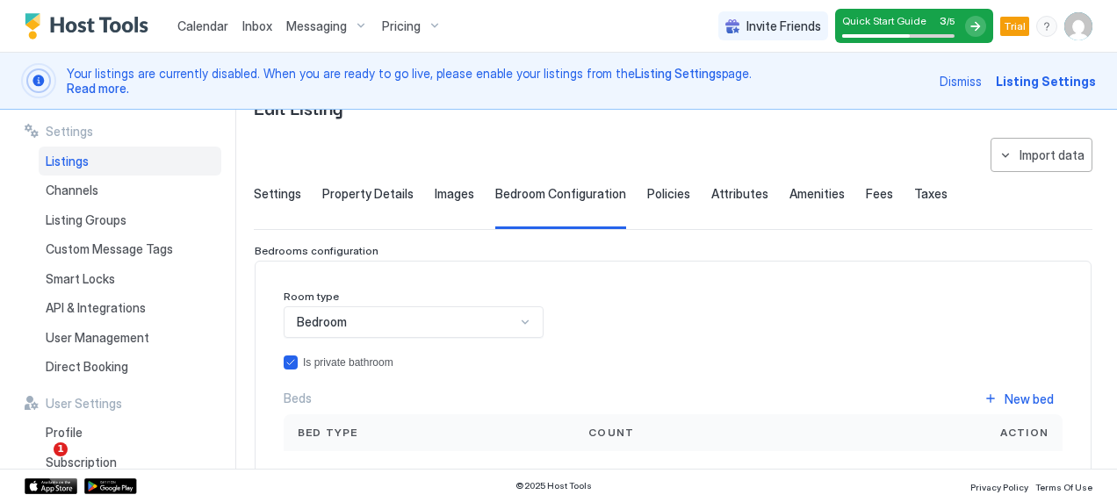
scroll to position [255, 0]
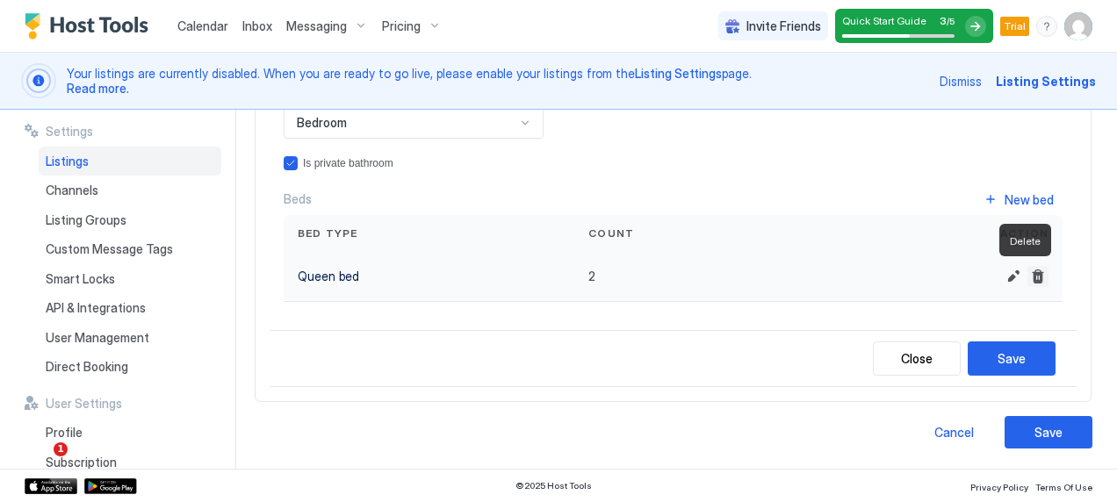
click at [1030, 271] on button "Delete" at bounding box center [1038, 276] width 21 height 21
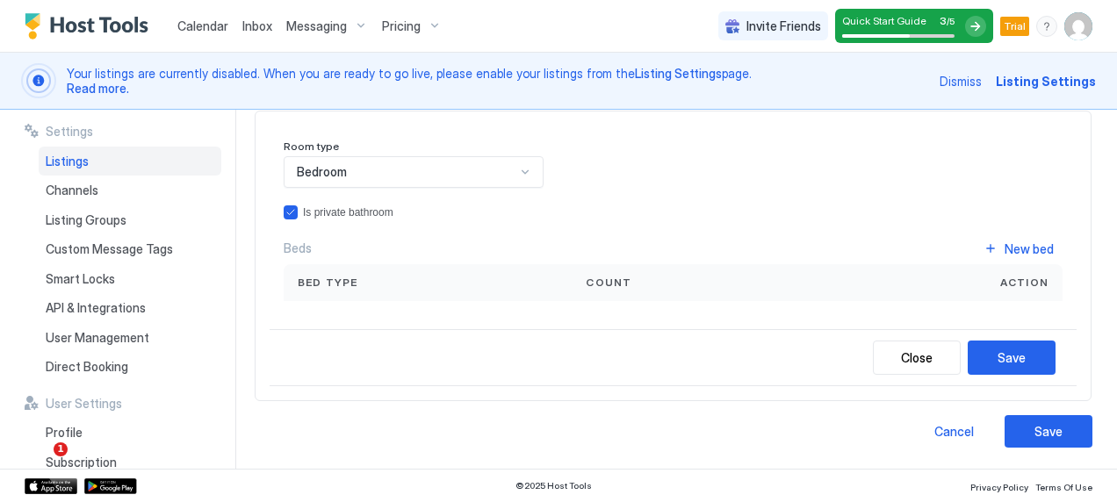
scroll to position [205, 0]
click at [1005, 253] on div "New bed" at bounding box center [1029, 250] width 49 height 18
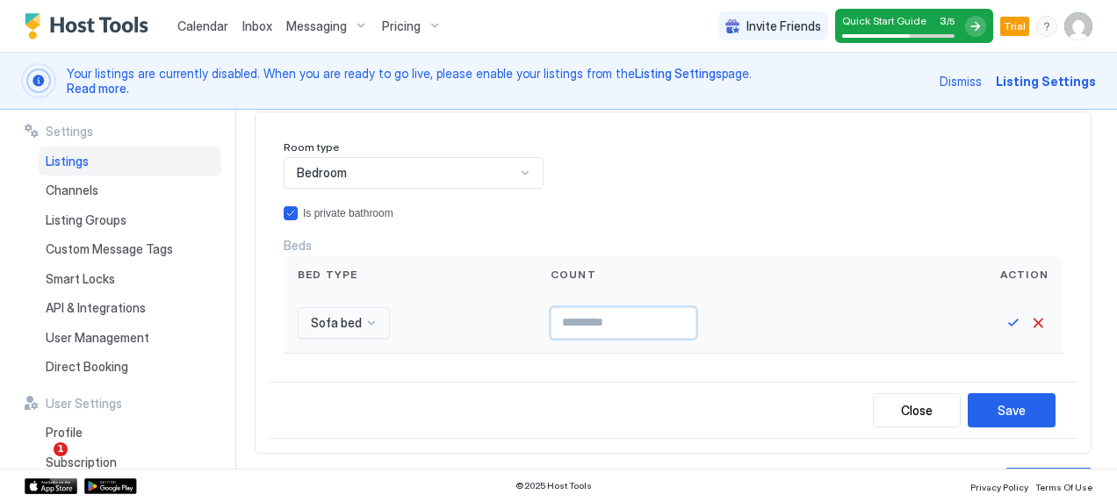
click at [562, 323] on input "Input Field" at bounding box center [624, 323] width 144 height 30
type input "*"
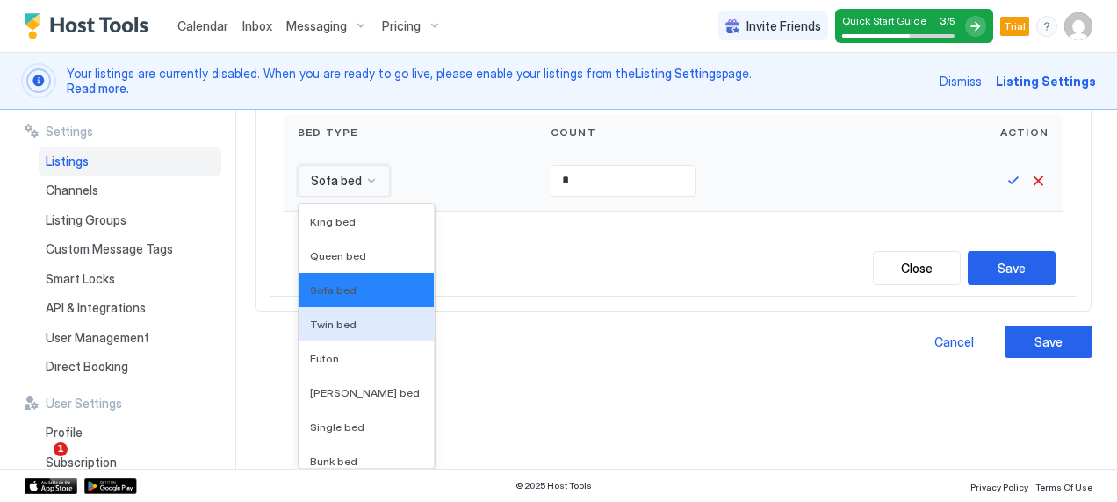
click at [374, 197] on div "16 results available. Use Up and Down to choose options, press Enter to select …" at bounding box center [344, 181] width 92 height 32
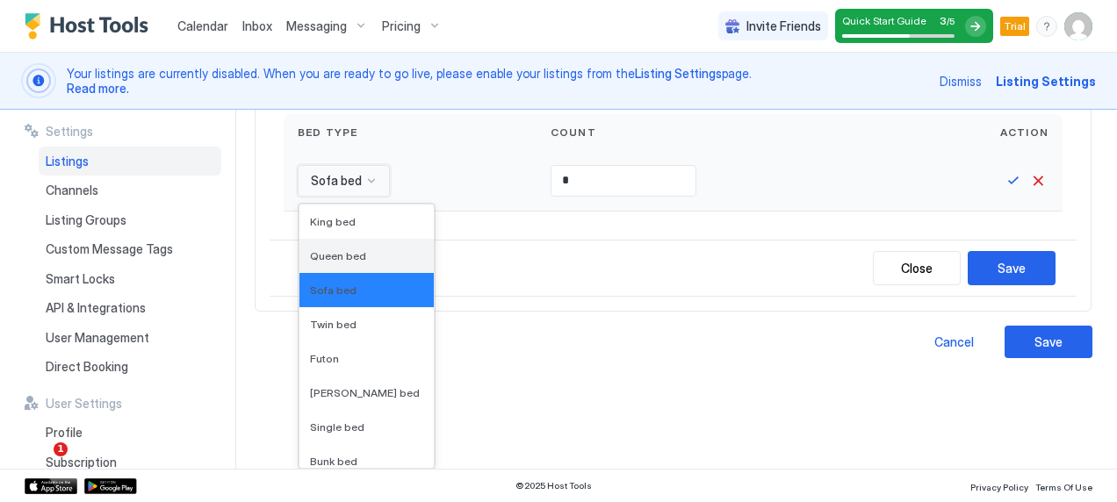
click at [351, 249] on span "Queen bed" at bounding box center [338, 255] width 56 height 13
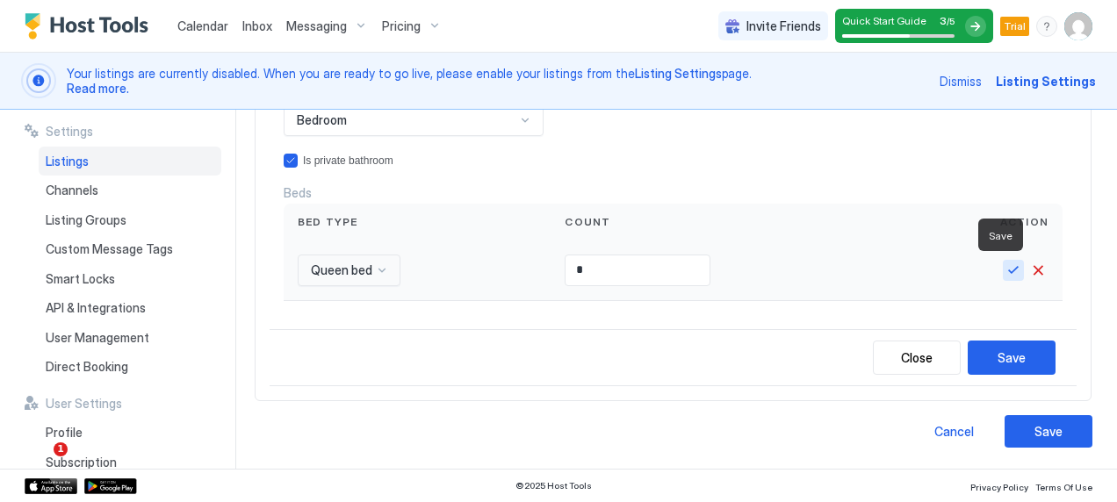
click at [1003, 269] on button "Save" at bounding box center [1013, 270] width 21 height 21
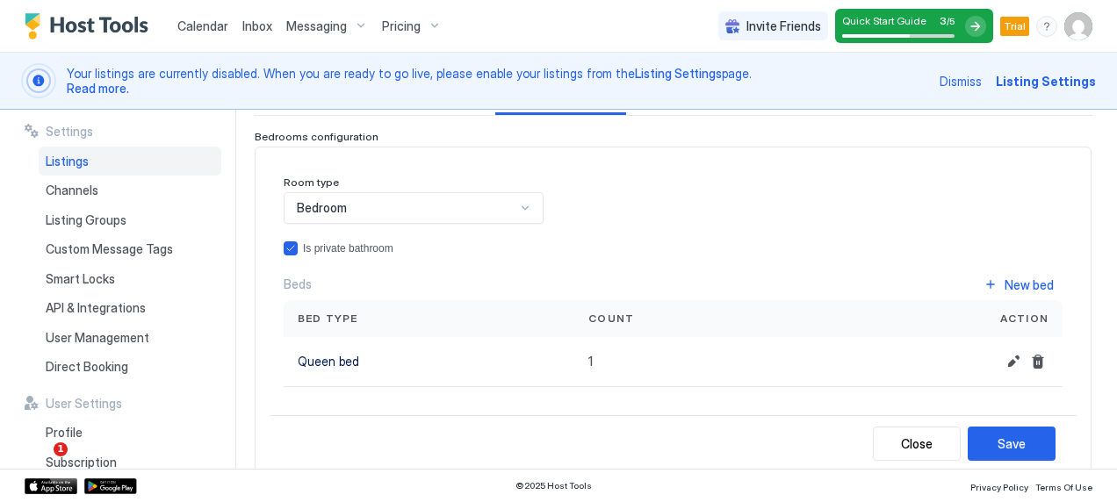
scroll to position [169, 0]
click at [1008, 288] on div "New bed" at bounding box center [1029, 286] width 49 height 18
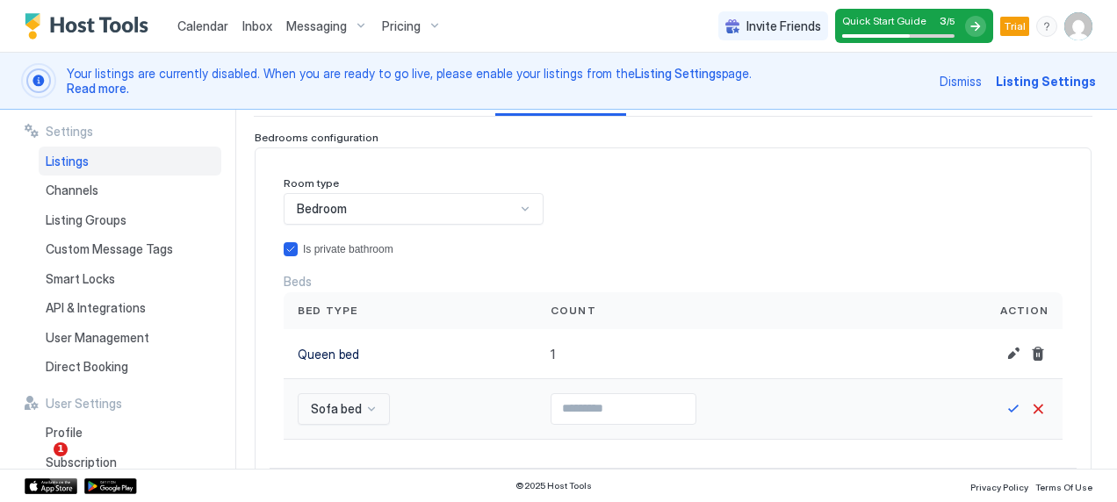
scroll to position [397, 0]
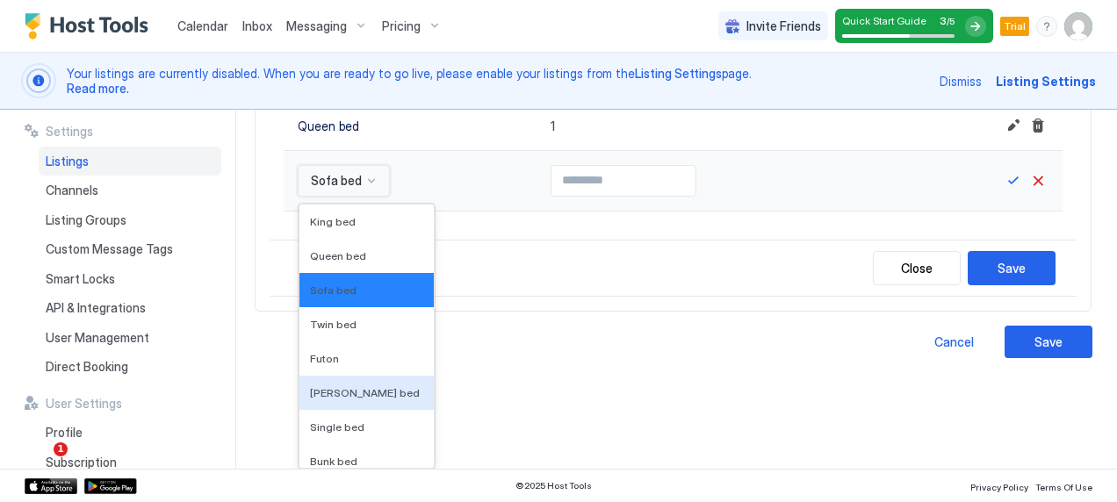
click at [369, 197] on div "16 results available. Use Up and Down to choose options, press Enter to select …" at bounding box center [344, 181] width 92 height 32
click at [358, 258] on span "Queen bed" at bounding box center [338, 255] width 56 height 13
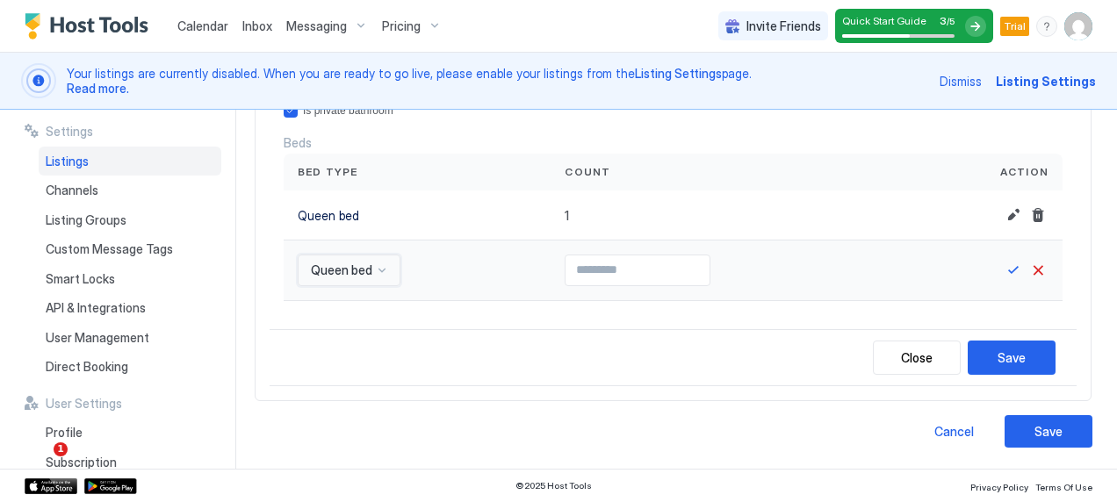
scroll to position [307, 0]
click at [580, 268] on input "Input Field" at bounding box center [638, 271] width 144 height 30
type input "*"
click at [1003, 272] on button "Save" at bounding box center [1013, 270] width 21 height 21
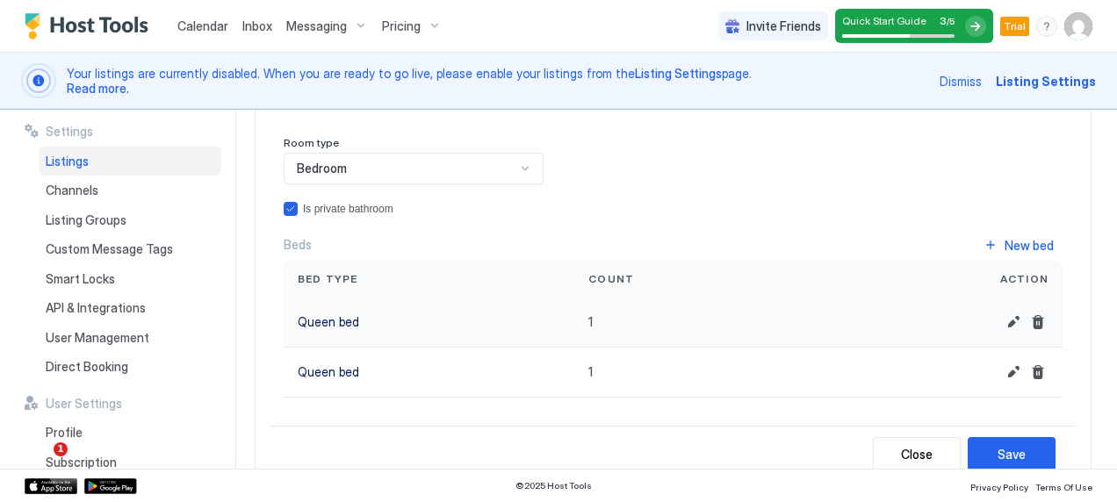
scroll to position [206, 0]
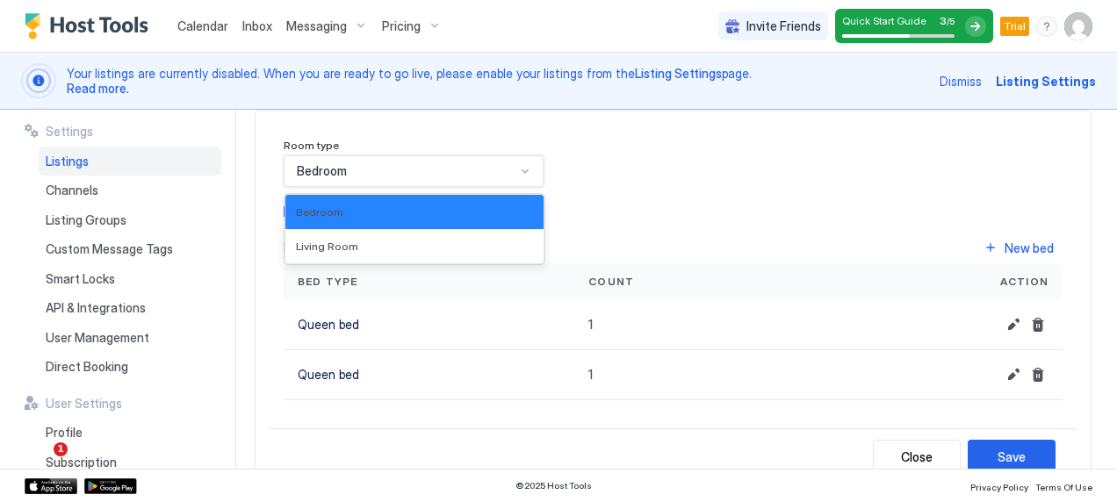
click at [522, 174] on div at bounding box center [525, 171] width 14 height 14
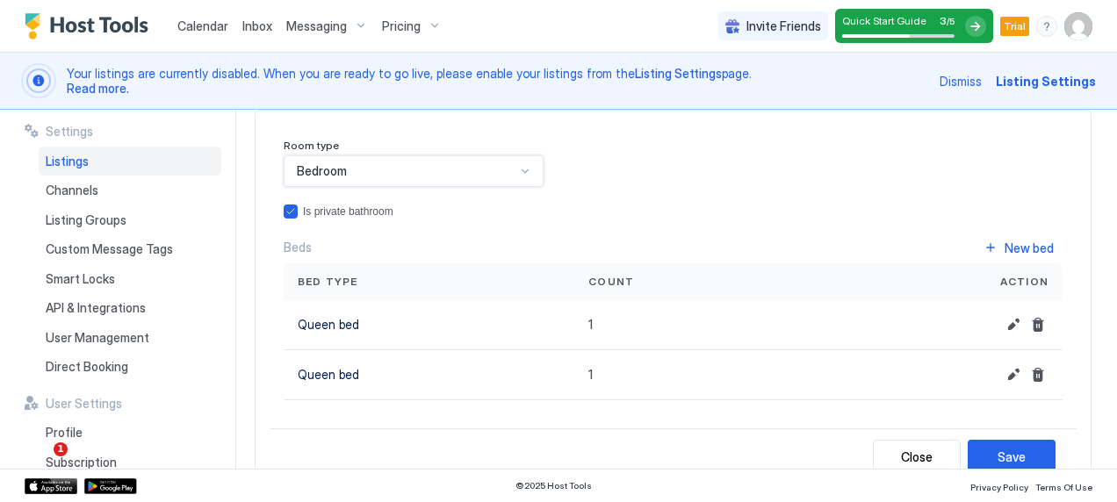
click at [522, 174] on div at bounding box center [525, 171] width 14 height 14
click at [998, 451] on div "Save" at bounding box center [1012, 457] width 28 height 18
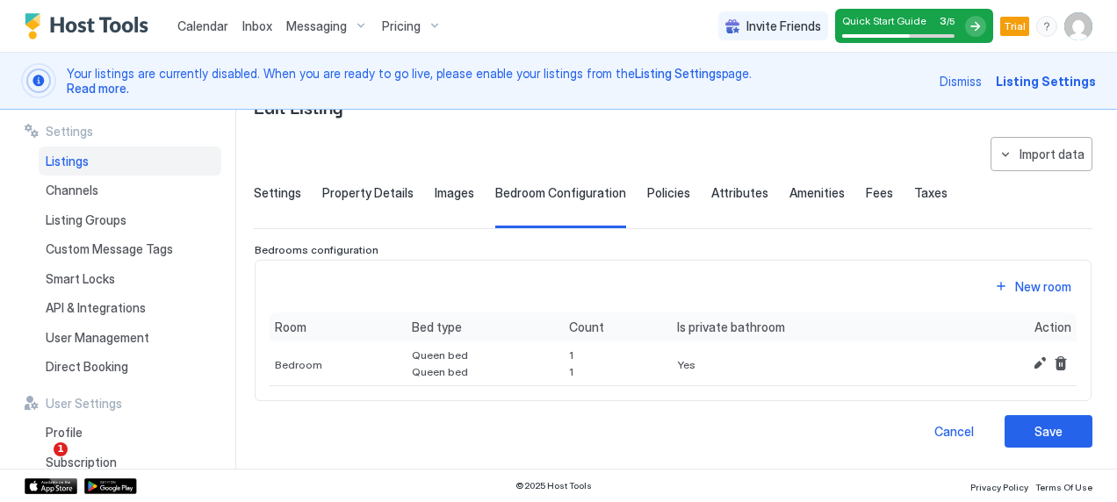
scroll to position [56, 0]
click at [451, 196] on span "Images" at bounding box center [455, 193] width 40 height 16
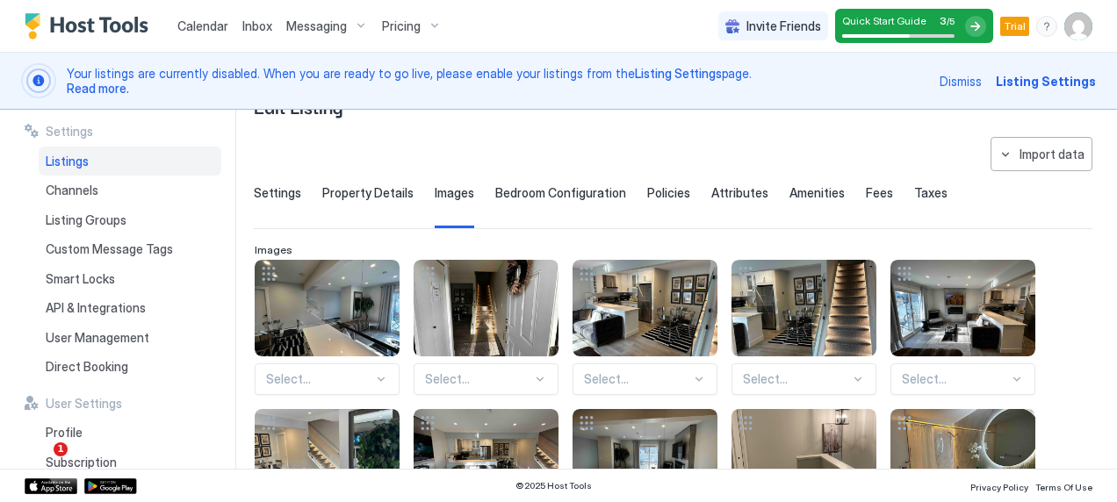
click at [357, 188] on span "Property Details" at bounding box center [367, 193] width 91 height 16
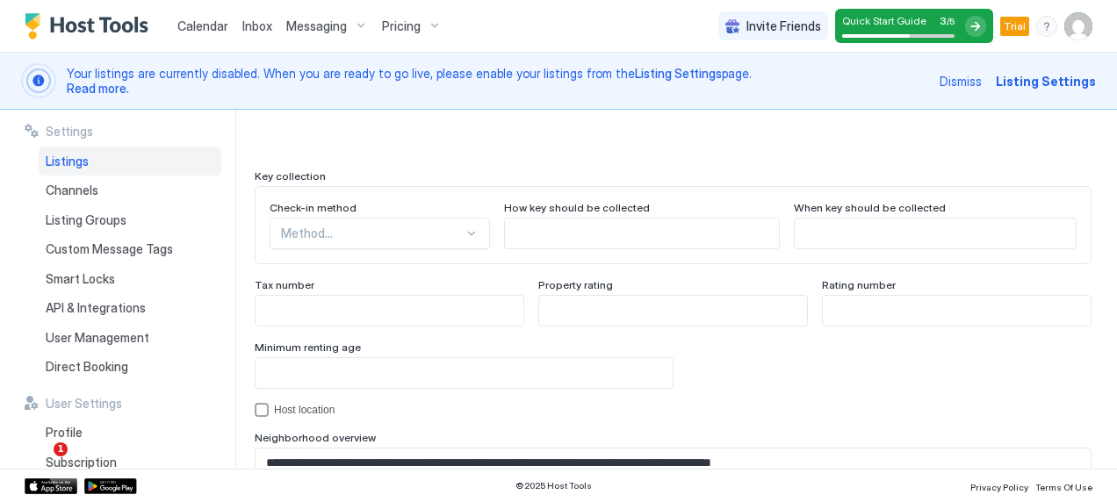
scroll to position [1755, 0]
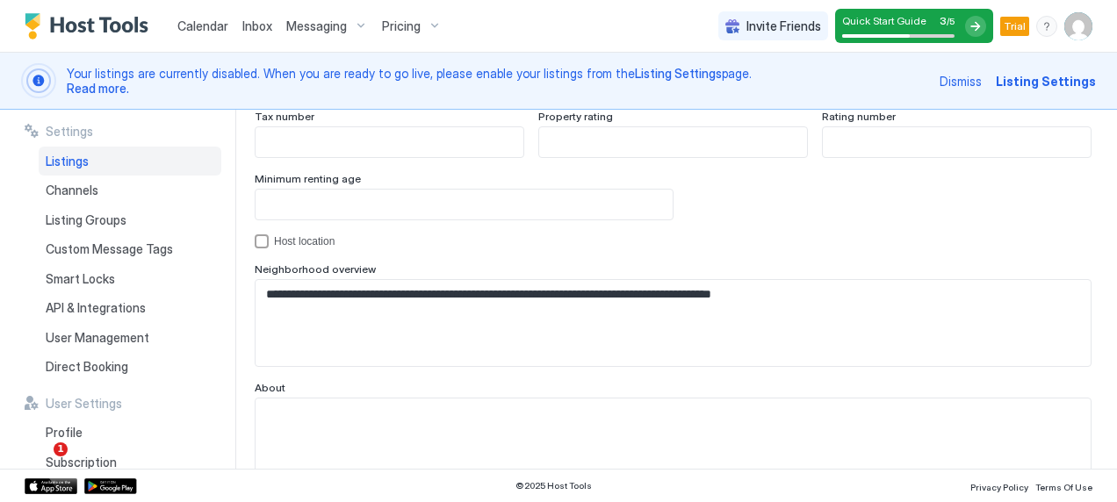
click at [445, 81] on div "Method..." at bounding box center [380, 65] width 220 height 32
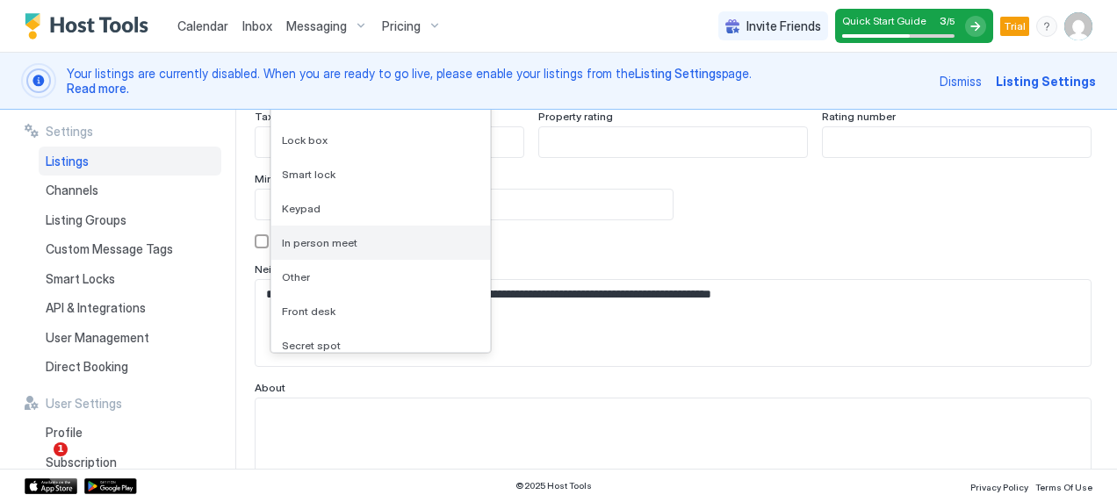
click at [384, 241] on div "In person meet" at bounding box center [381, 242] width 198 height 13
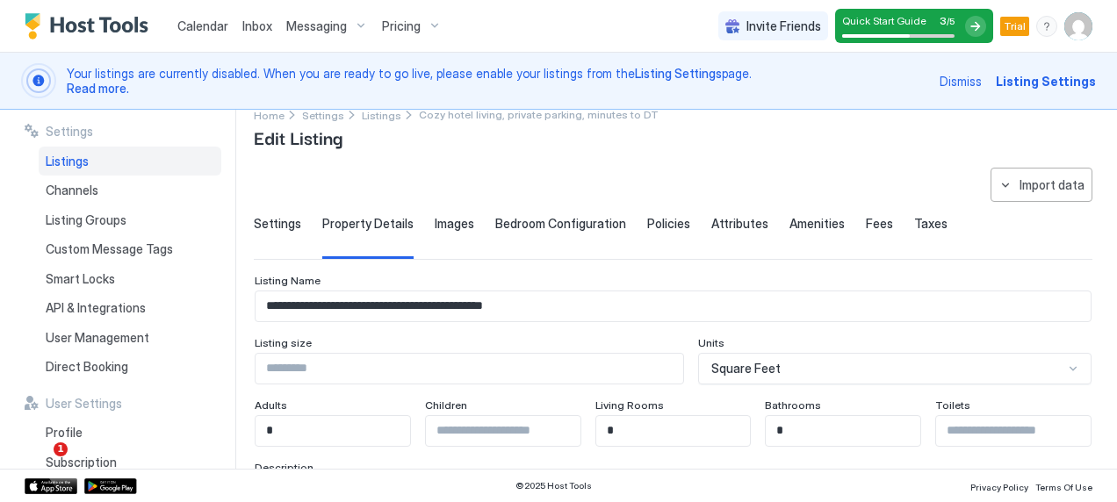
scroll to position [0, 0]
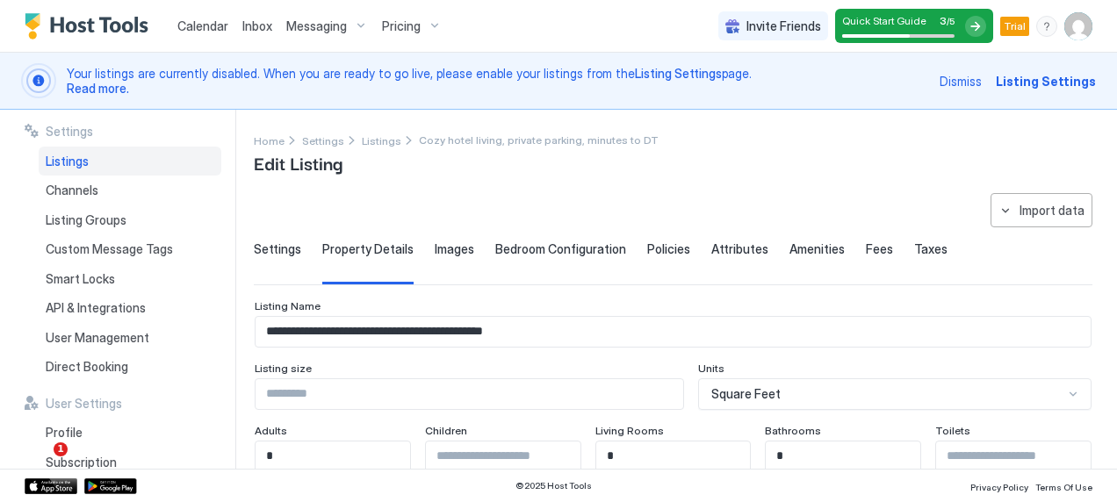
click at [278, 249] on span "Settings" at bounding box center [277, 250] width 47 height 16
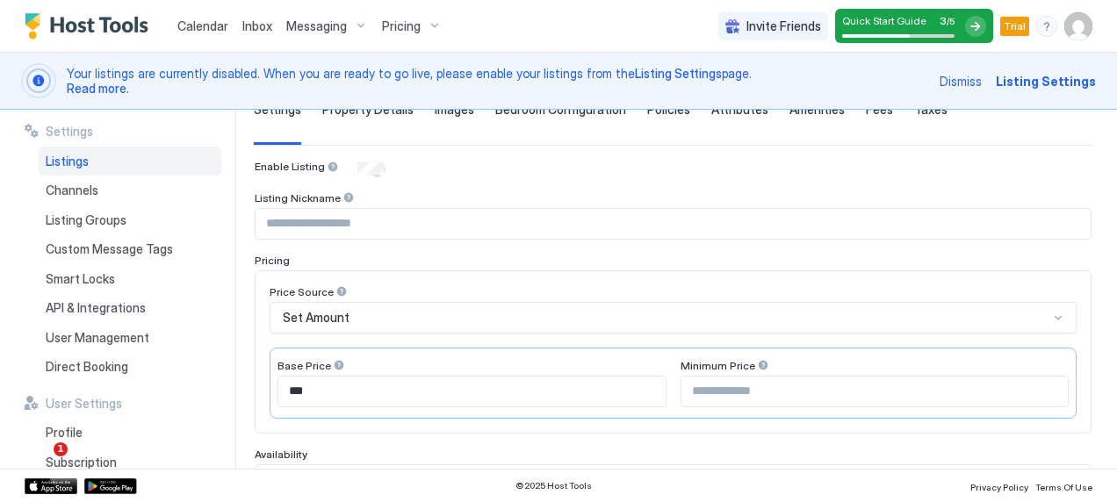
scroll to position [139, 0]
click at [343, 394] on input "***" at bounding box center [471, 393] width 387 height 30
type input "*"
type input "***"
click at [722, 391] on input "Input Field" at bounding box center [875, 393] width 387 height 30
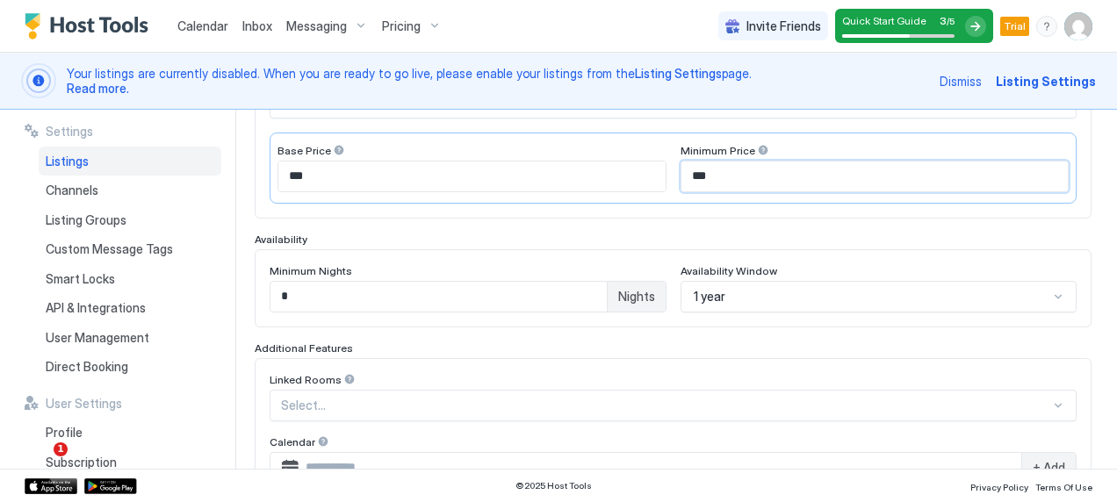
scroll to position [364, 0]
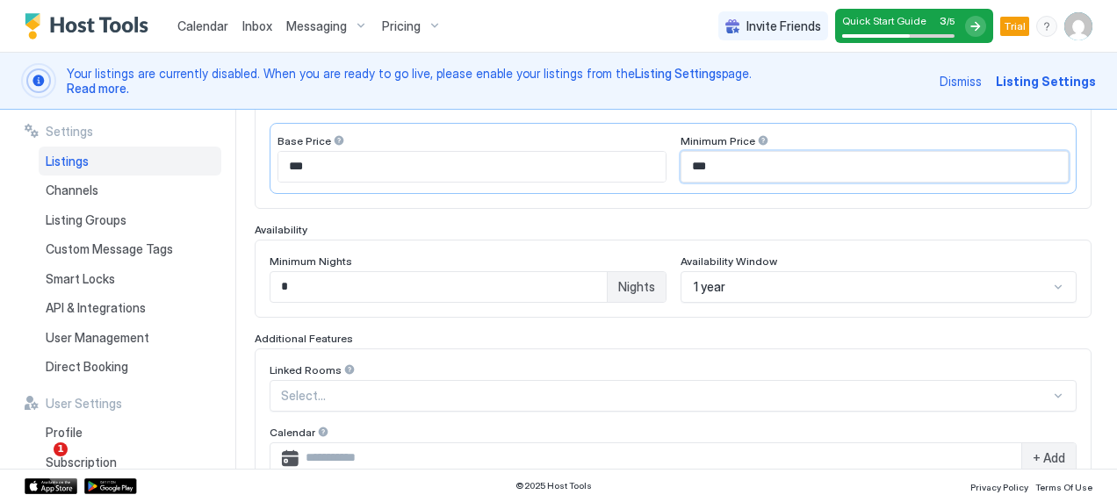
type input "***"
click at [422, 287] on input "*" at bounding box center [439, 287] width 336 height 30
type input "**"
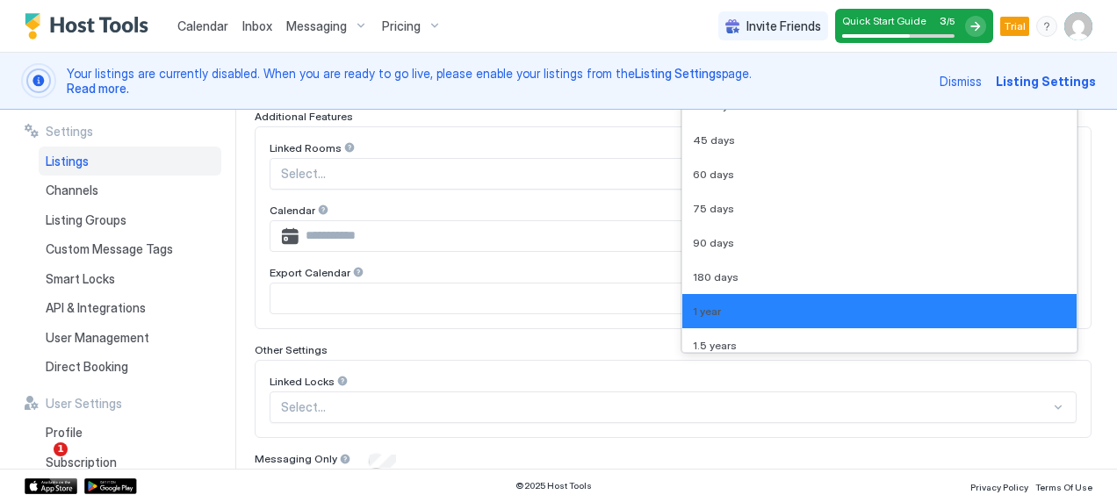
click at [716, 81] on div "9 results available. Use Up and Down to choose options, press Enter to select t…" at bounding box center [879, 65] width 397 height 32
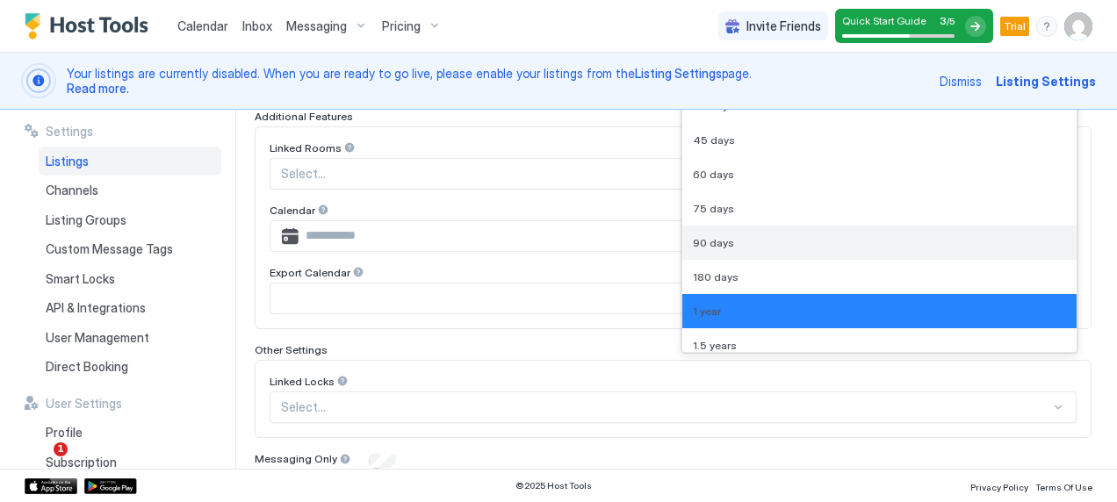
click at [727, 242] on div "90 days" at bounding box center [880, 242] width 374 height 13
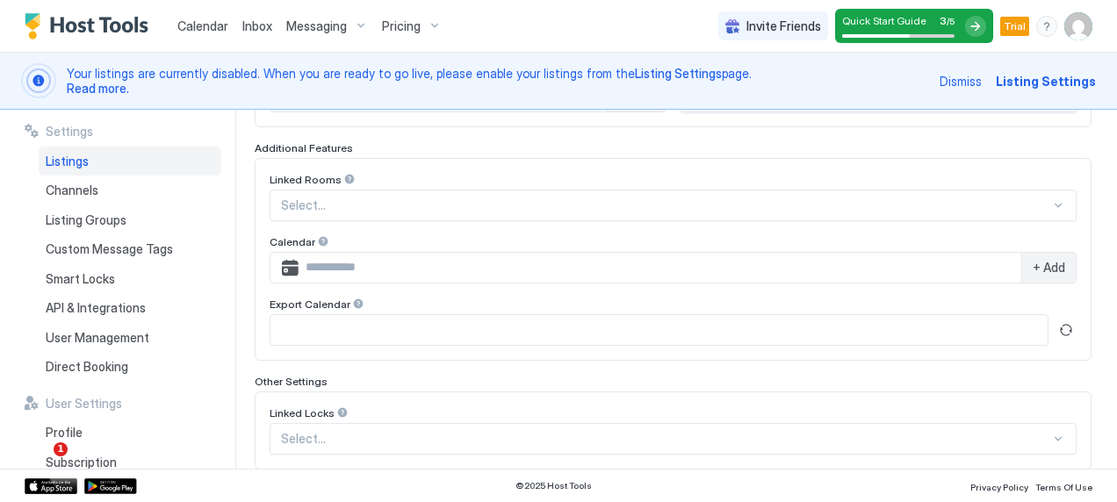
scroll to position [559, 0]
click at [393, 194] on div at bounding box center [665, 202] width 769 height 16
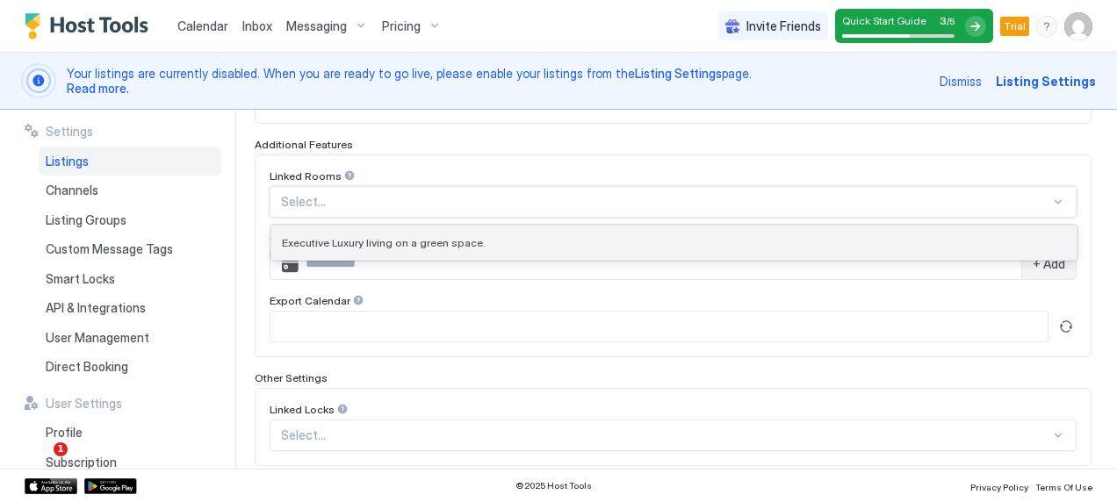
click at [393, 238] on span "Executive Luxury living on a green space." at bounding box center [384, 242] width 204 height 13
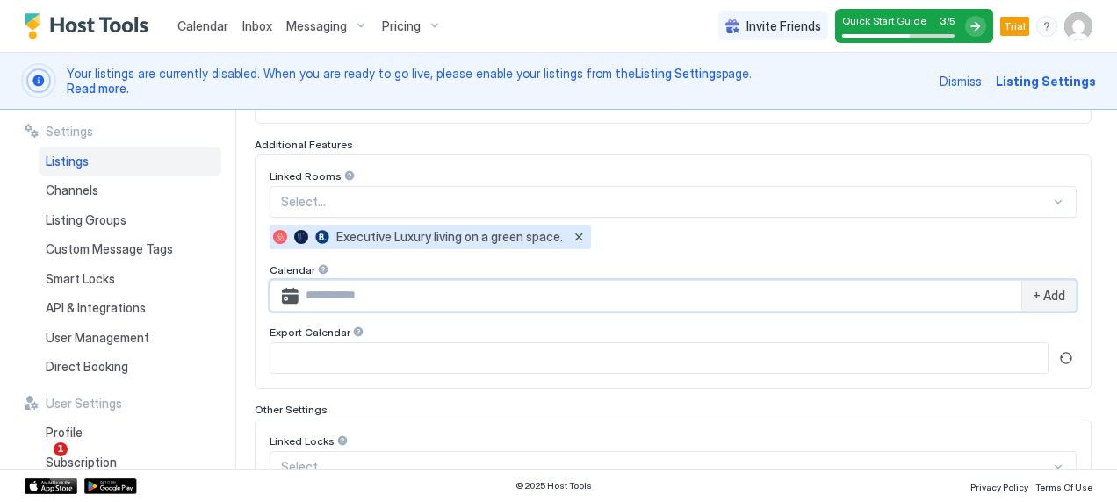
click at [425, 292] on input "Input Field" at bounding box center [660, 296] width 723 height 30
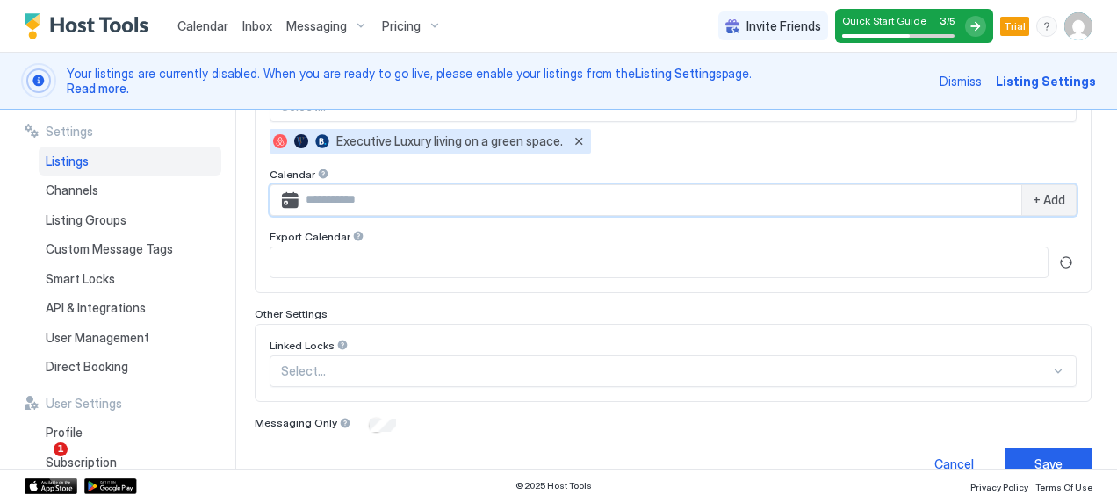
scroll to position [686, 0]
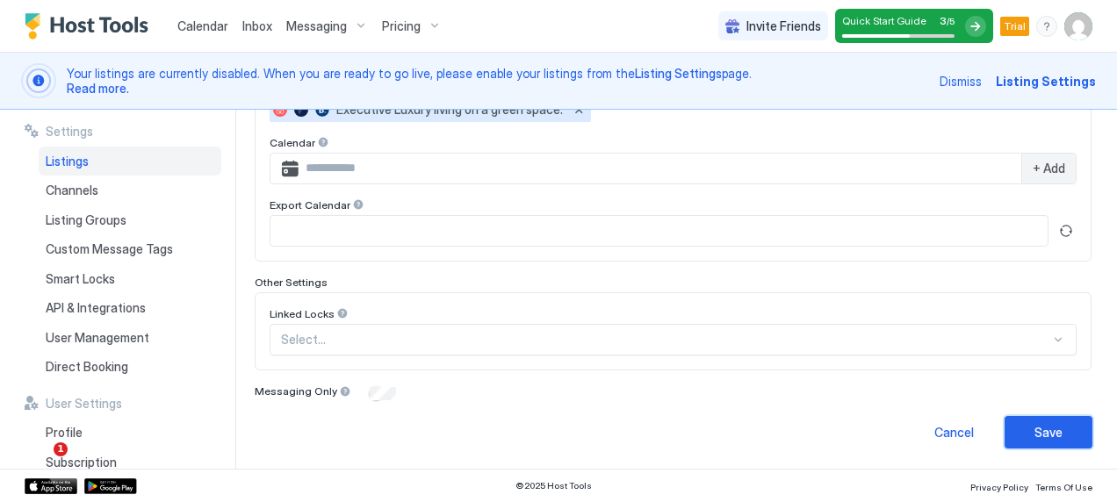
click at [1006, 434] on button "Save" at bounding box center [1049, 432] width 88 height 32
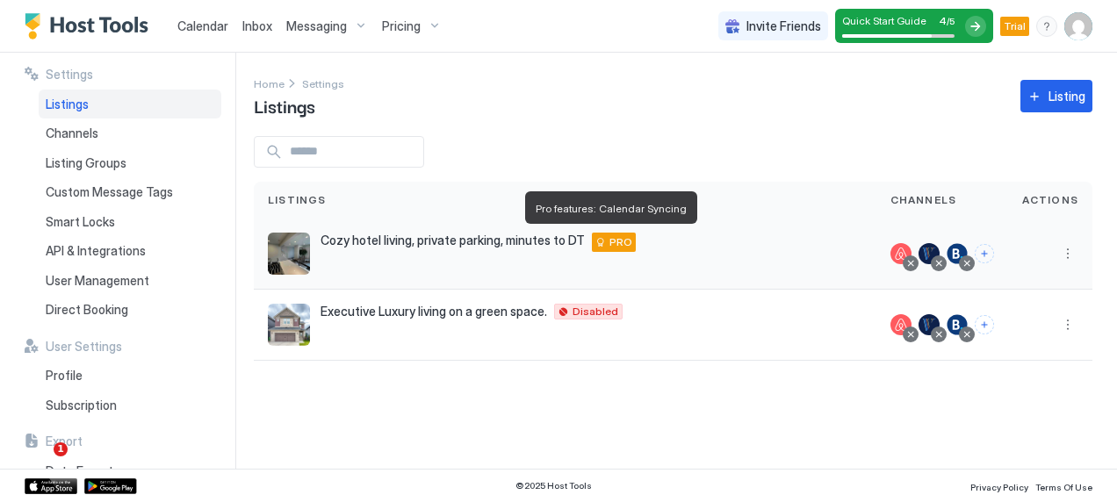
click at [599, 245] on div "PRO" at bounding box center [614, 242] width 44 height 19
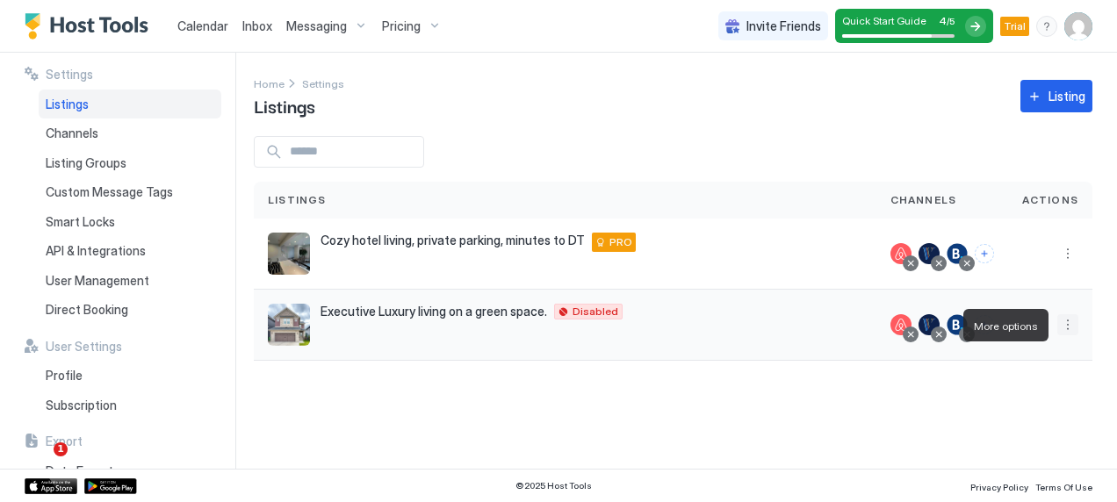
click at [1064, 325] on button "More options" at bounding box center [1067, 324] width 21 height 21
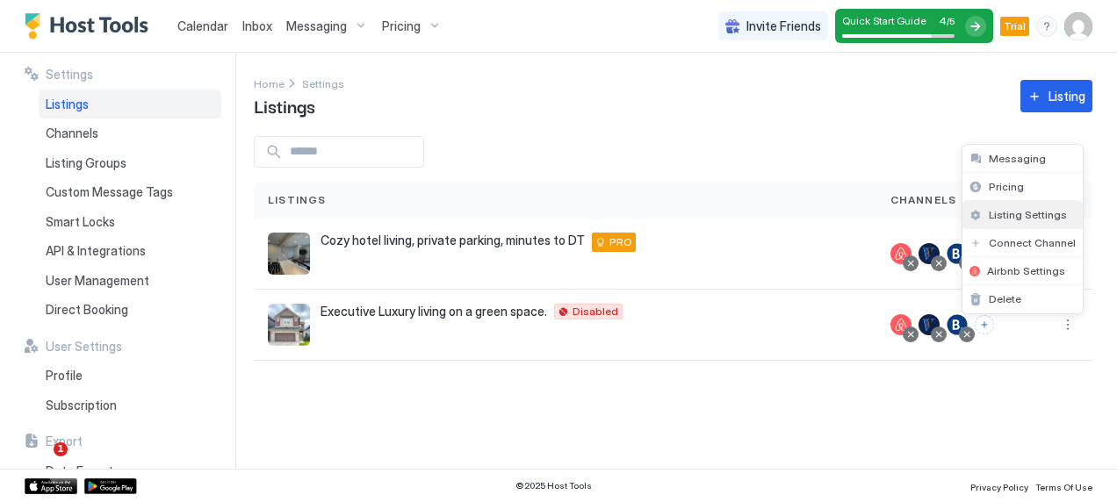
click at [1035, 219] on span "Listing Settings" at bounding box center [1028, 214] width 78 height 13
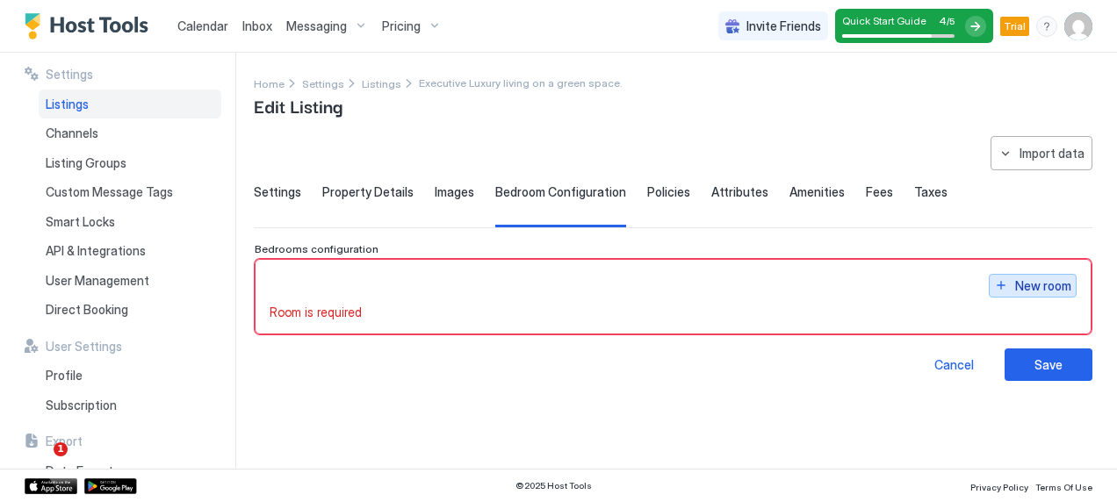
click at [1028, 285] on div "New room" at bounding box center [1043, 286] width 56 height 18
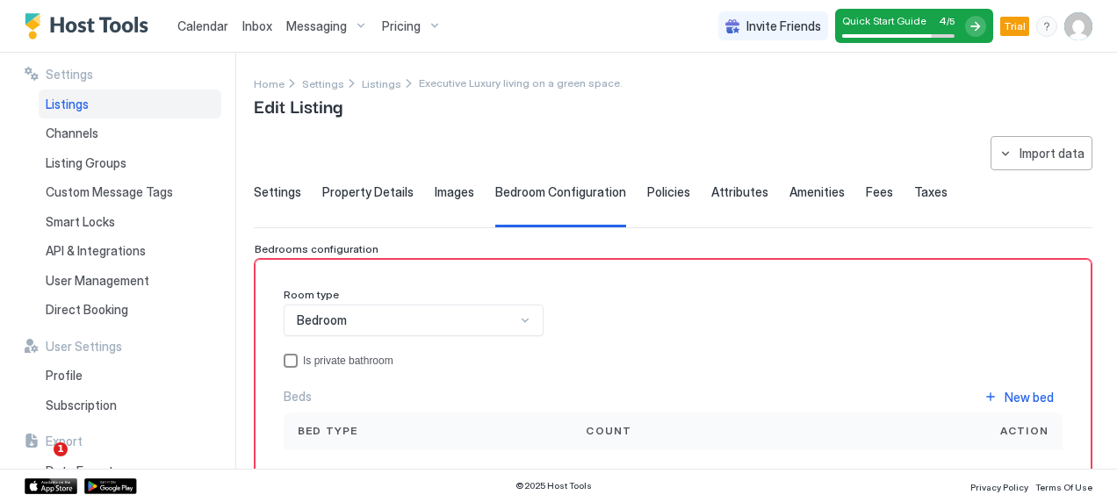
click at [364, 362] on div "Is private bathroom" at bounding box center [683, 361] width 760 height 12
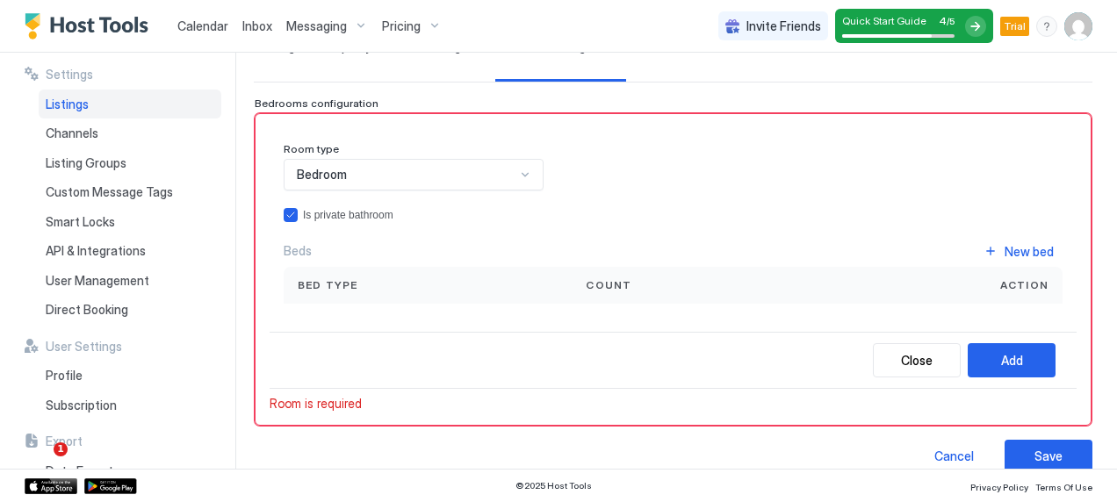
scroll to position [149, 0]
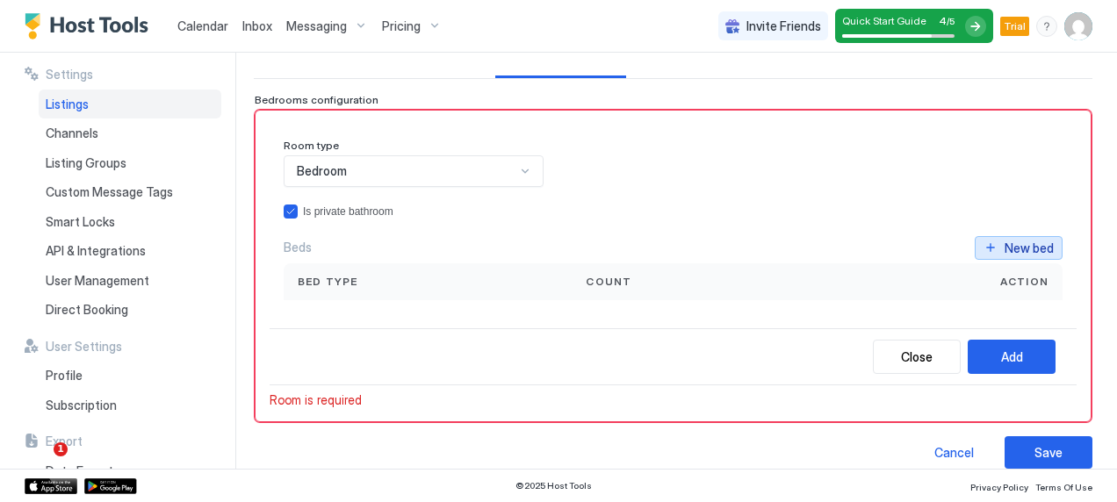
click at [1005, 254] on div "New bed" at bounding box center [1029, 248] width 49 height 18
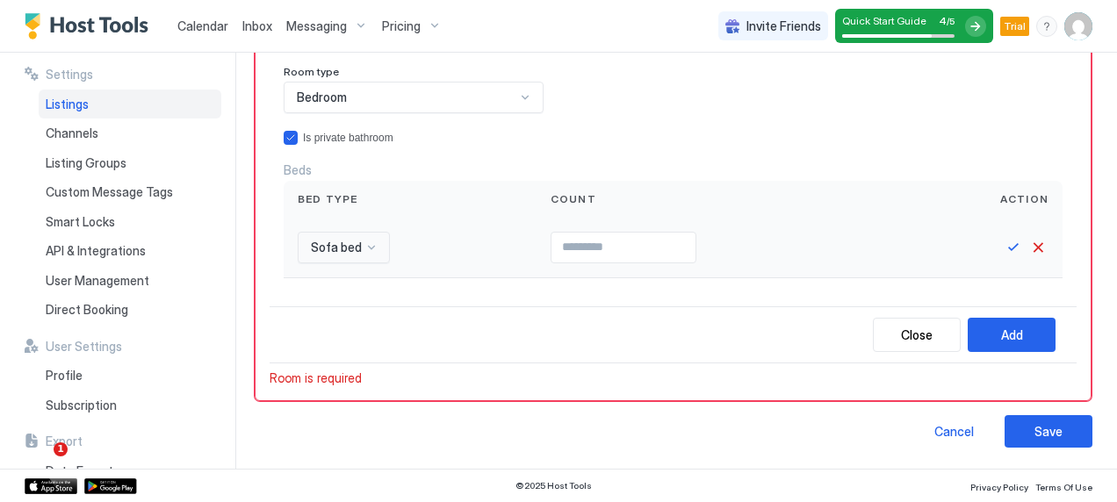
click at [368, 263] on div "Sofa bed" at bounding box center [344, 248] width 92 height 32
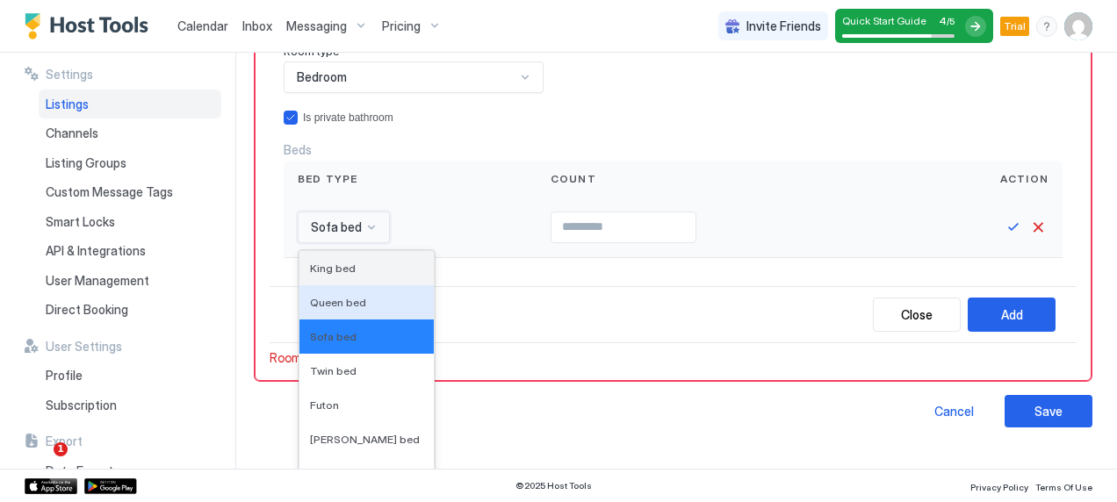
scroll to position [244, 0]
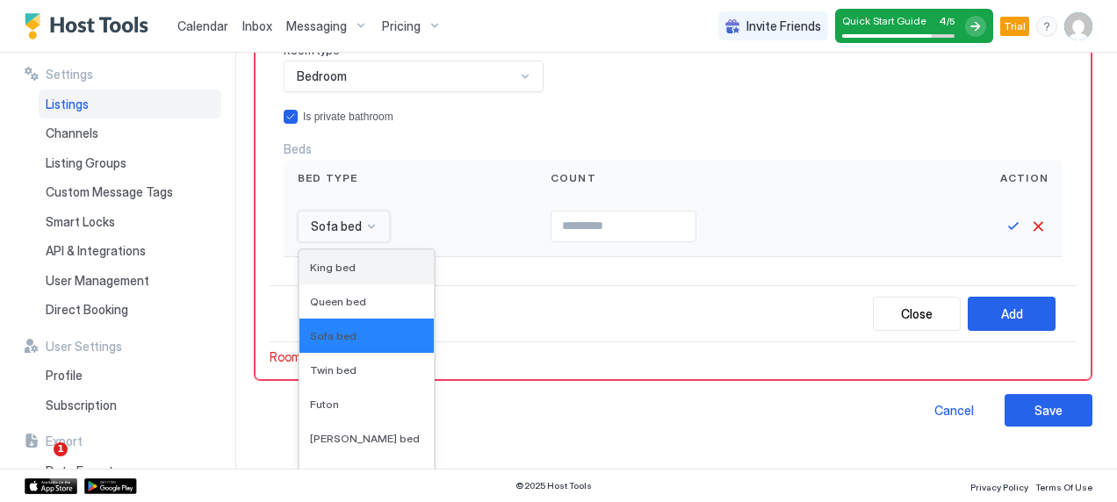
click at [344, 269] on span "King bed" at bounding box center [333, 267] width 46 height 13
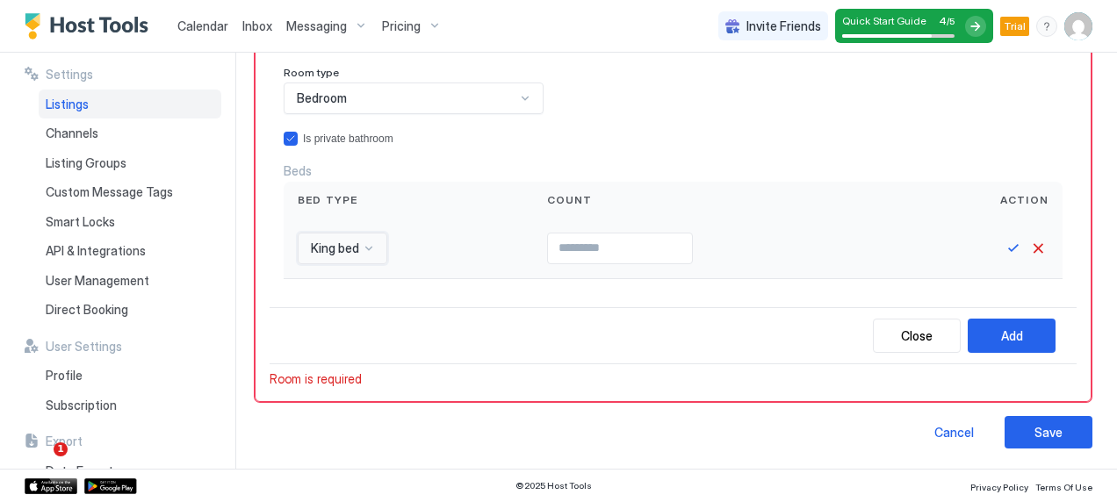
scroll to position [12, 0]
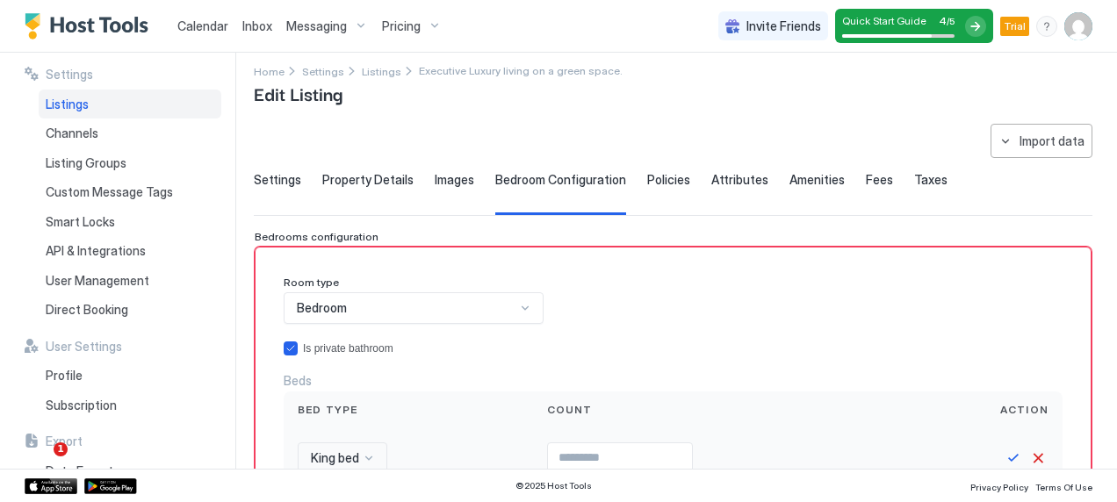
click at [1000, 251] on div "Room type Bedroom Is private bathroom Beds Bed type Count Action King bed Close…" at bounding box center [673, 429] width 837 height 365
click at [1003, 453] on button "Save" at bounding box center [1013, 458] width 21 height 21
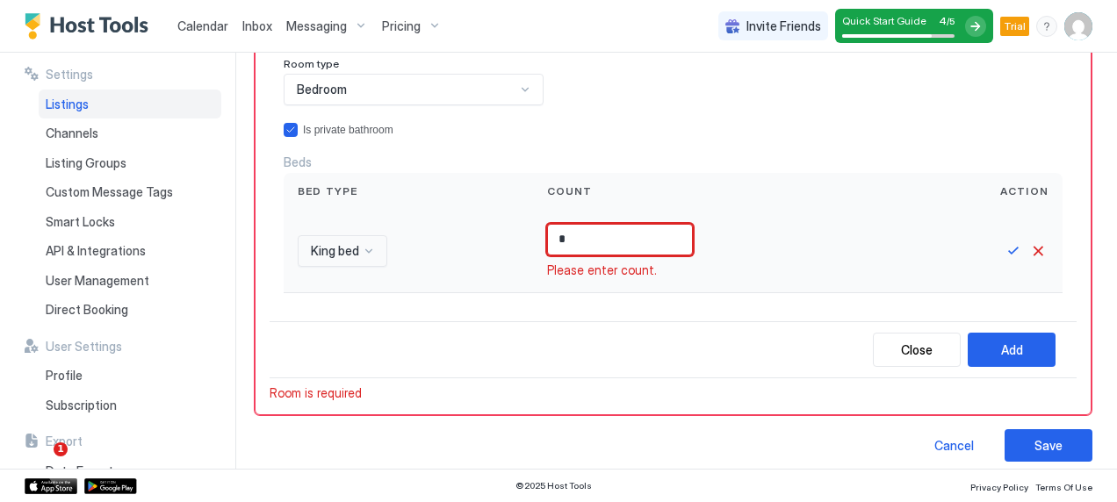
scroll to position [222, 0]
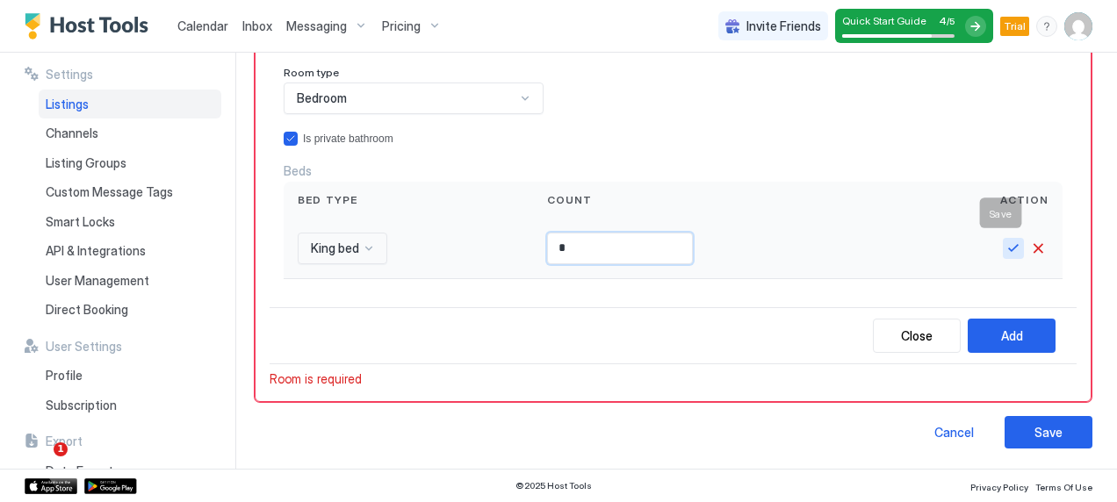
type input "*"
click at [1003, 242] on button "Save" at bounding box center [1013, 248] width 21 height 21
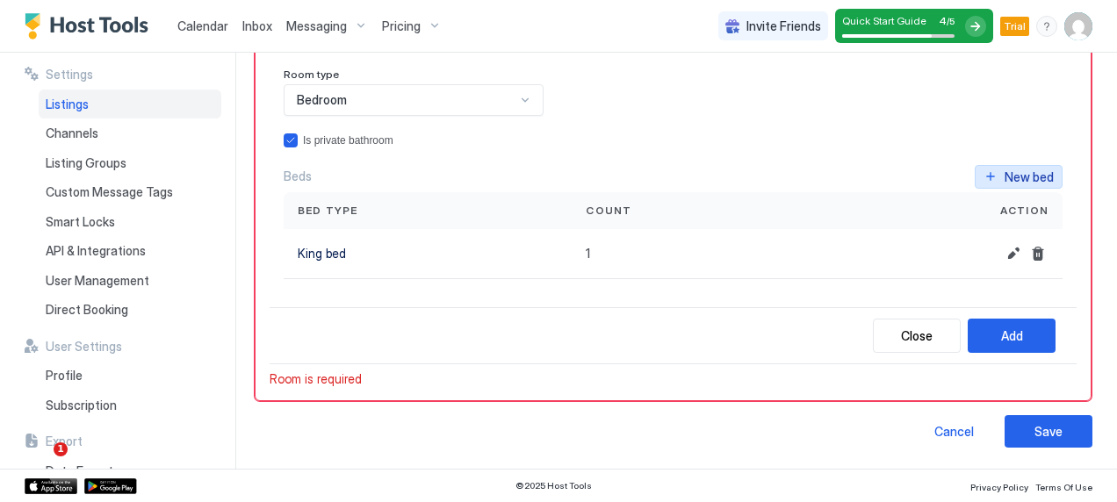
click at [1008, 177] on div "New bed" at bounding box center [1029, 177] width 49 height 18
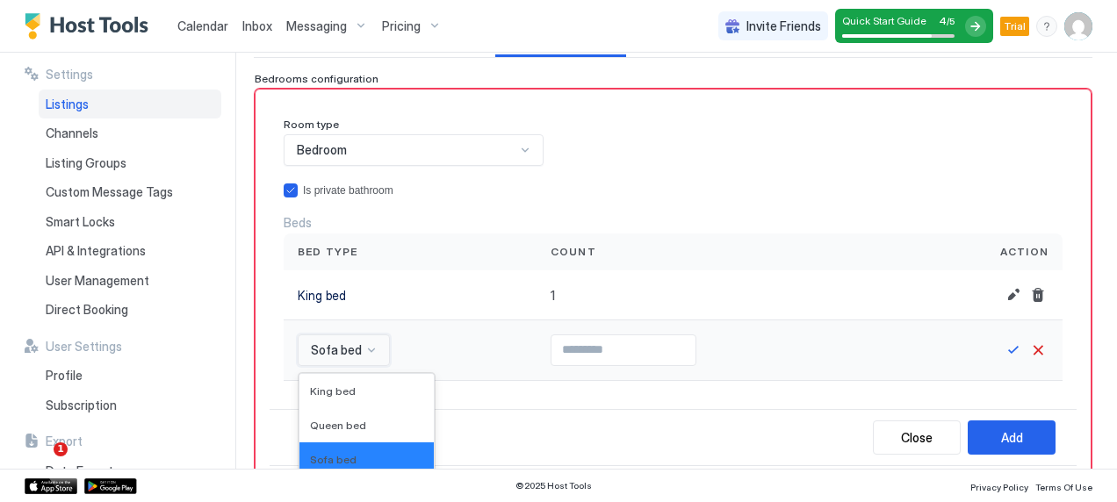
scroll to position [340, 0]
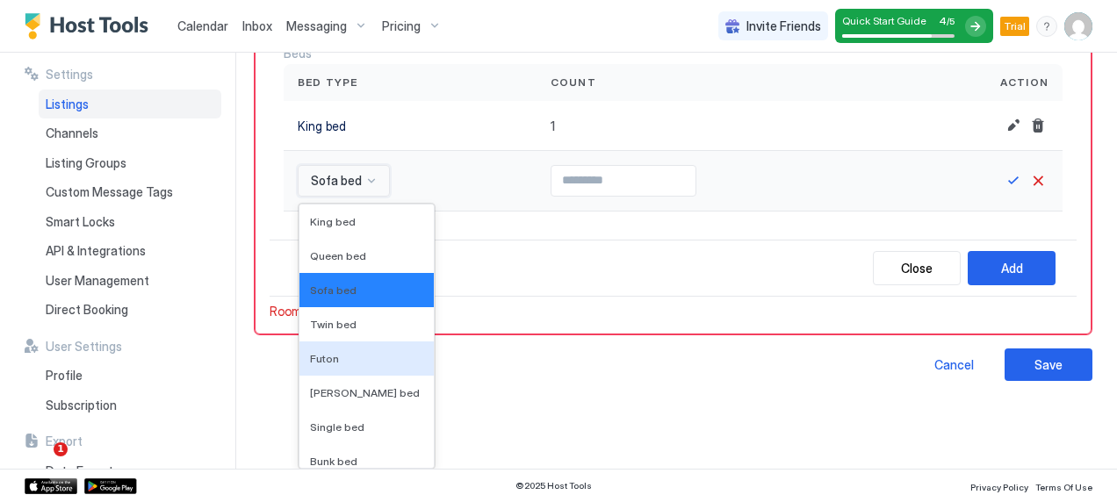
click at [367, 197] on div "16 results available. Use Up and Down to choose options, press Enter to select …" at bounding box center [344, 181] width 92 height 32
click at [351, 252] on span "Queen bed" at bounding box center [338, 255] width 56 height 13
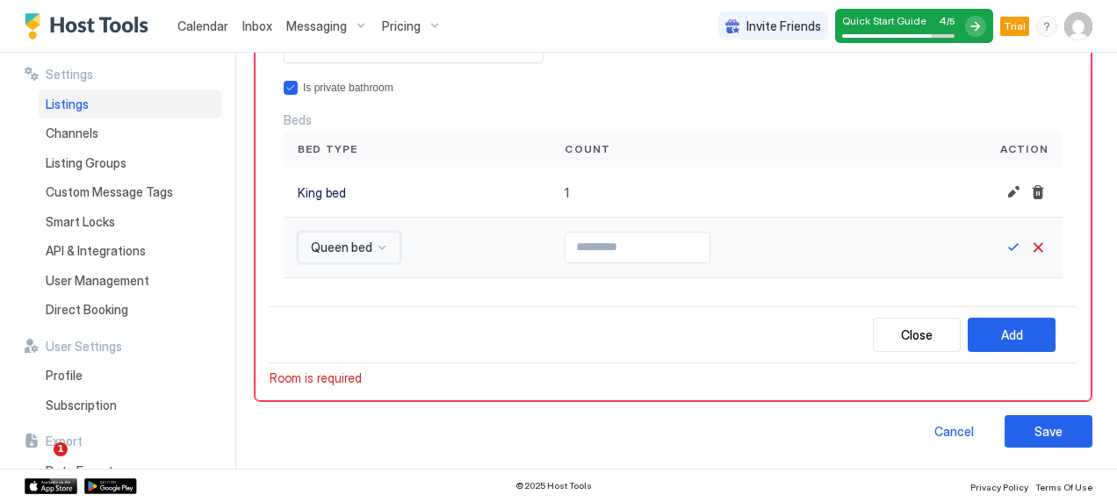
scroll to position [272, 0]
click at [566, 246] on input "Input Field" at bounding box center [638, 249] width 144 height 30
type input "*"
click at [1003, 247] on button "Save" at bounding box center [1013, 248] width 21 height 21
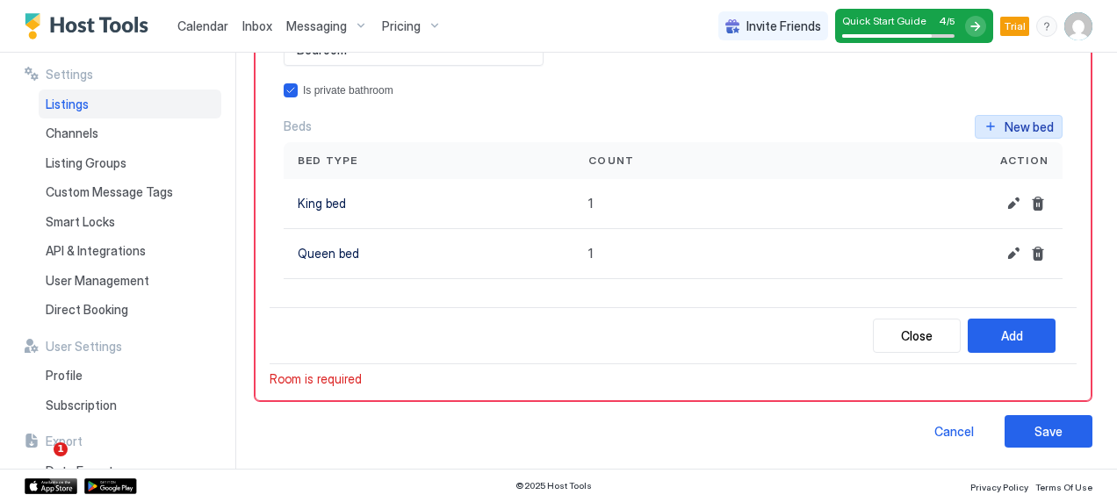
click at [1009, 124] on div "New bed" at bounding box center [1029, 127] width 49 height 18
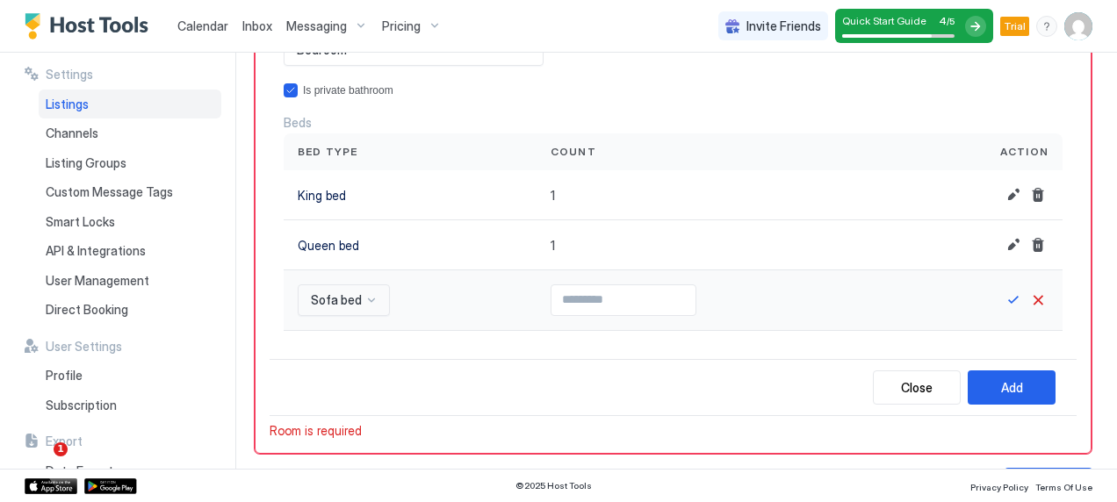
scroll to position [390, 0]
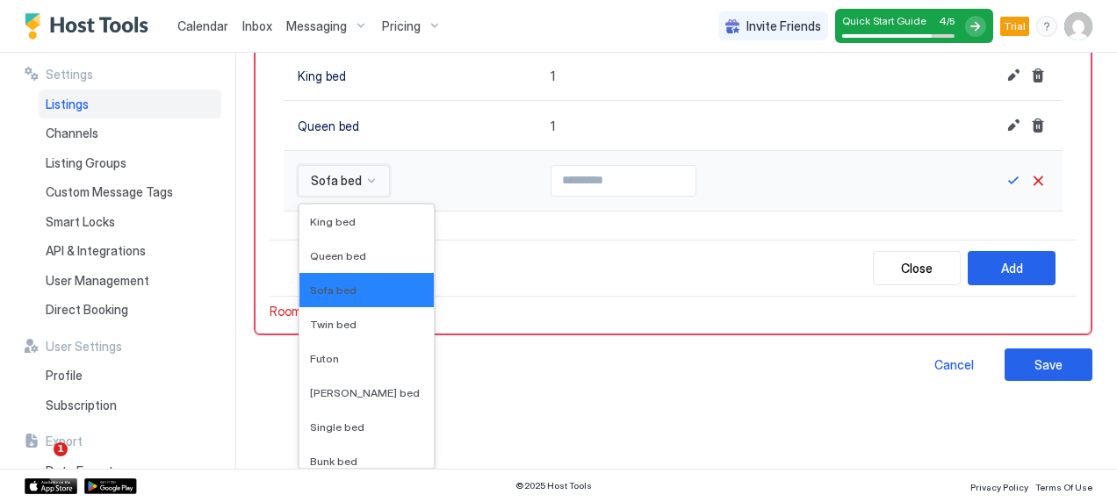
click at [368, 197] on div "16 results available. Use Up and Down to choose options, press Enter to select …" at bounding box center [344, 181] width 92 height 32
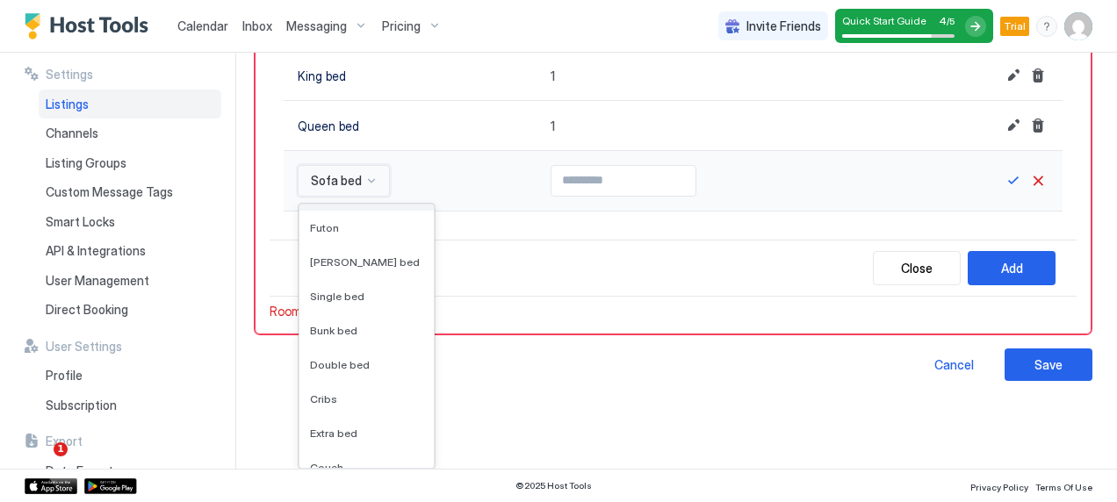
scroll to position [133, 0]
click at [344, 357] on span "Double bed" at bounding box center [340, 362] width 60 height 13
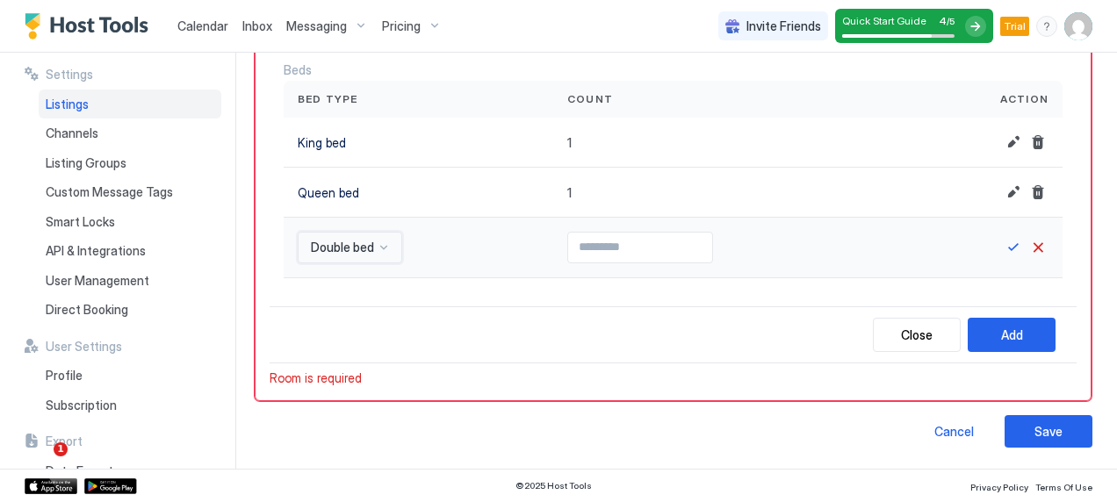
scroll to position [322, 0]
click at [569, 241] on input "Input Field" at bounding box center [640, 249] width 144 height 30
type input "*"
click at [1003, 248] on button "Save" at bounding box center [1013, 248] width 21 height 21
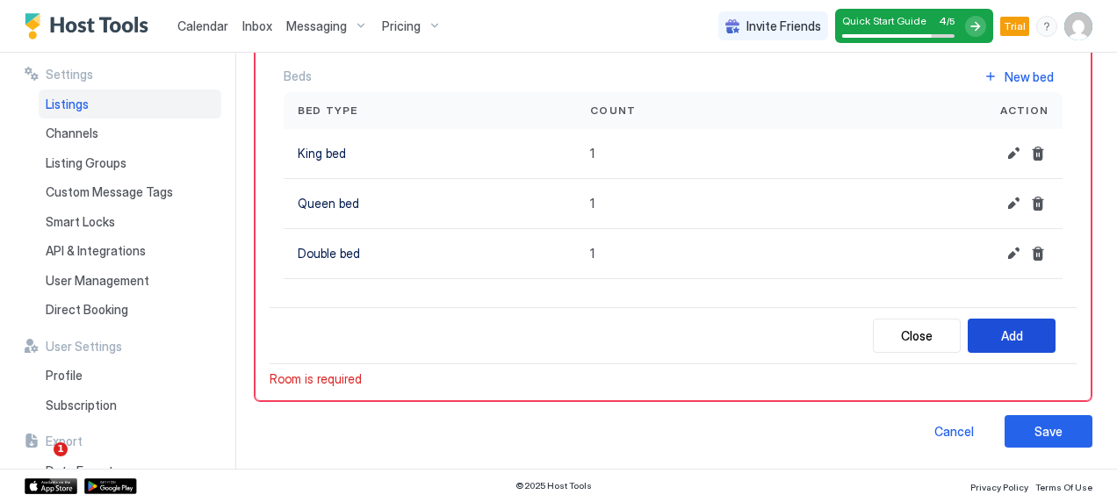
click at [1001, 328] on div "Add" at bounding box center [1012, 336] width 22 height 18
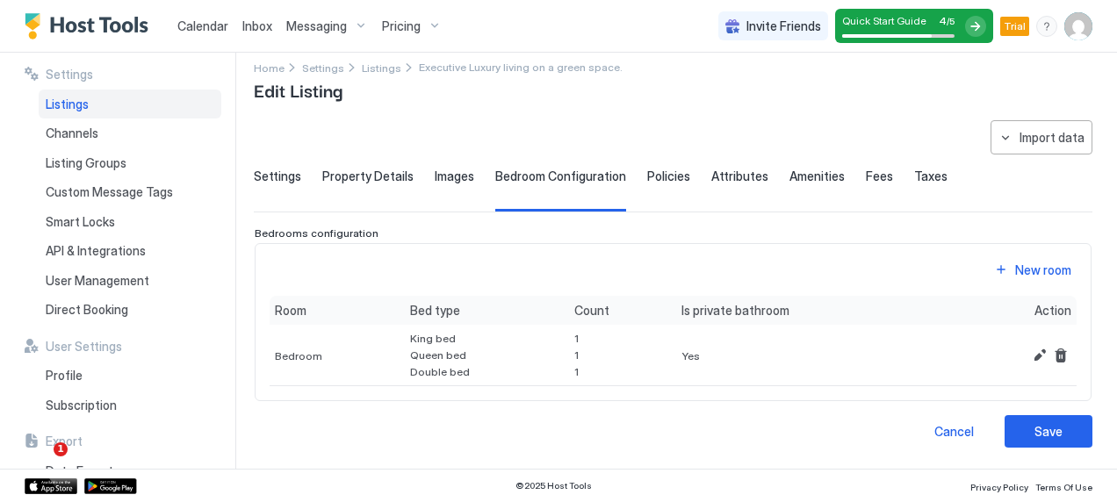
scroll to position [16, 0]
click at [451, 173] on span "Images" at bounding box center [455, 177] width 40 height 16
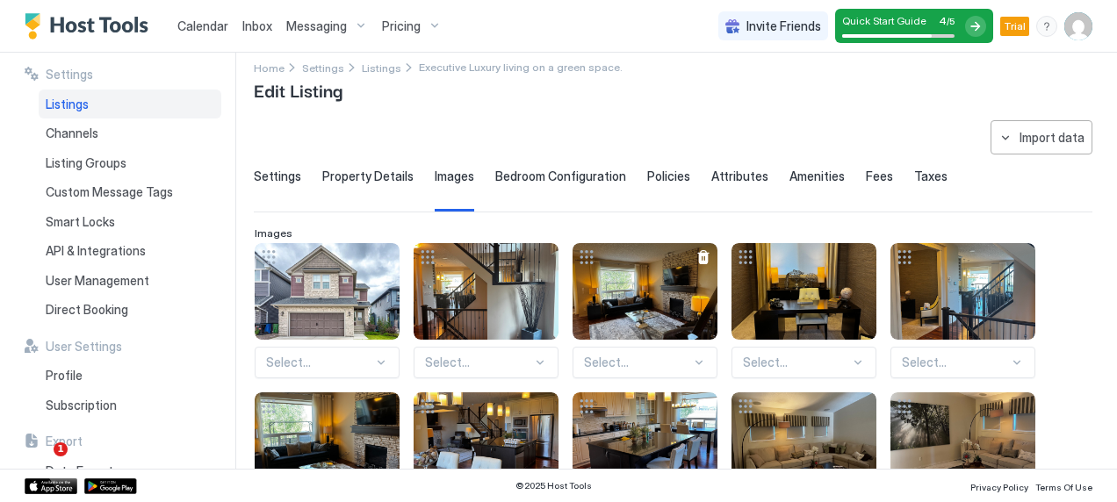
scroll to position [0, 0]
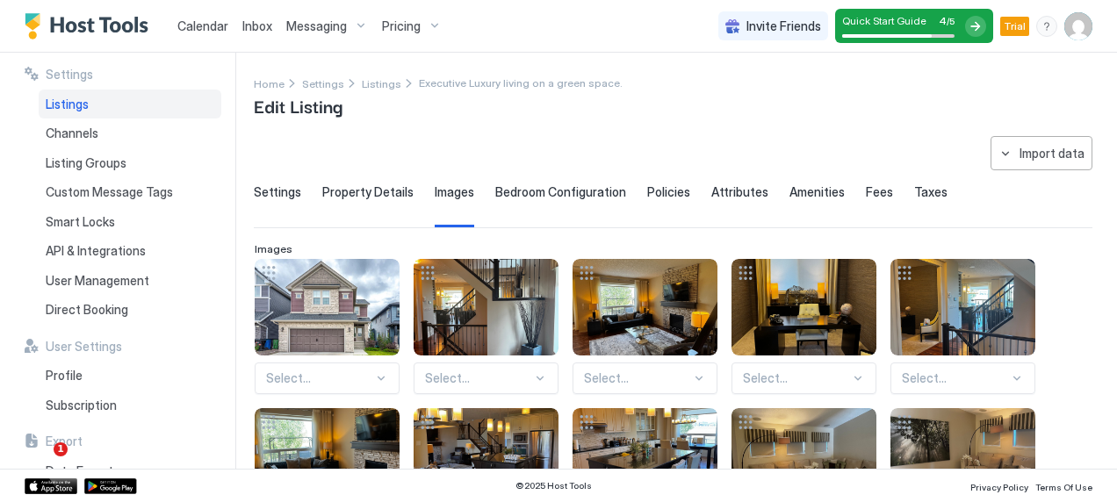
click at [348, 185] on span "Property Details" at bounding box center [367, 192] width 91 height 16
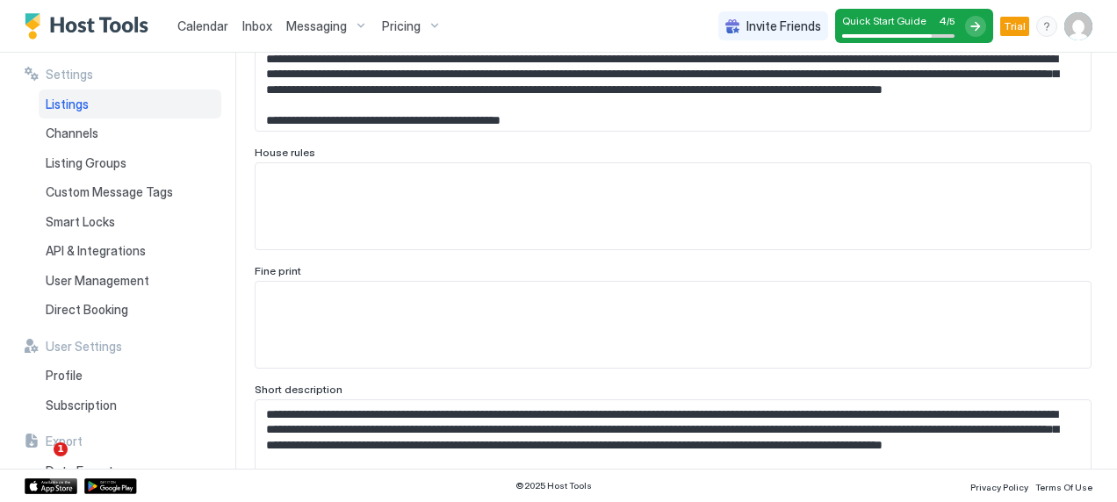
scroll to position [359, 0]
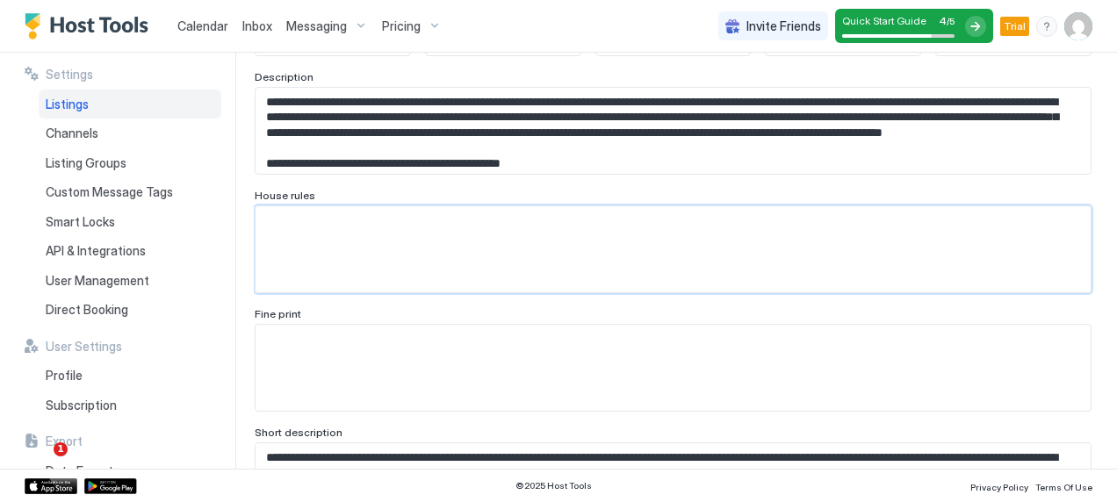
click at [286, 220] on textarea "Input Field" at bounding box center [673, 249] width 835 height 86
click at [376, 224] on textarea "**********" at bounding box center [667, 249] width 822 height 86
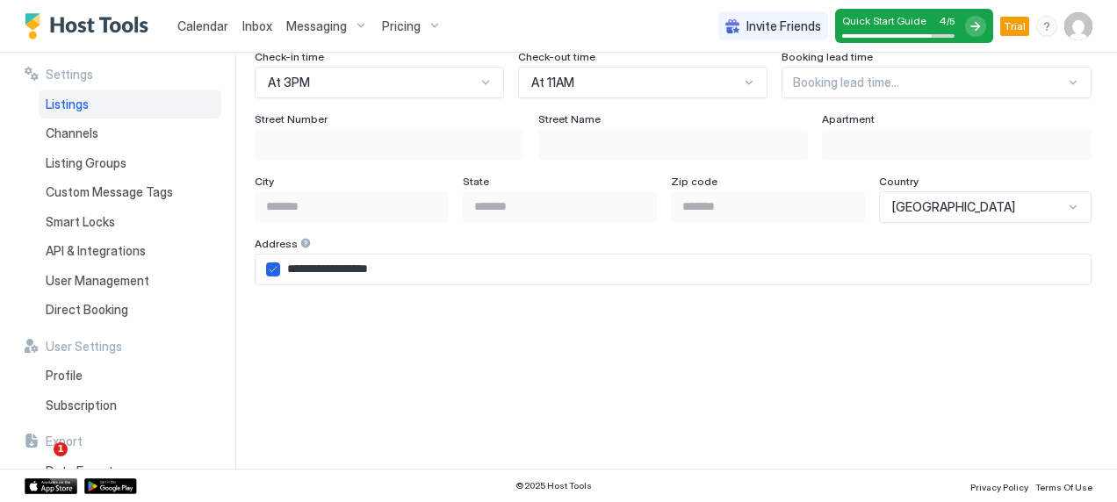
scroll to position [1153, 0]
type textarea "**********"
click at [413, 267] on input "**********" at bounding box center [685, 270] width 811 height 30
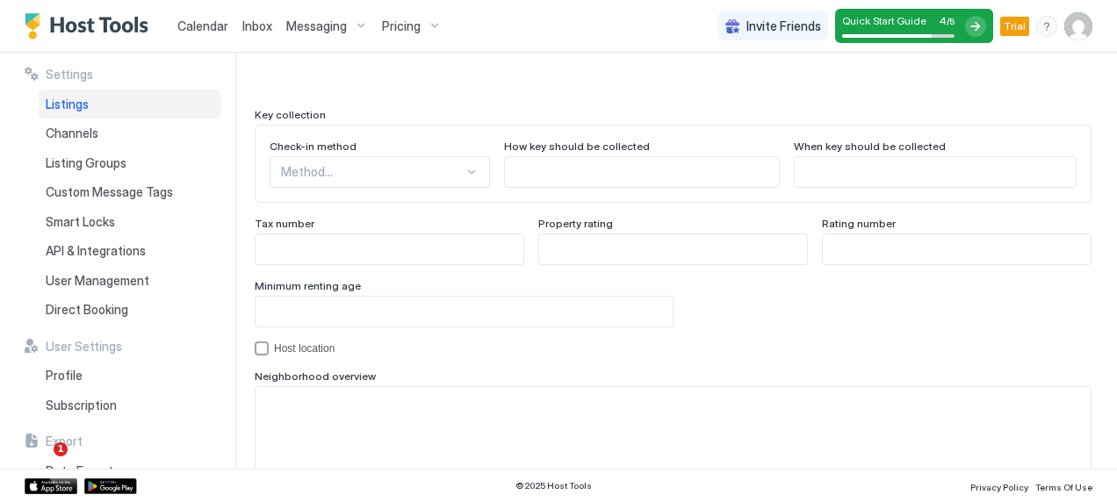
scroll to position [1589, 0]
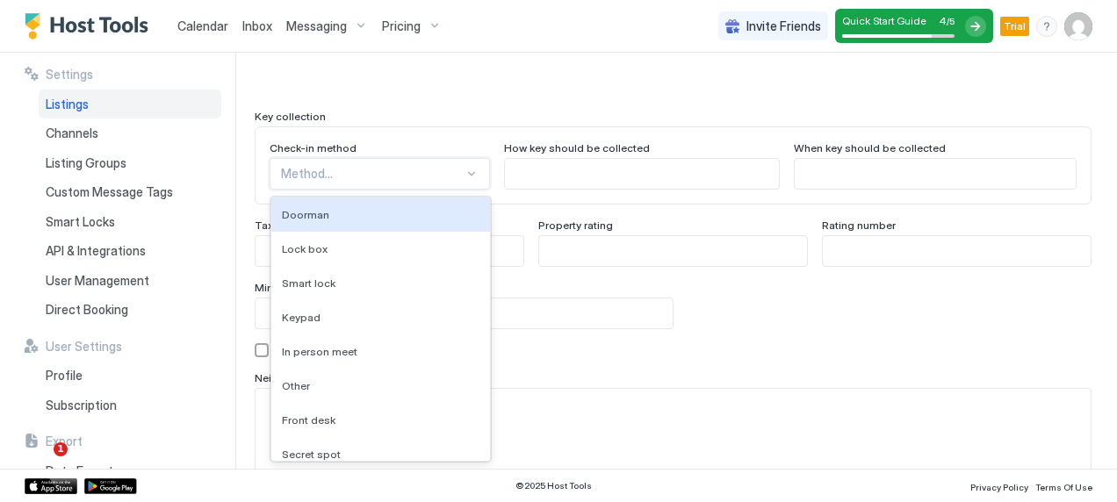
click at [451, 175] on div "9 results available. Use Up and Down to choose options, press Enter to select t…" at bounding box center [380, 174] width 220 height 32
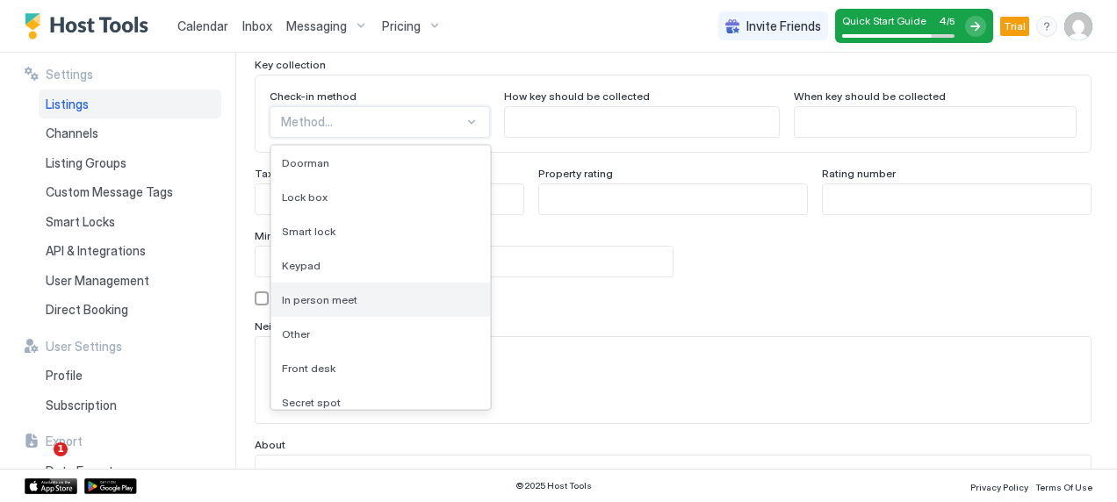
click at [364, 295] on div "In person meet" at bounding box center [381, 299] width 198 height 13
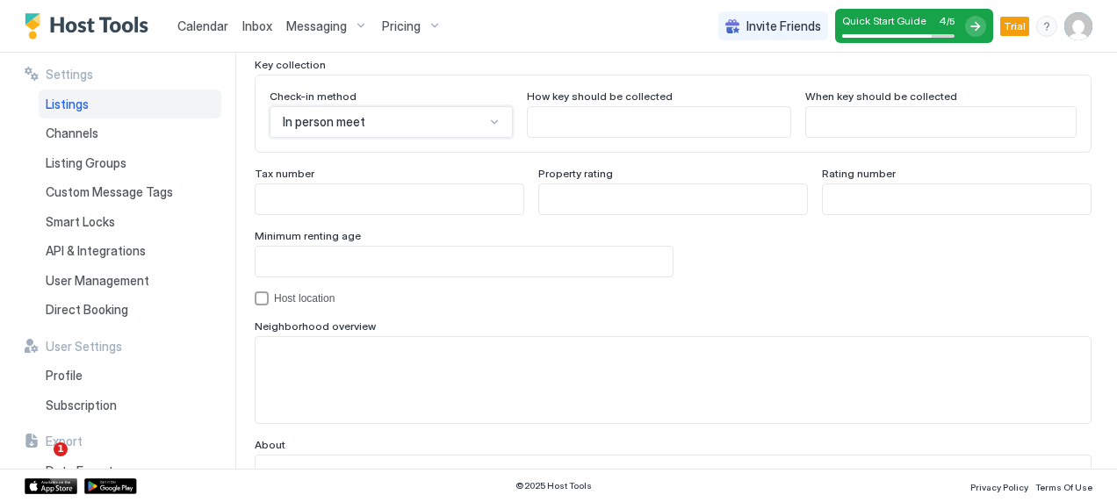
scroll to position [1781, 0]
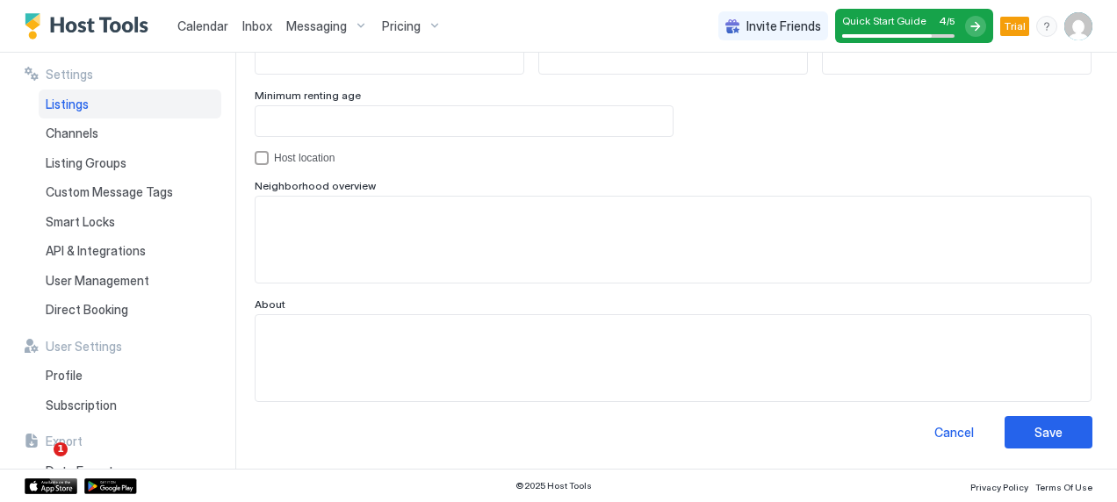
click at [470, 278] on textarea "Input Field" at bounding box center [673, 240] width 835 height 86
click at [1021, 429] on button "Save" at bounding box center [1049, 432] width 88 height 32
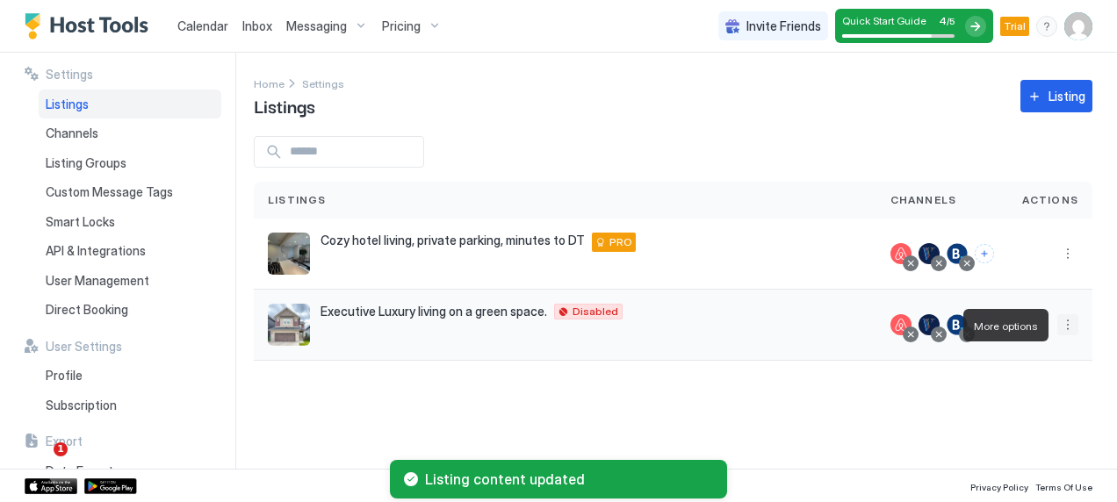
click at [1071, 321] on button "More options" at bounding box center [1067, 324] width 21 height 21
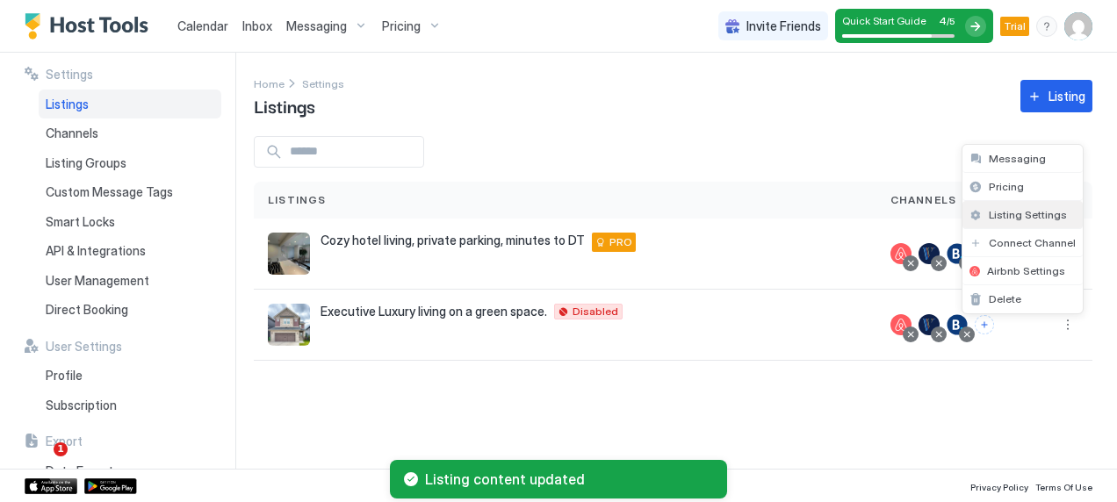
click at [1007, 213] on span "Listing Settings" at bounding box center [1028, 214] width 78 height 13
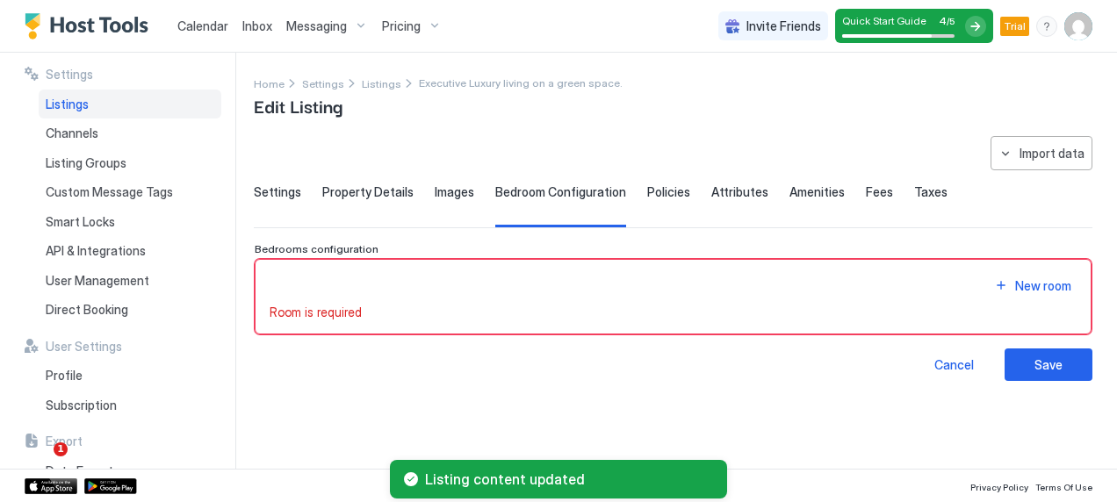
type input "*"
type textarea "**********"
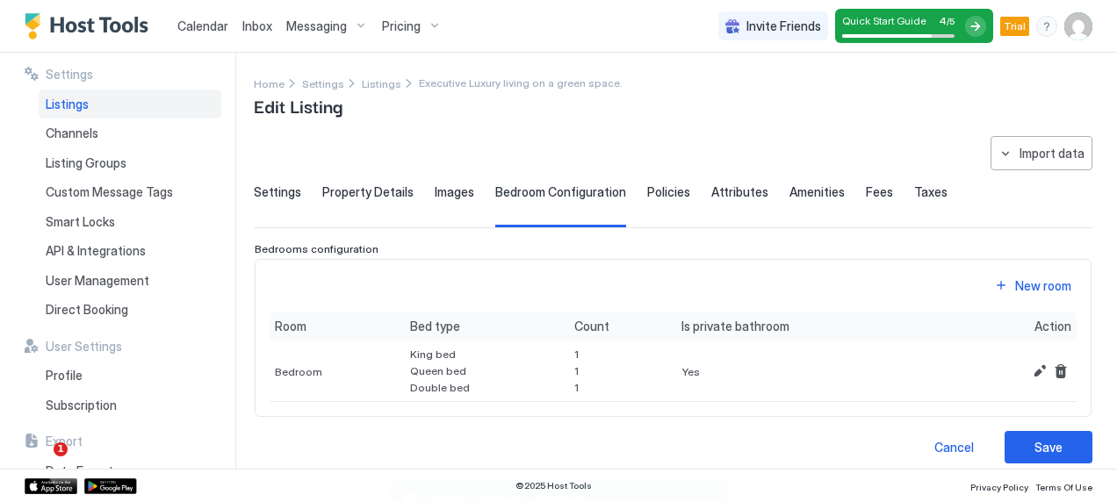
scroll to position [12, 0]
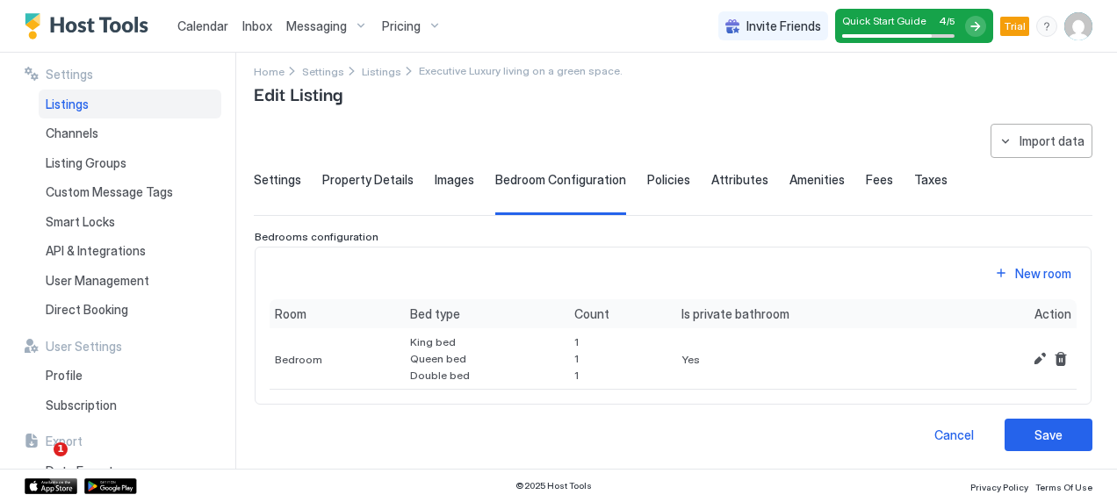
click at [271, 180] on span "Settings" at bounding box center [277, 180] width 47 height 16
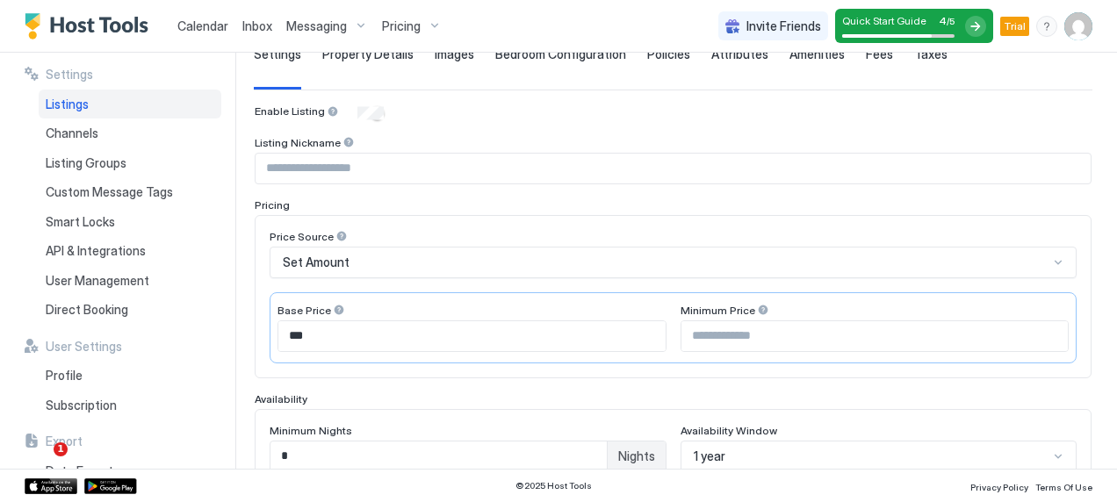
scroll to position [167, 0]
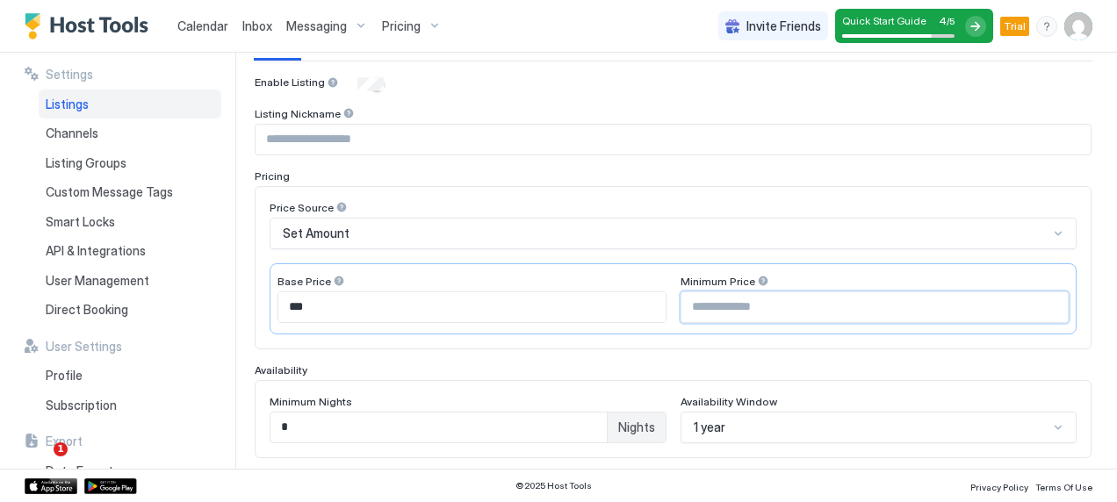
click at [693, 300] on input "Input Field" at bounding box center [875, 307] width 387 height 30
type input "*"
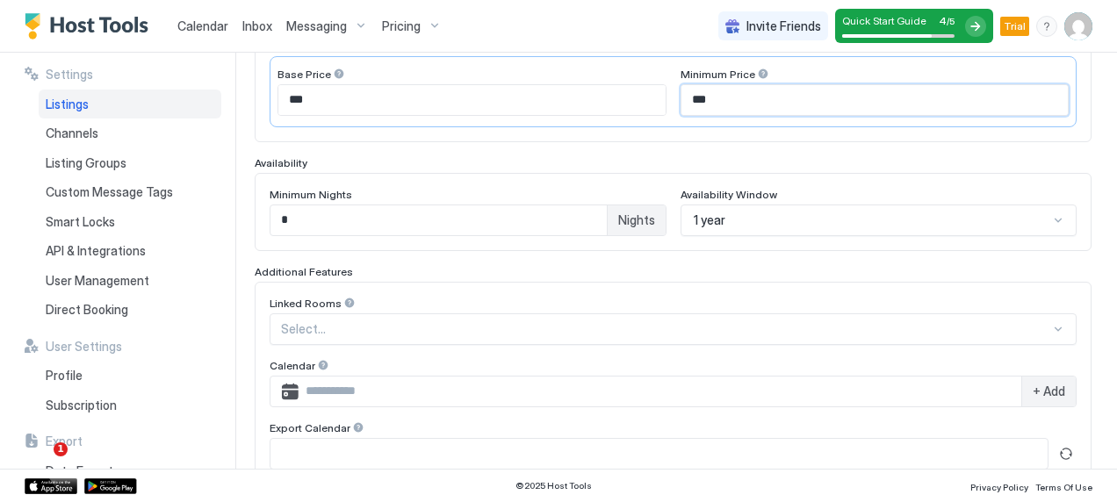
scroll to position [381, 0]
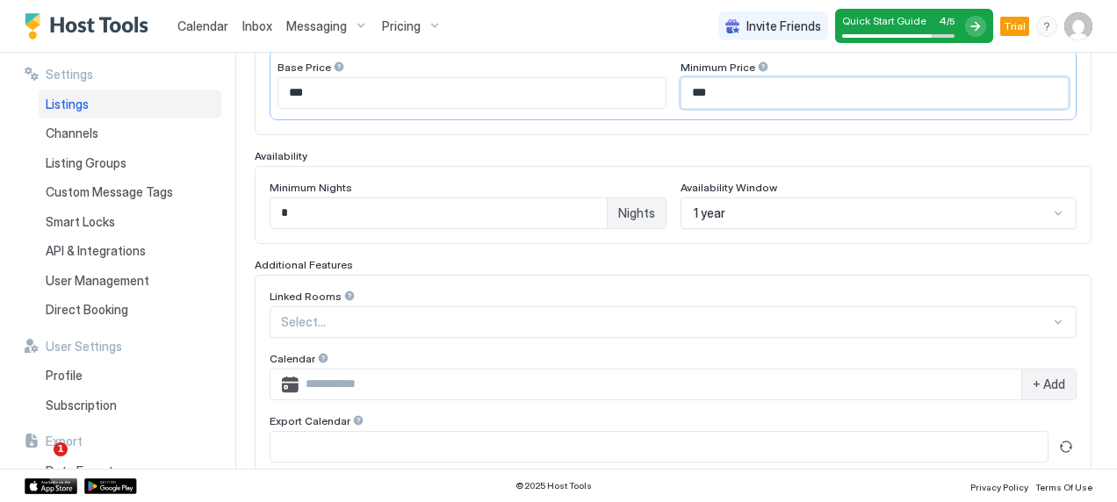
type input "***"
click at [367, 214] on input "*" at bounding box center [439, 213] width 336 height 30
type input "*"
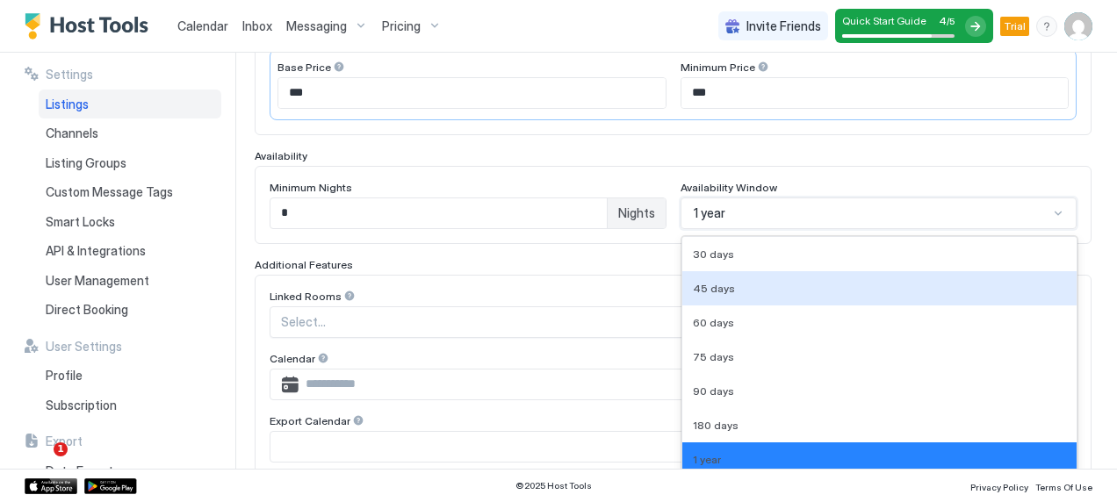
scroll to position [473, 0]
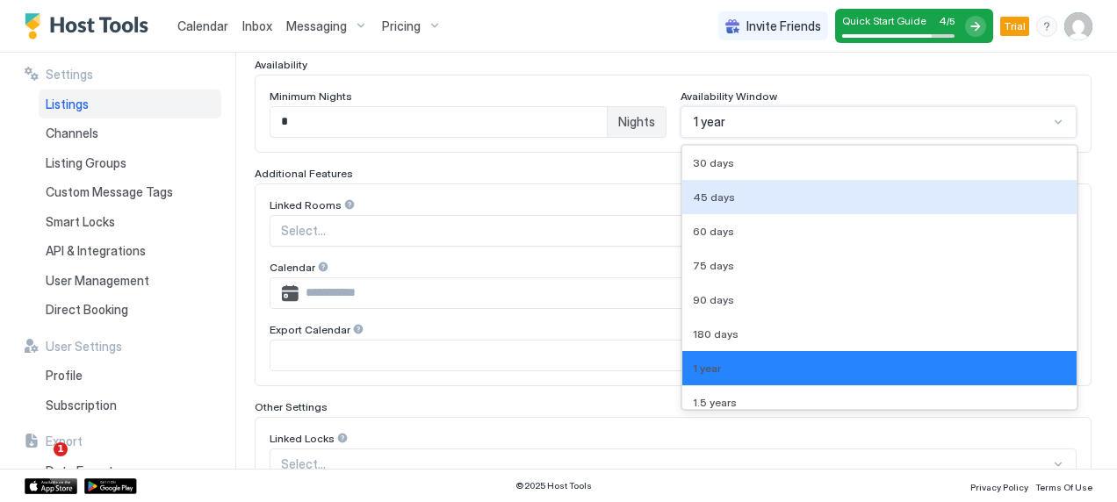
click at [702, 138] on div "9 results available. Use Up and Down to choose options, press Enter to select t…" at bounding box center [879, 122] width 397 height 32
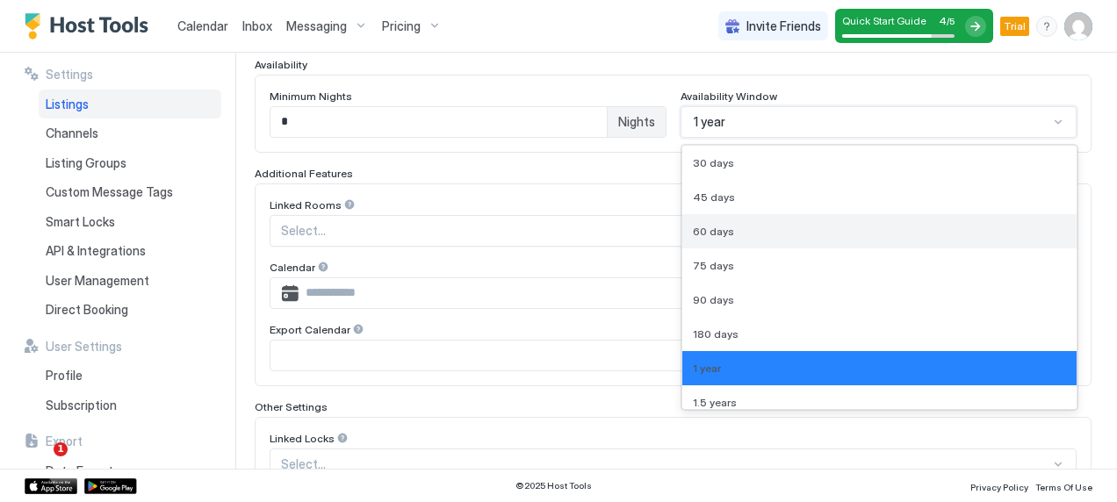
click at [711, 227] on span "60 days" at bounding box center [713, 231] width 41 height 13
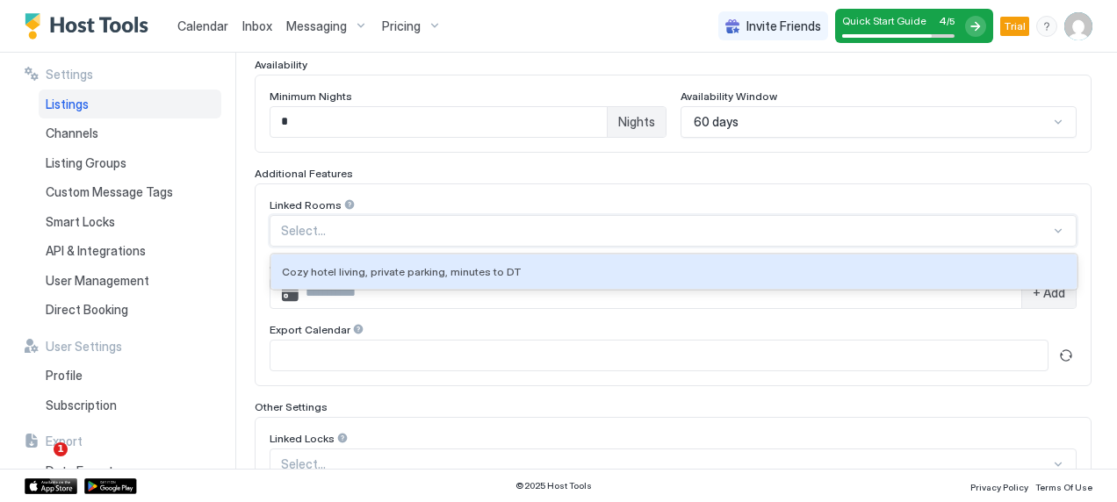
click at [402, 224] on div at bounding box center [665, 231] width 769 height 16
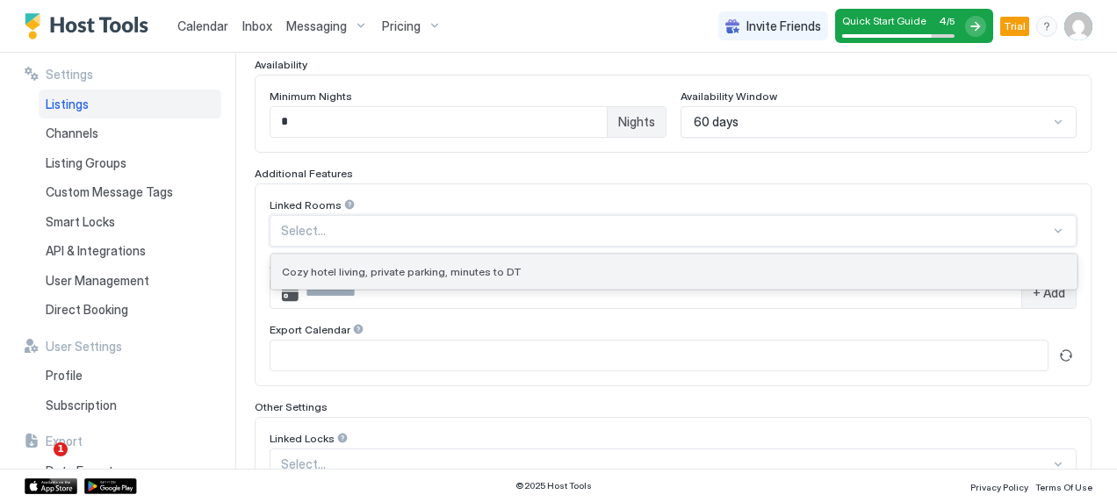
click at [393, 269] on span "Cozy hotel living, private parking, minutes to DT" at bounding box center [402, 271] width 240 height 13
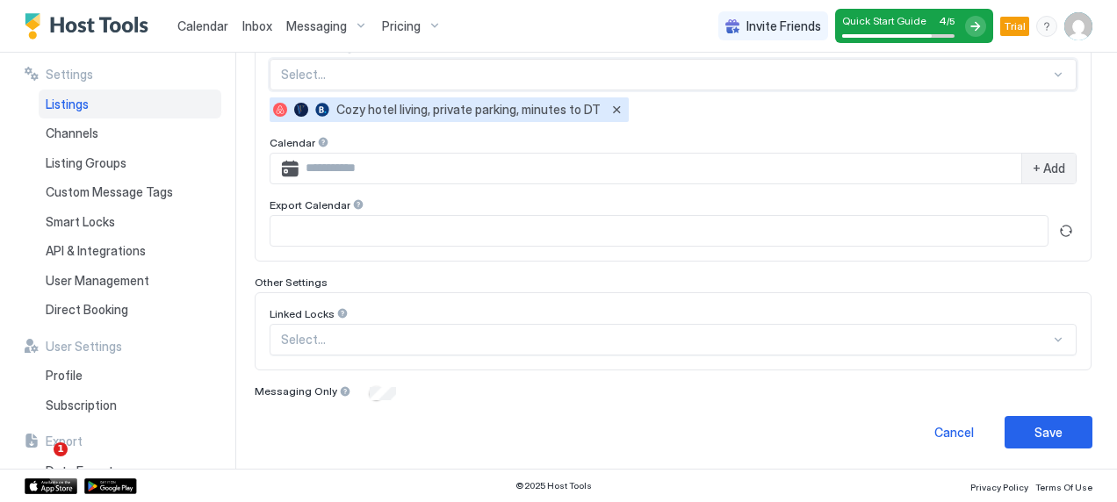
scroll to position [629, 0]
click at [1021, 429] on button "Save" at bounding box center [1049, 432] width 88 height 32
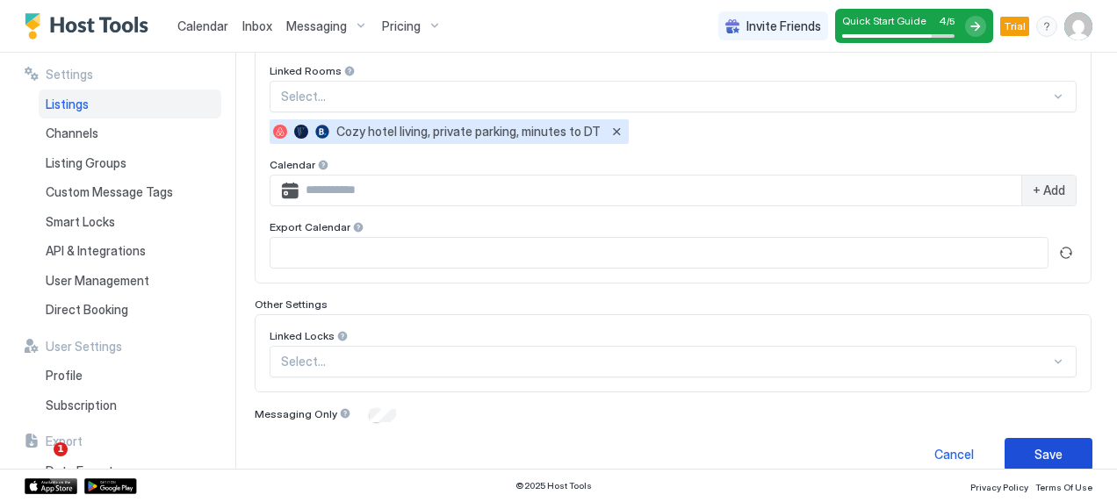
scroll to position [180, 0]
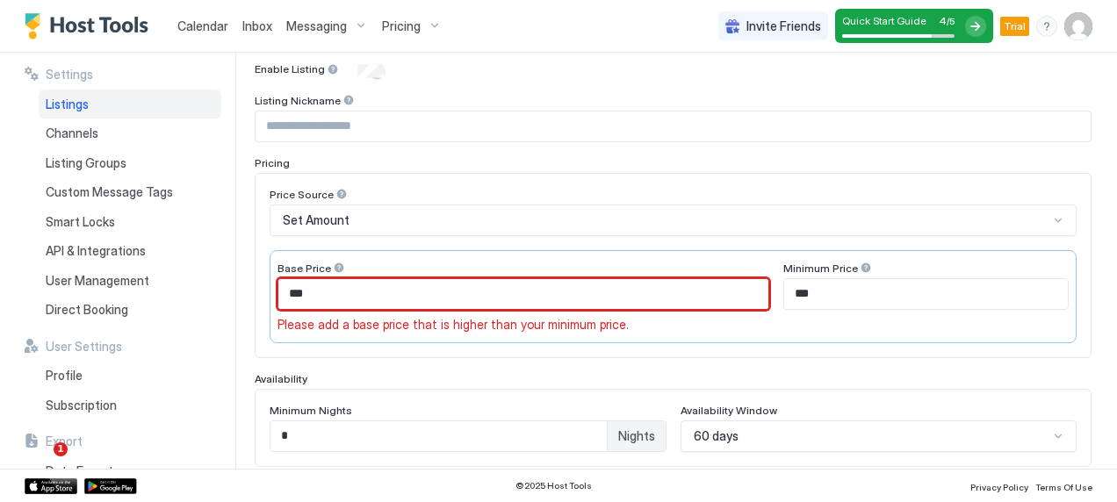
click at [357, 299] on input "***" at bounding box center [523, 294] width 490 height 30
type input "*"
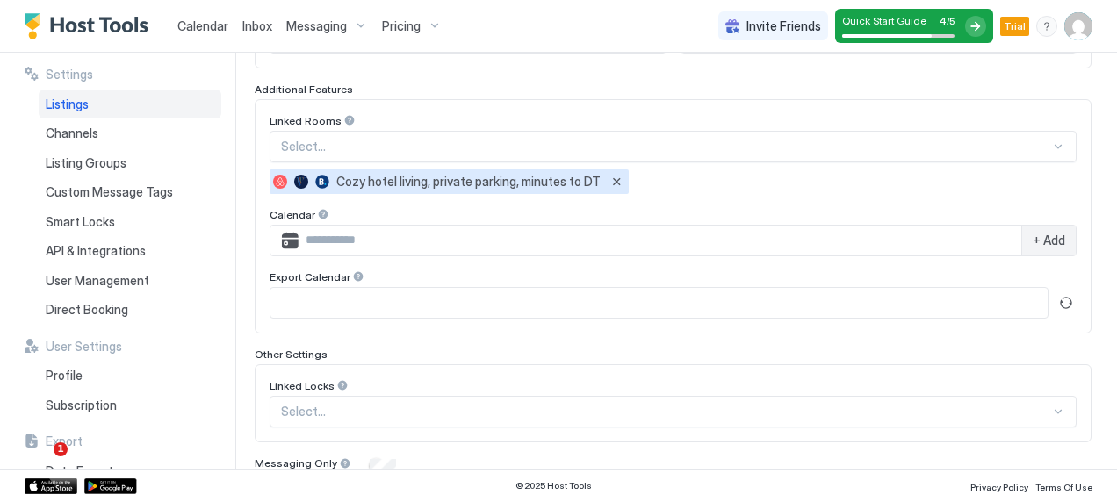
scroll to position [629, 0]
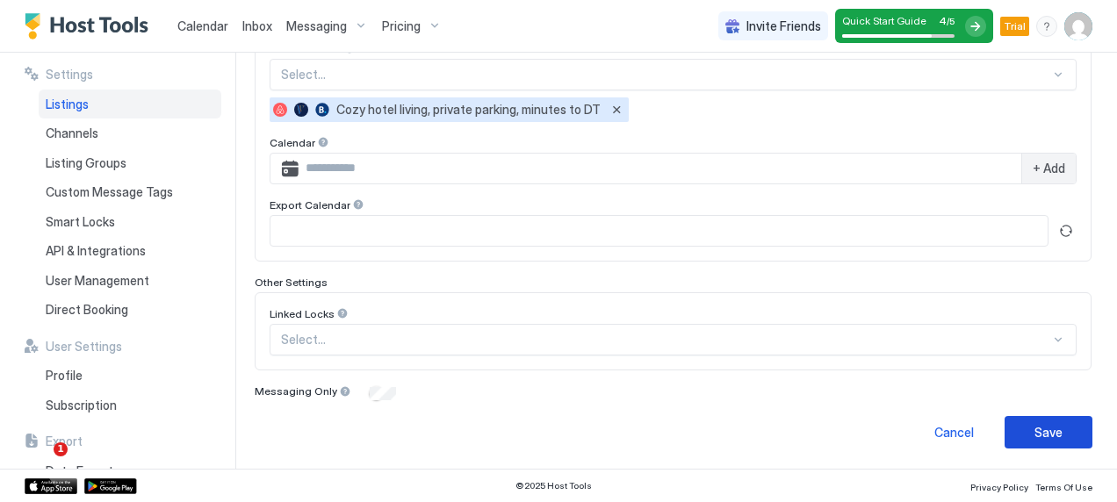
type input "***"
click at [1035, 438] on div "Save" at bounding box center [1049, 432] width 28 height 18
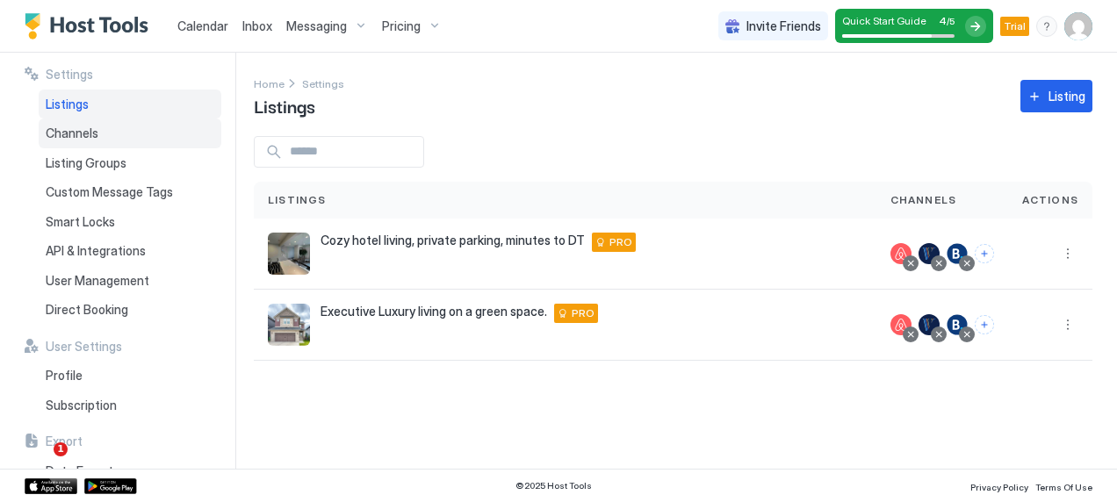
click at [92, 133] on span "Channels" at bounding box center [72, 134] width 53 height 16
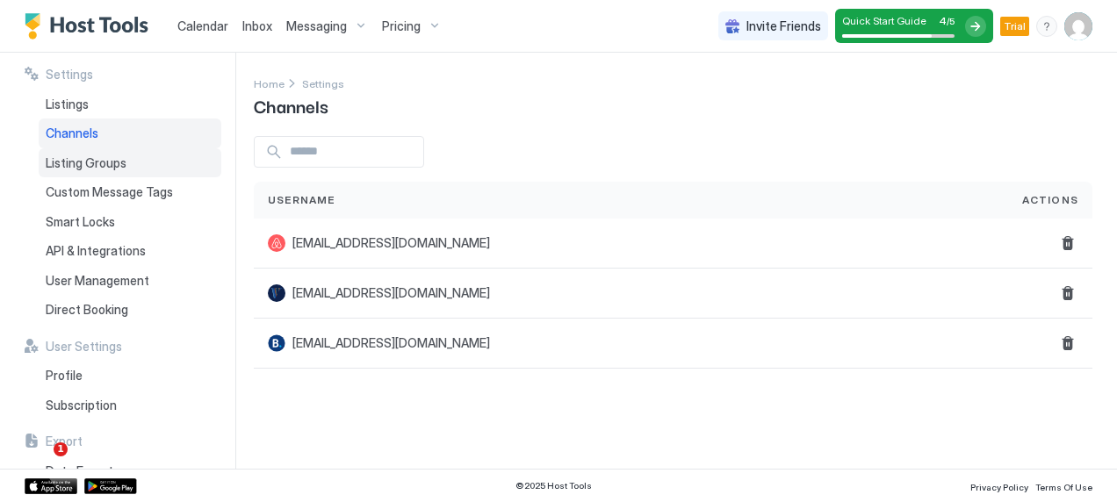
click at [89, 167] on span "Listing Groups" at bounding box center [86, 163] width 81 height 16
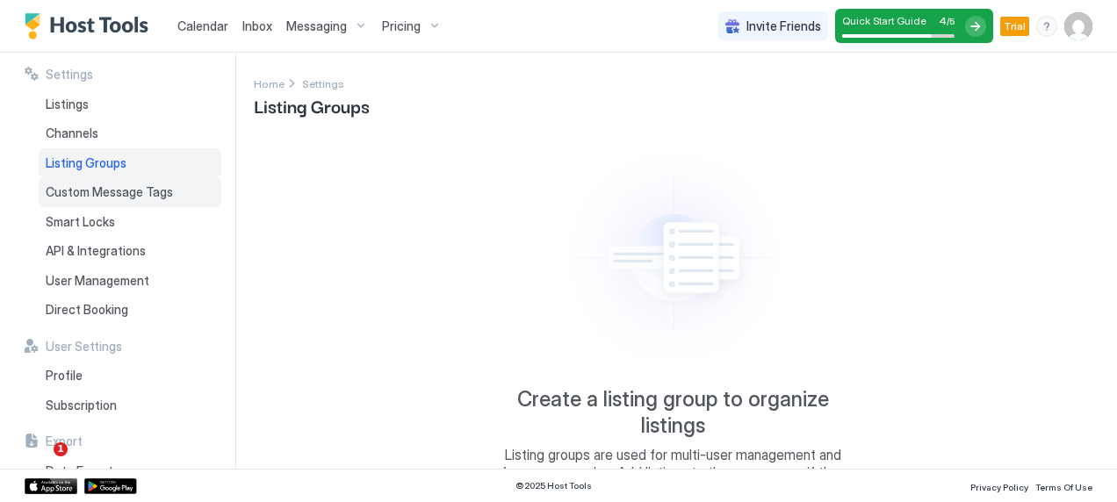
click at [93, 191] on span "Custom Message Tags" at bounding box center [109, 192] width 127 height 16
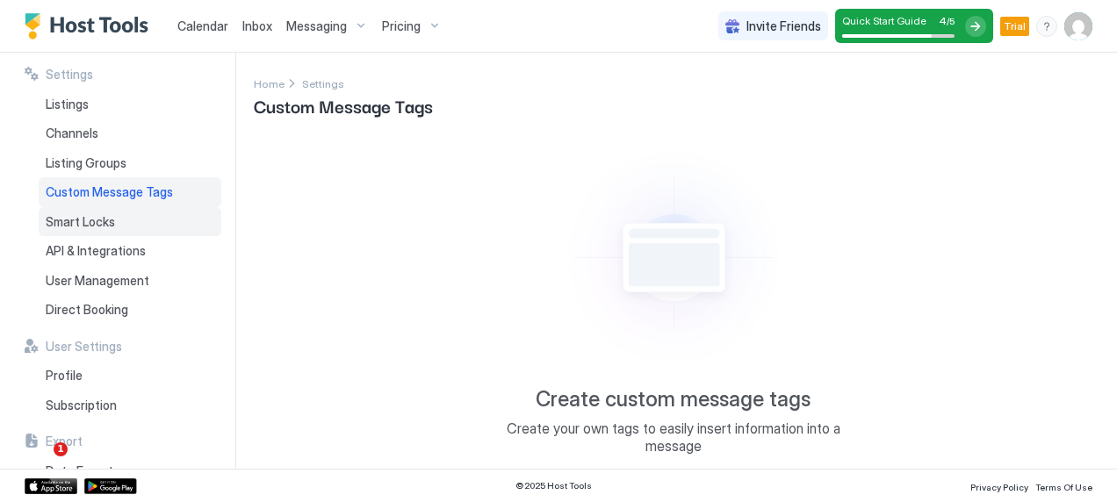
click at [91, 222] on span "Smart Locks" at bounding box center [80, 222] width 69 height 16
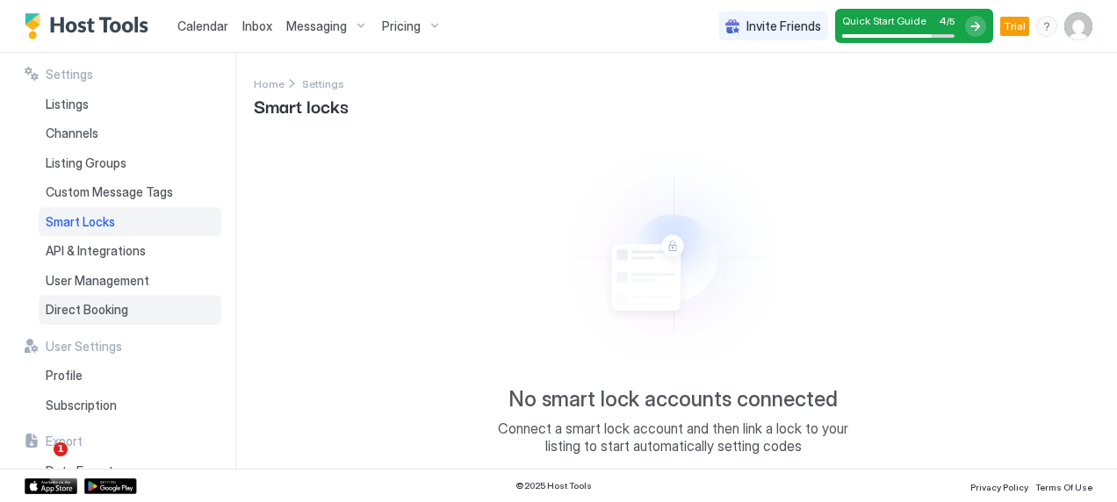
click at [89, 309] on span "Direct Booking" at bounding box center [87, 310] width 83 height 16
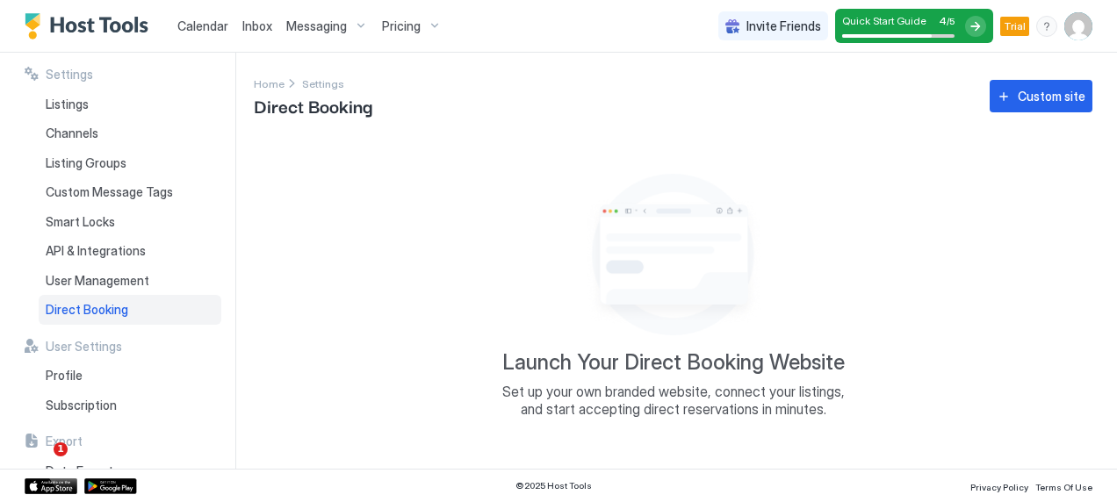
click at [424, 26] on div "Pricing" at bounding box center [412, 26] width 74 height 30
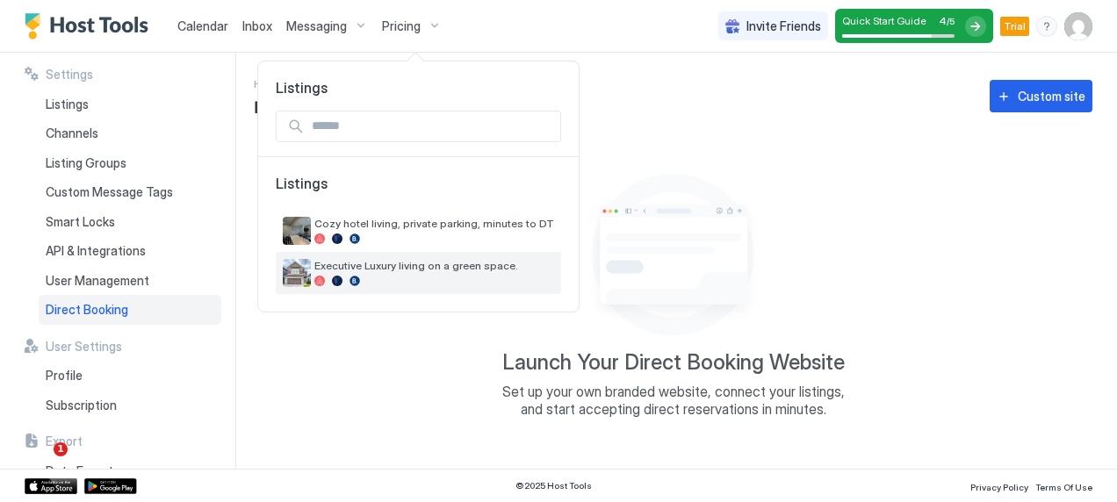
click at [397, 271] on span "Executive Luxury living on a green space." at bounding box center [434, 265] width 240 height 13
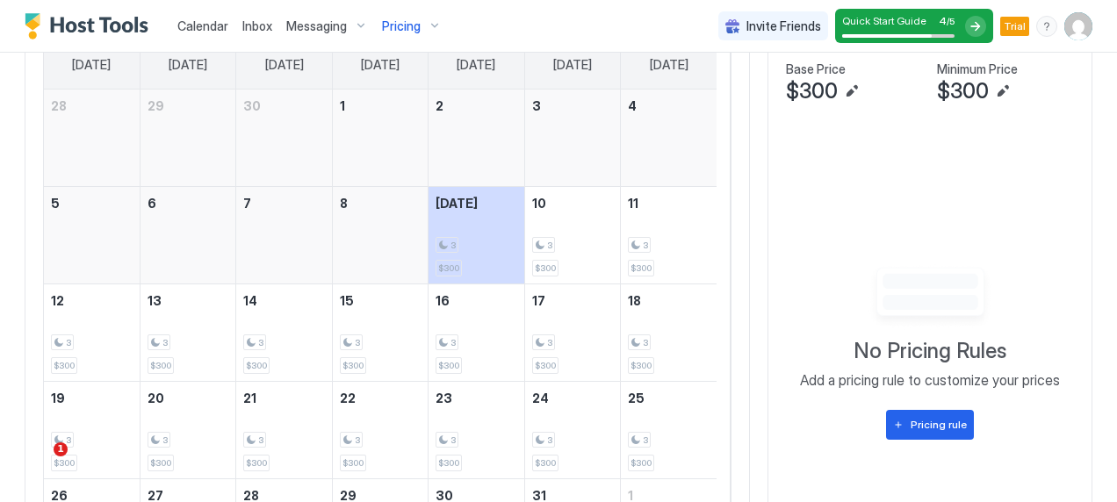
scroll to position [558, 0]
click at [911, 432] on div "Pricing rule" at bounding box center [939, 424] width 56 height 16
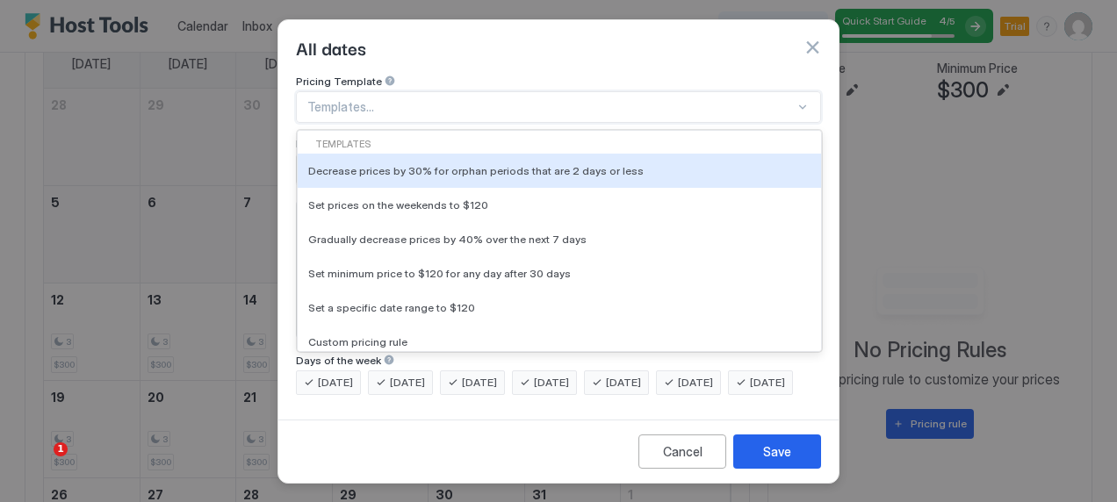
scroll to position [17, 0]
click at [429, 93] on div "Templates..." at bounding box center [558, 107] width 525 height 32
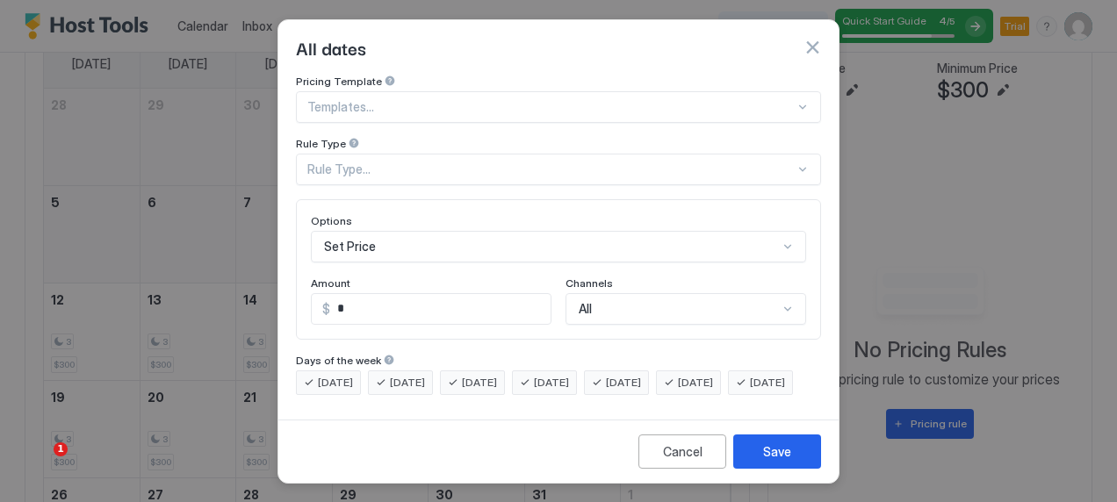
click at [480, 61] on div "All dates" at bounding box center [558, 47] width 560 height 54
click at [686, 451] on div "Cancel" at bounding box center [683, 452] width 40 height 18
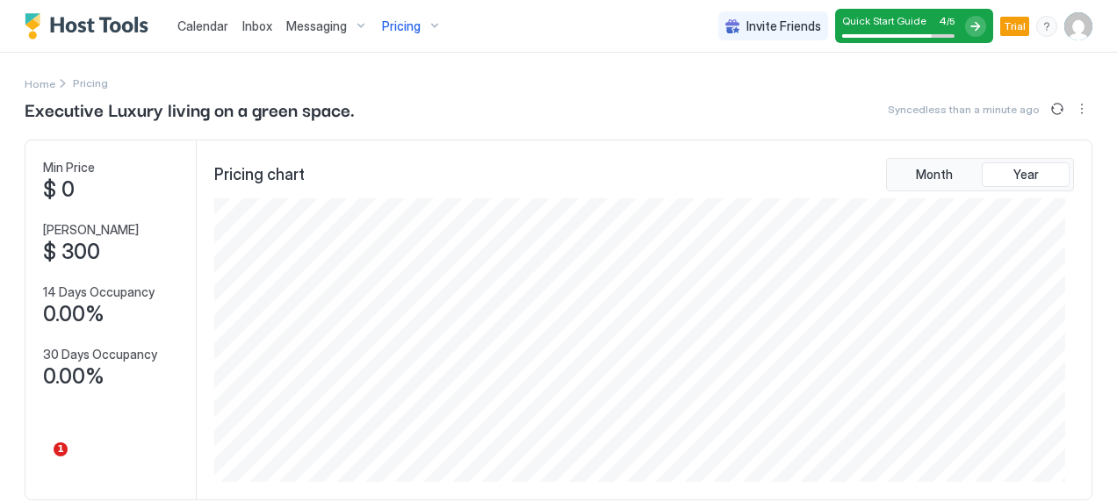
scroll to position [0, 0]
click at [326, 27] on span "Messaging" at bounding box center [316, 26] width 61 height 16
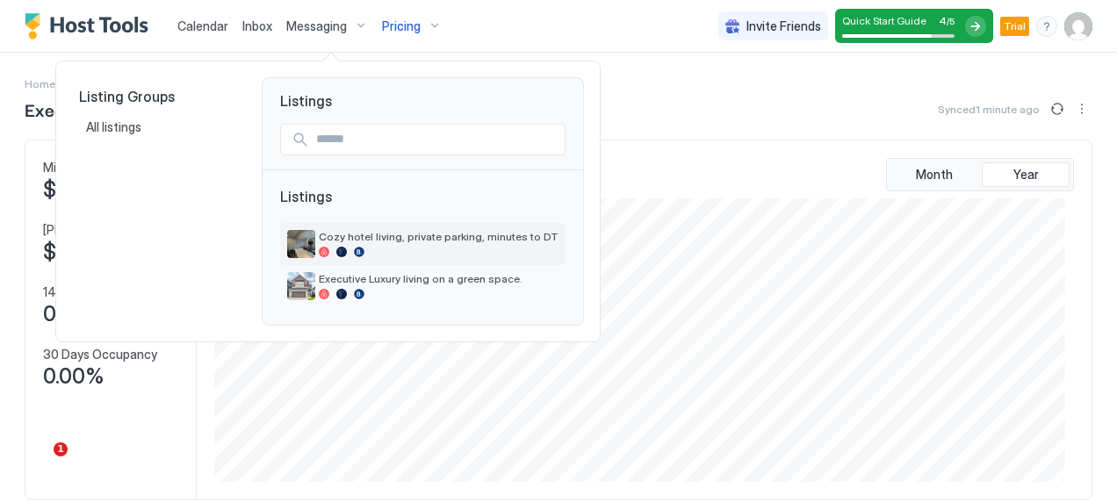
click at [406, 239] on span "Cozy hotel living, private parking, minutes to DT" at bounding box center [439, 236] width 240 height 13
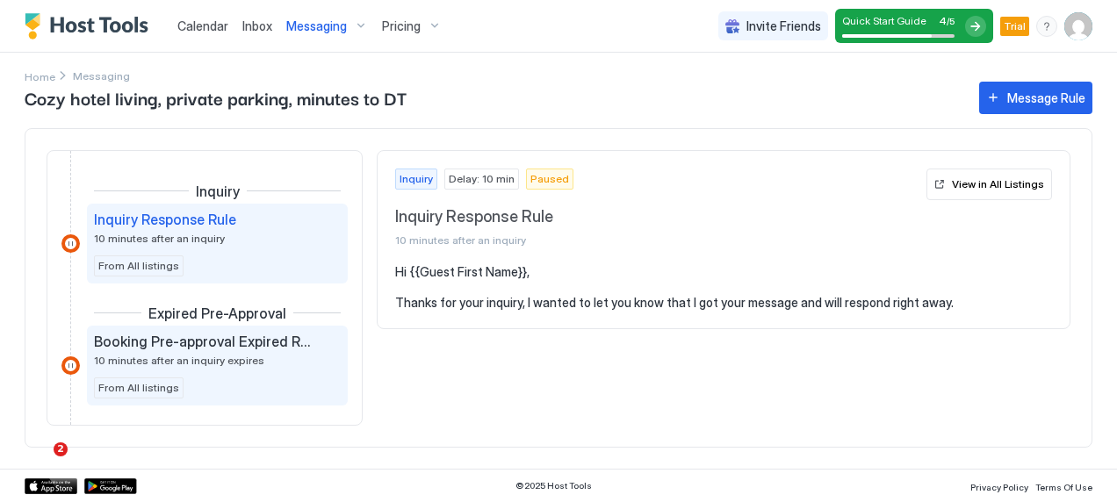
click at [261, 357] on div "Booking Pre-approval Expired Rule 10 minutes after an inquiry expires" at bounding box center [205, 350] width 222 height 34
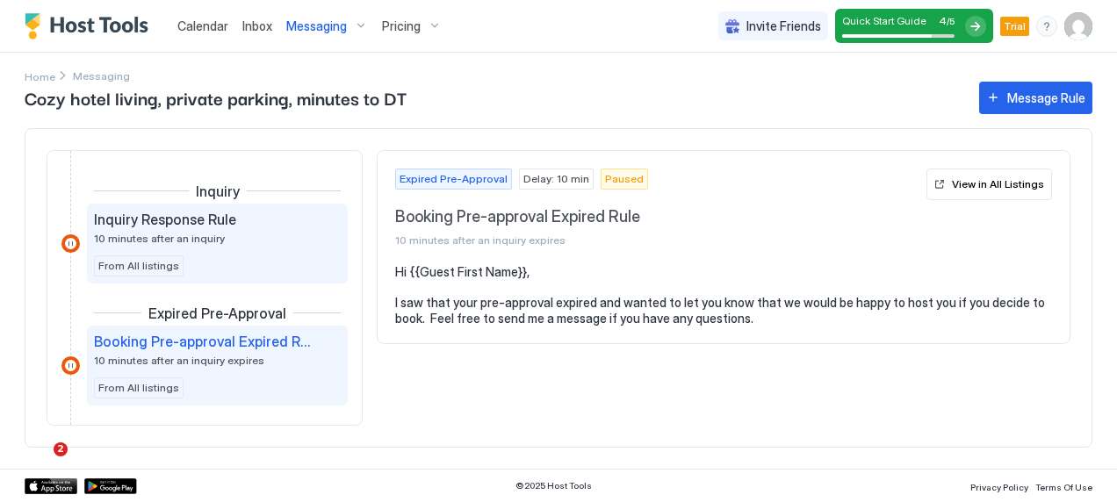
click at [239, 245] on div "Inquiry Response Rule 10 minutes after an inquiry From All listings" at bounding box center [217, 244] width 247 height 66
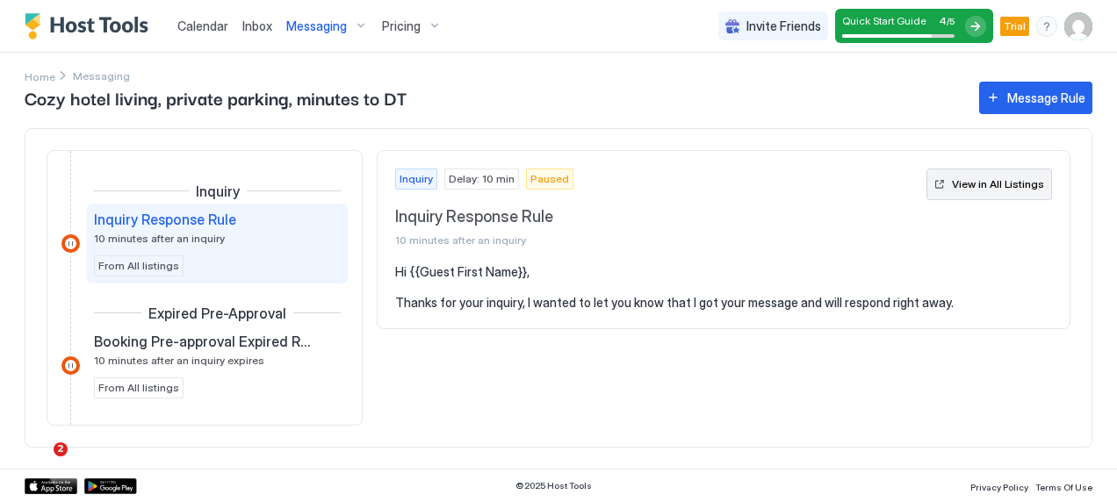
click at [980, 184] on div "View in All Listings" at bounding box center [998, 185] width 92 height 16
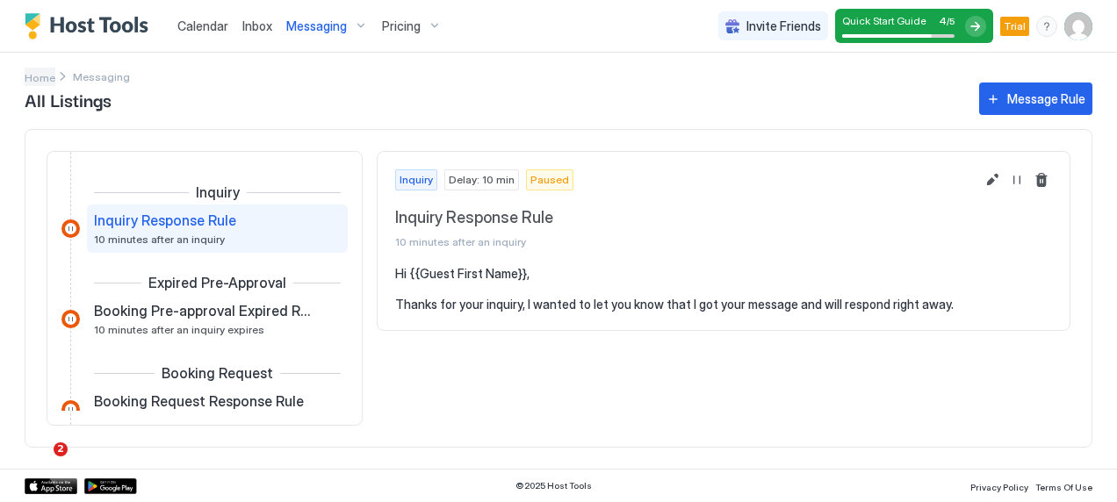
click at [34, 72] on span "Home" at bounding box center [40, 77] width 31 height 13
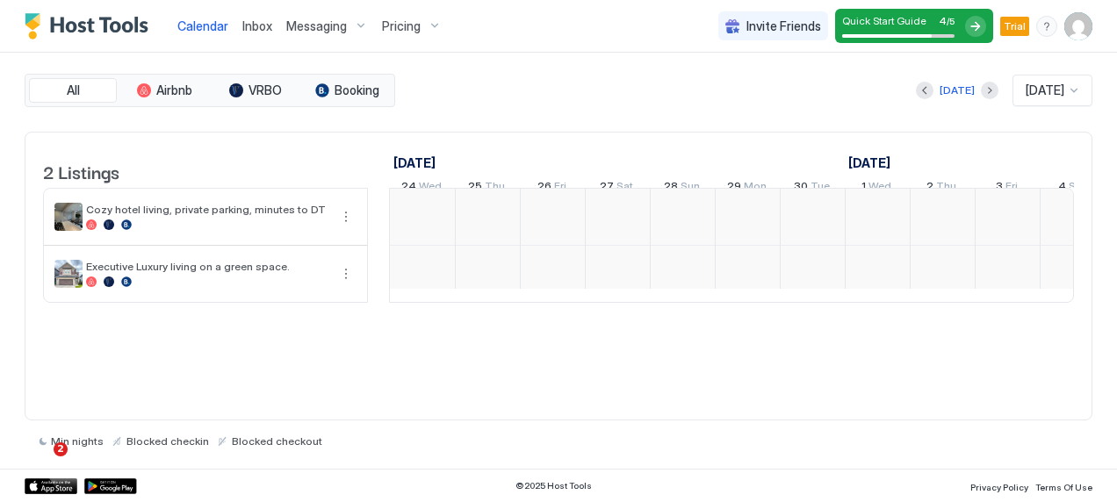
scroll to position [0, 976]
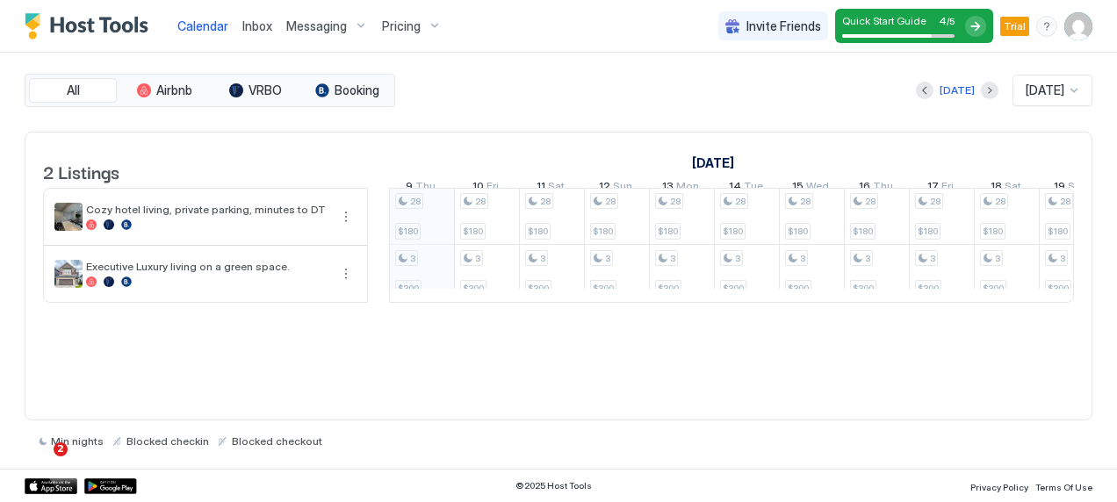
click at [201, 24] on span "Calendar" at bounding box center [202, 25] width 51 height 15
